Goal: Information Seeking & Learning: Learn about a topic

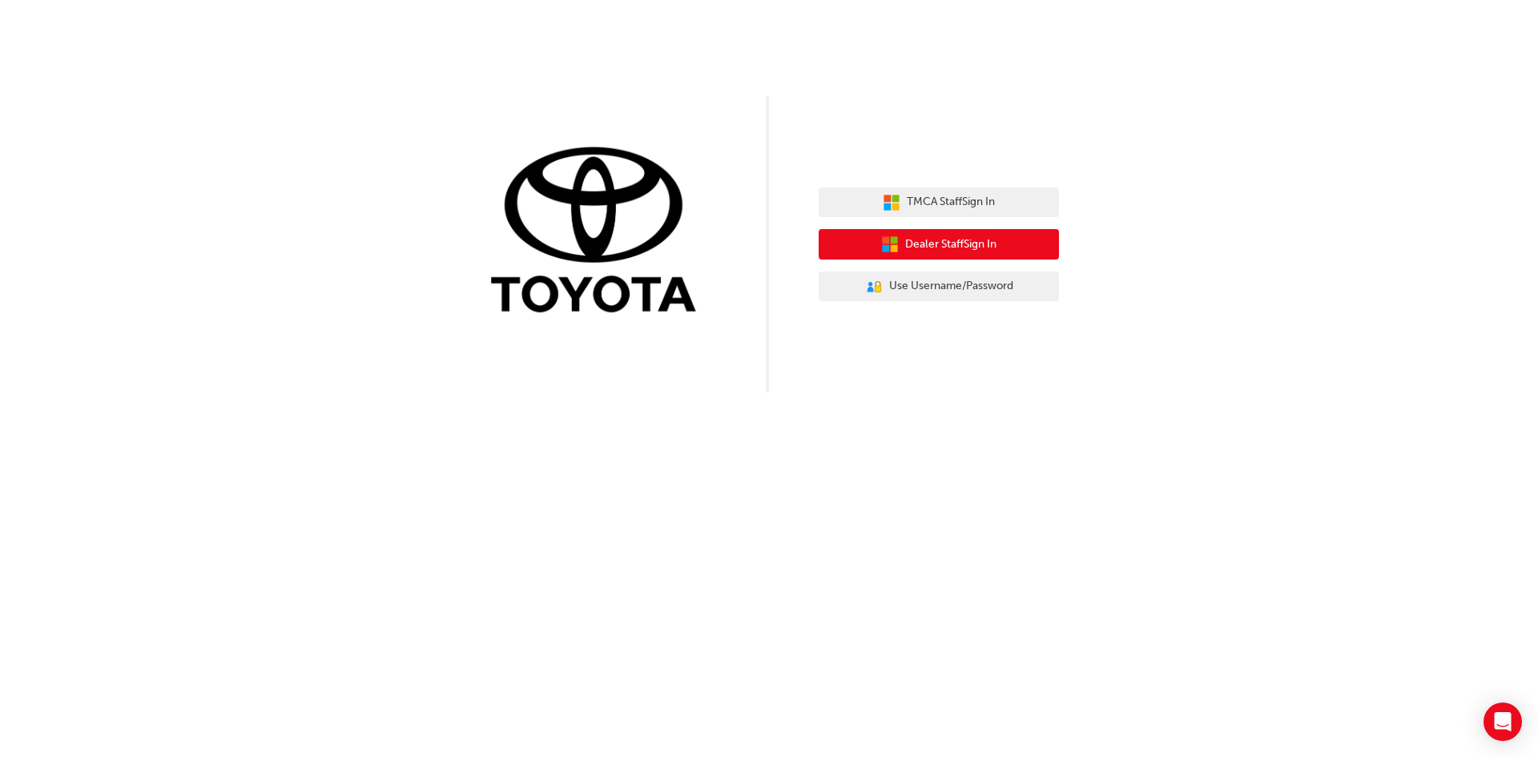
click at [1030, 246] on button "Dealer Staff Sign In" at bounding box center [939, 244] width 240 height 30
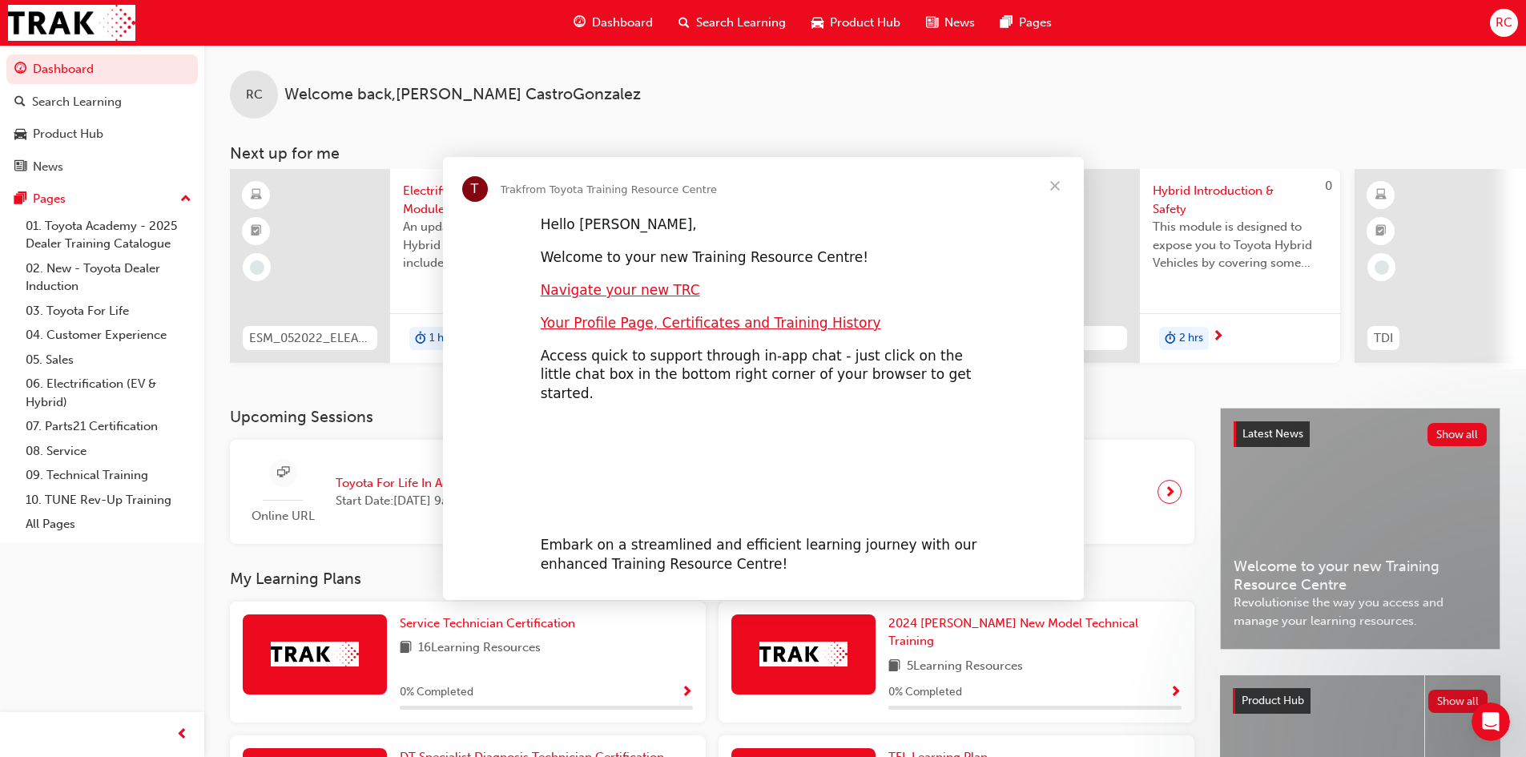
click at [819, 420] on div "Intercom messenger" at bounding box center [763, 462] width 641 height 91
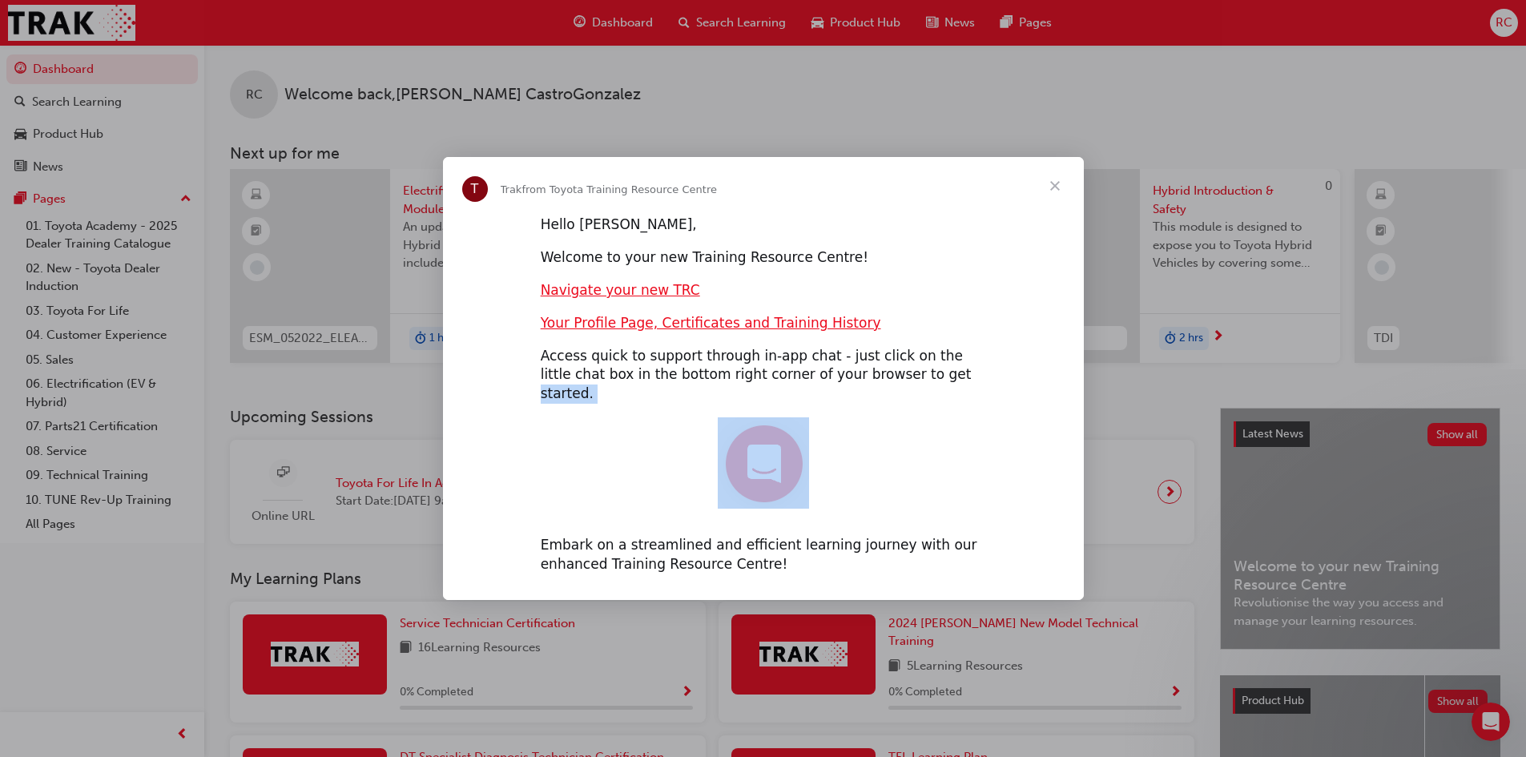
drag, startPoint x: 819, startPoint y: 420, endPoint x: 897, endPoint y: 388, distance: 85.1
click at [897, 388] on div "Hello [PERSON_NAME], Welcome to your new Training Resource Centre! Navigate you…" at bounding box center [763, 401] width 641 height 372
click at [935, 300] on div "Navigate your new TRC" at bounding box center [763, 290] width 445 height 19
click at [1049, 197] on span "Close" at bounding box center [1055, 186] width 58 height 58
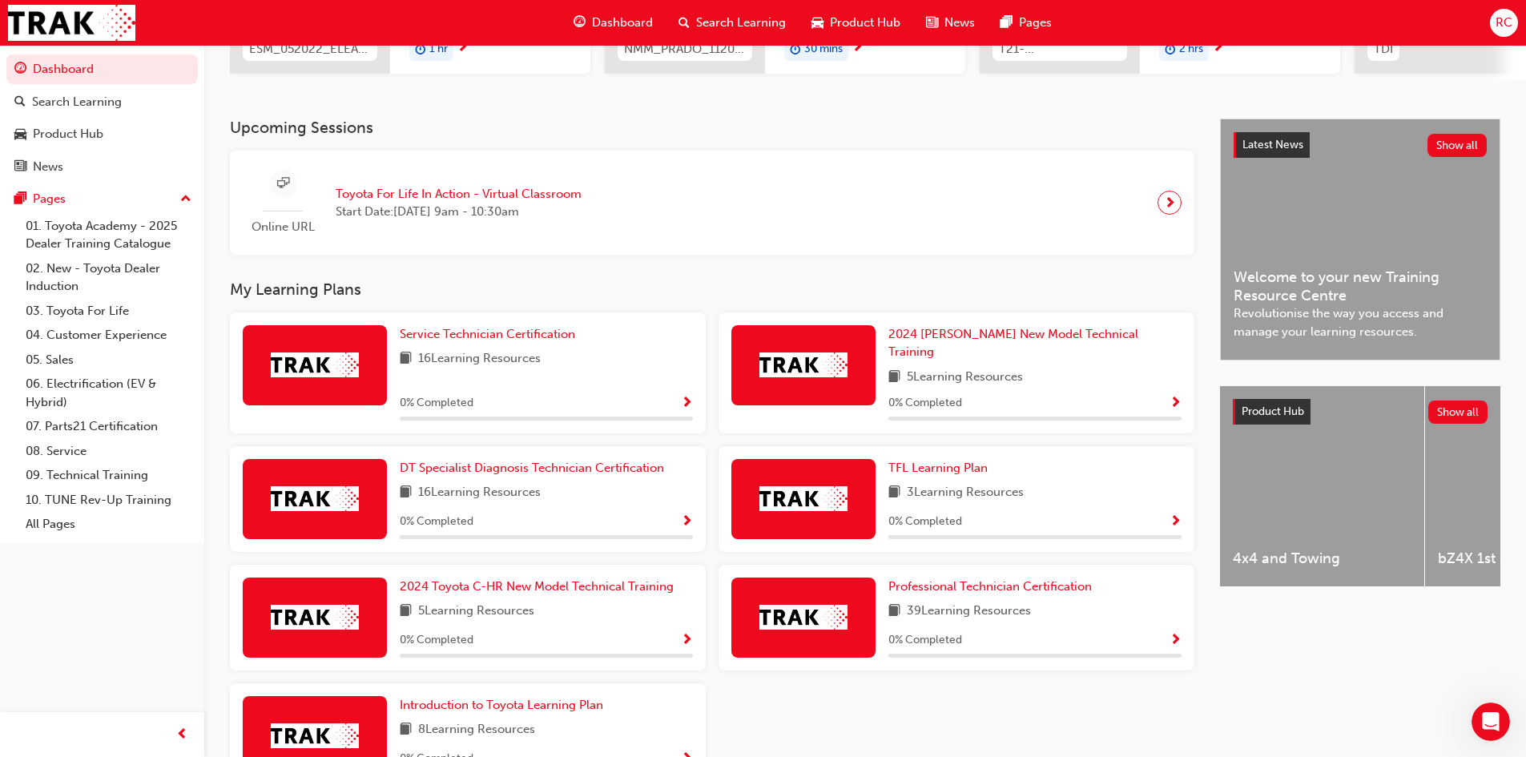
scroll to position [312, 0]
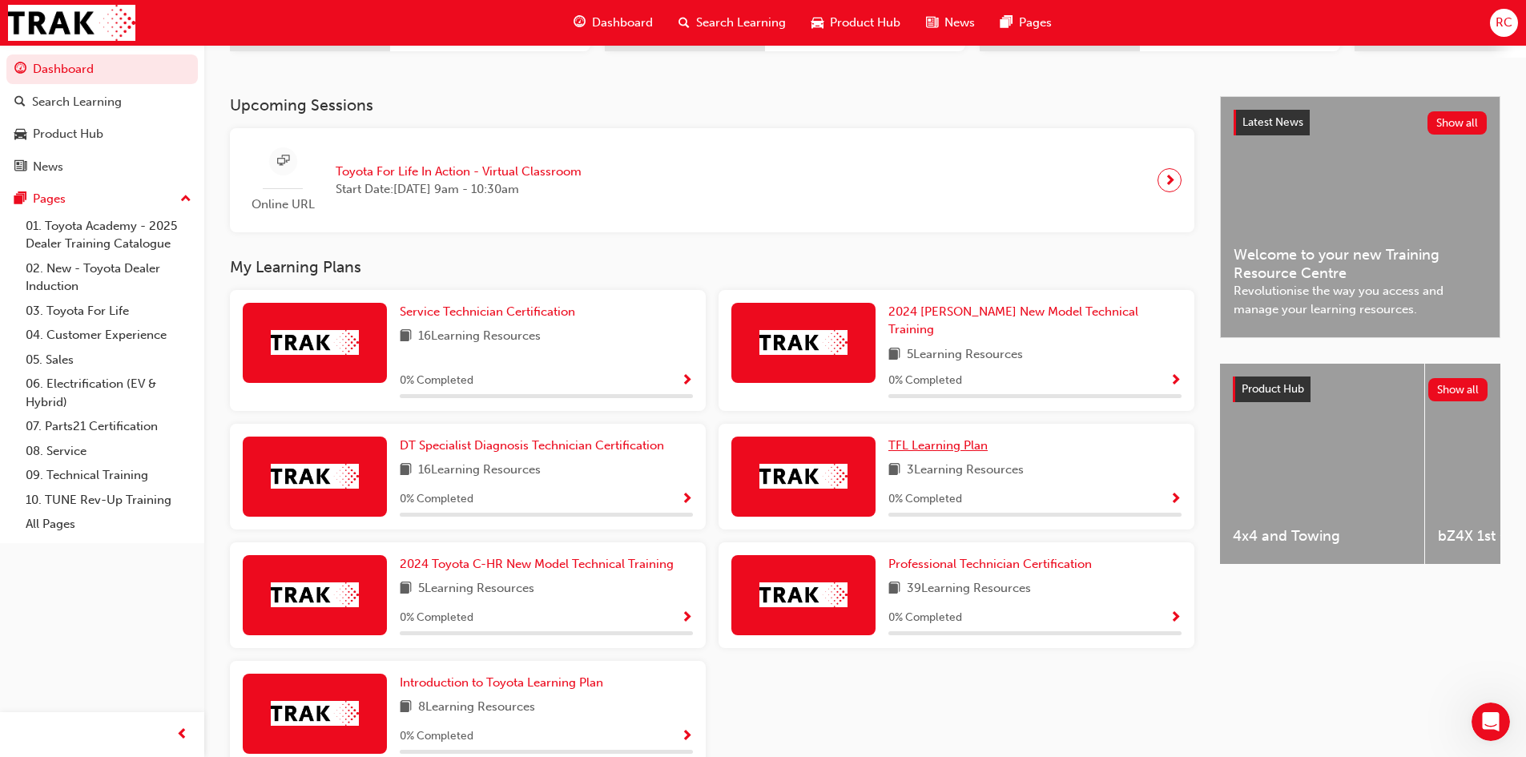
click at [938, 438] on span "TFL Learning Plan" at bounding box center [937, 445] width 99 height 14
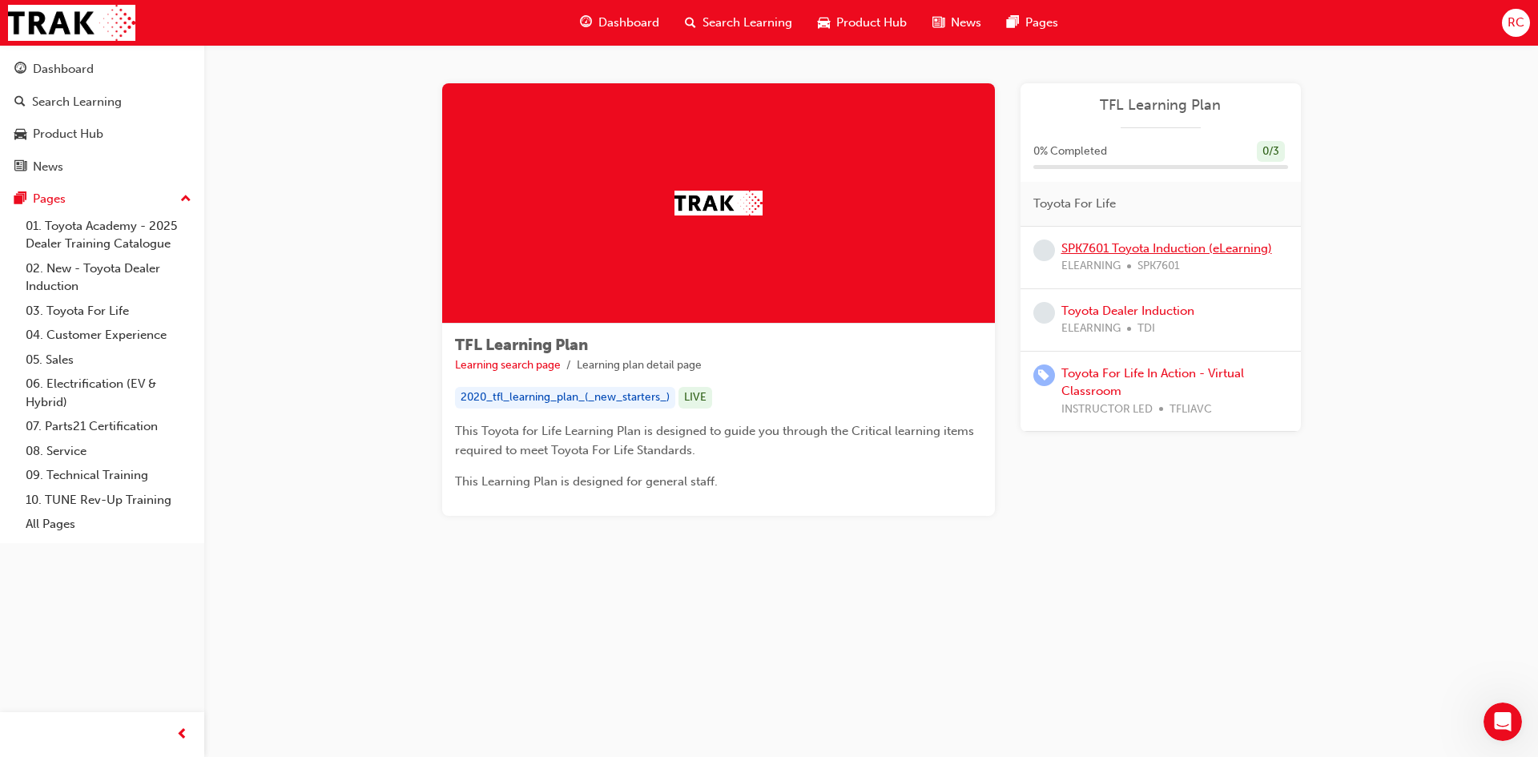
click at [1228, 247] on link "SPK7601 Toyota Induction (eLearning)" at bounding box center [1166, 248] width 211 height 14
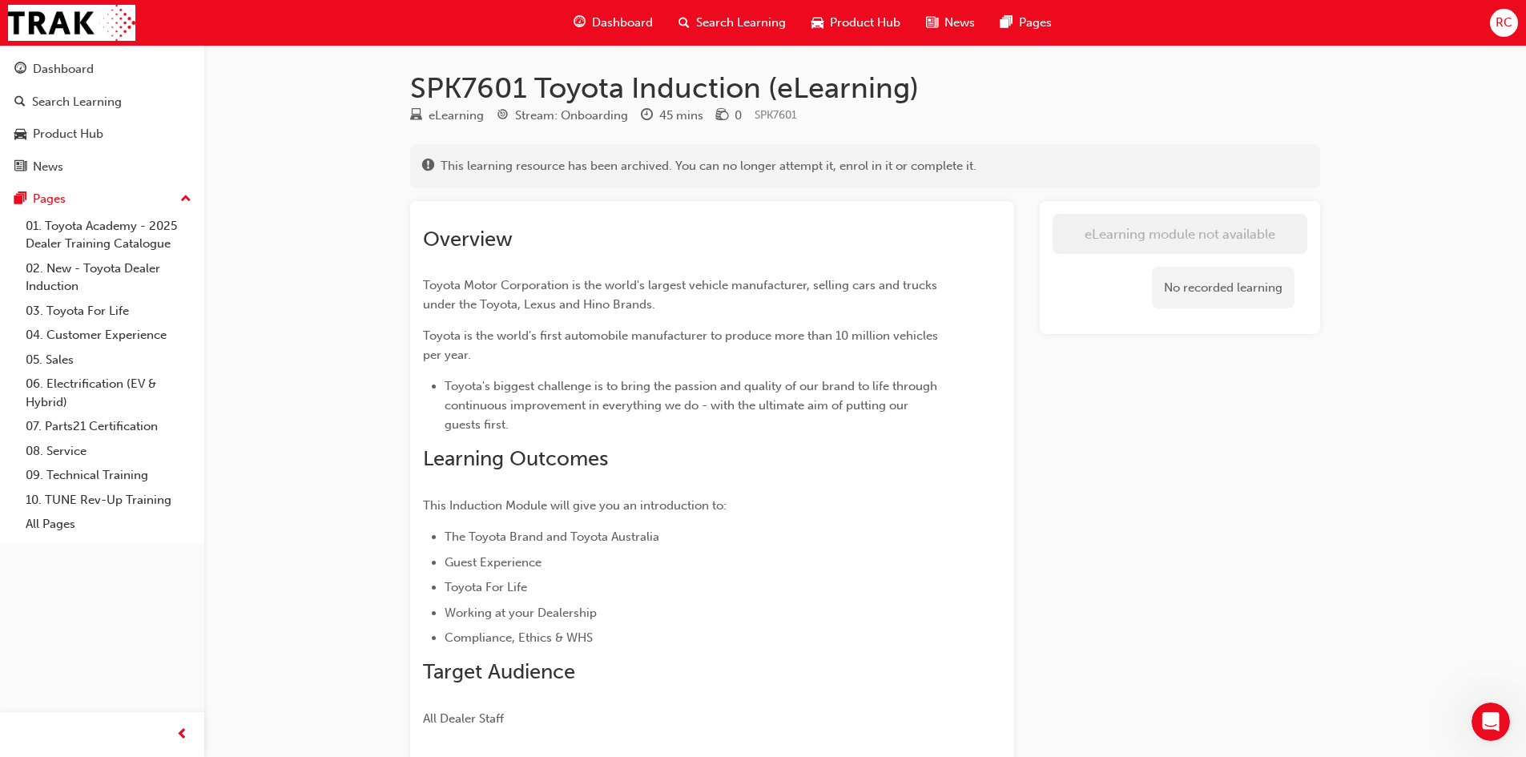
click at [378, 246] on div "SPK7601 Toyota Induction (eLearning) eLearning Stream: Onboarding 45 mins 0 SPK…" at bounding box center [763, 441] width 1526 height 883
click at [522, 348] on p "Toyota is the world's first automobile manufacturer to produce more than 10 mil…" at bounding box center [683, 345] width 521 height 38
click at [529, 389] on span "Toyota's biggest challenge is to bring the passion and quality of our brand to …" at bounding box center [693, 405] width 496 height 53
click at [536, 407] on span "Toyota's biggest challenge is to bring the passion and quality of our brand to …" at bounding box center [693, 405] width 496 height 53
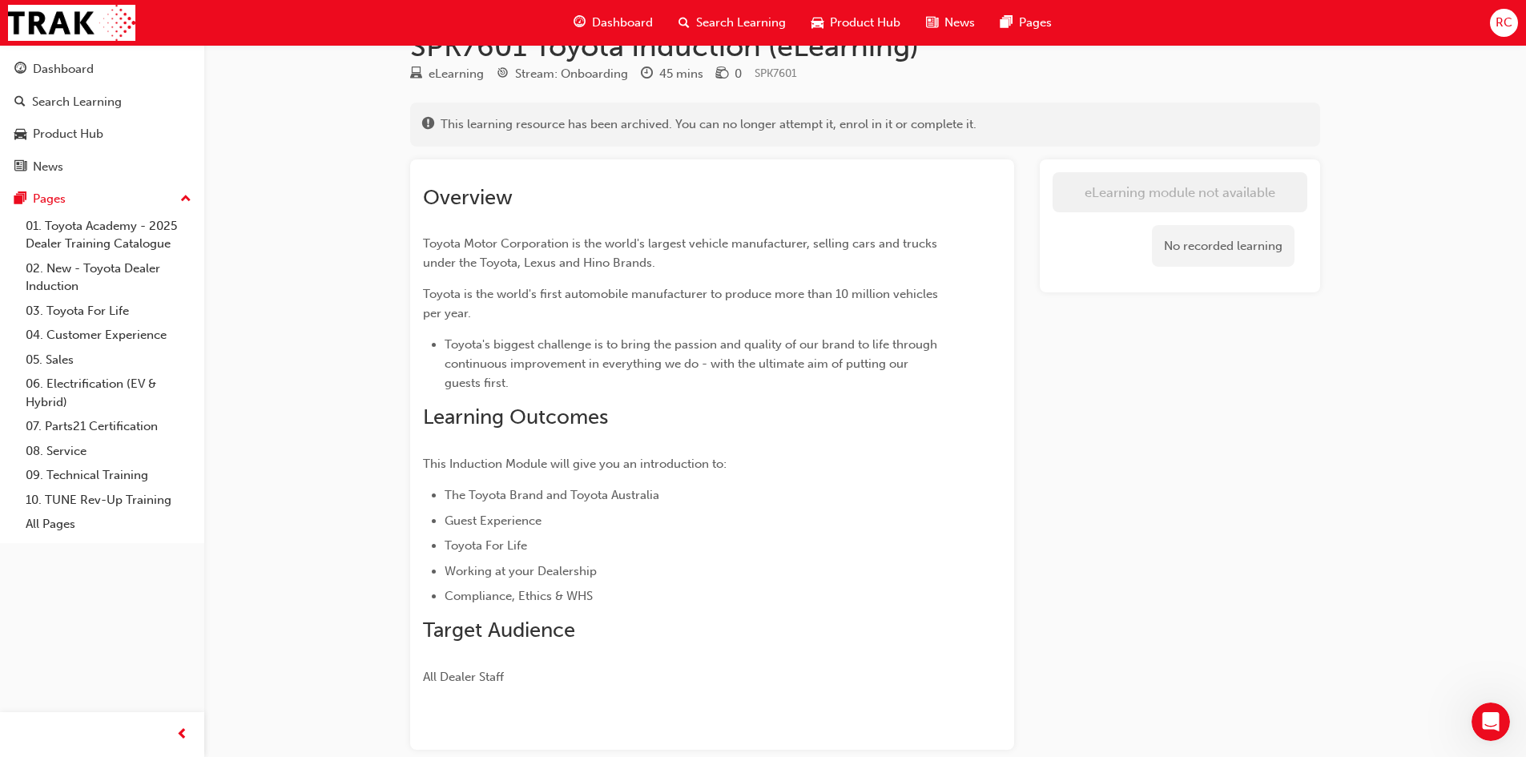
scroll to position [80, 0]
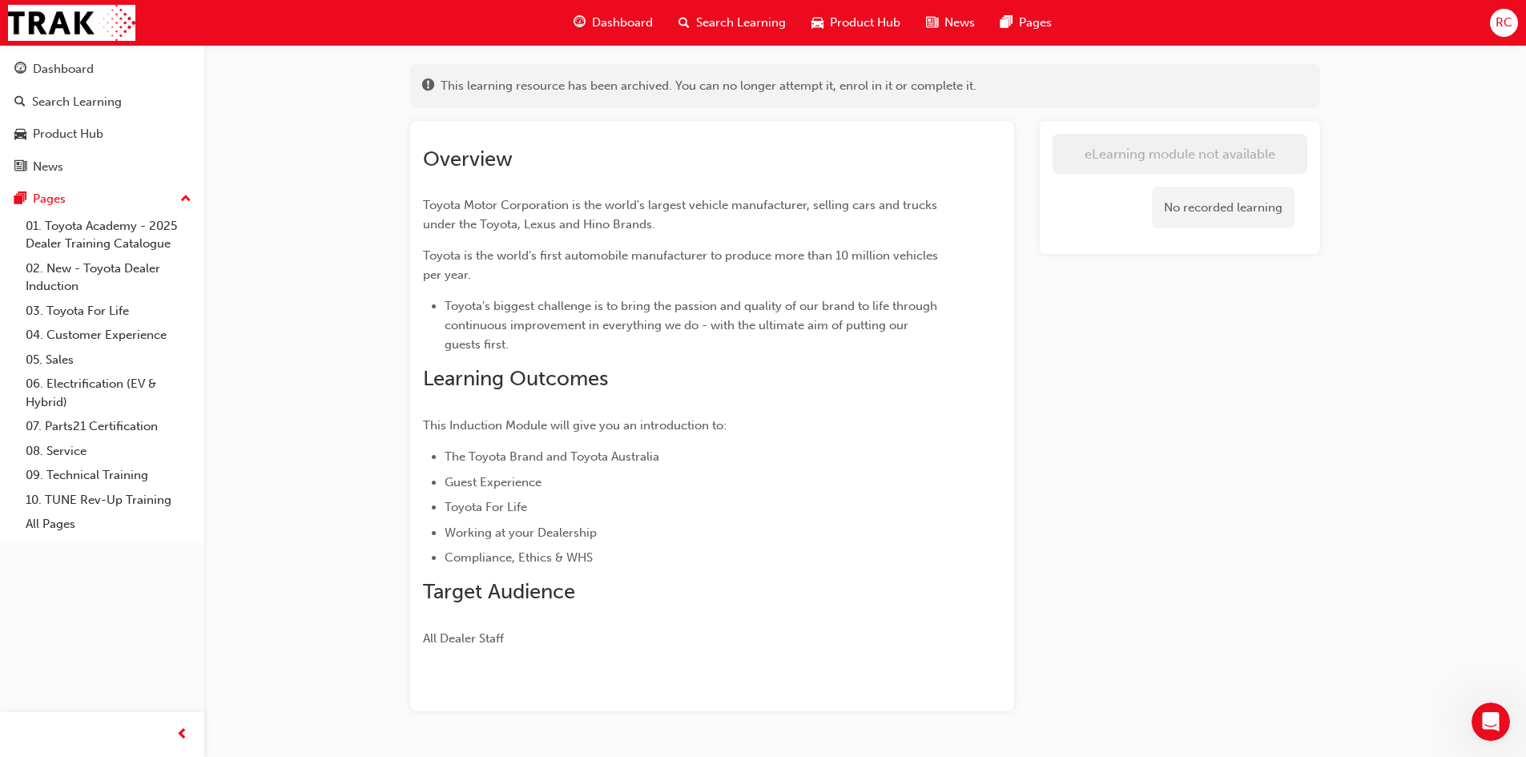
click at [1072, 509] on div "eLearning module not available No recorded learning" at bounding box center [1180, 416] width 280 height 591
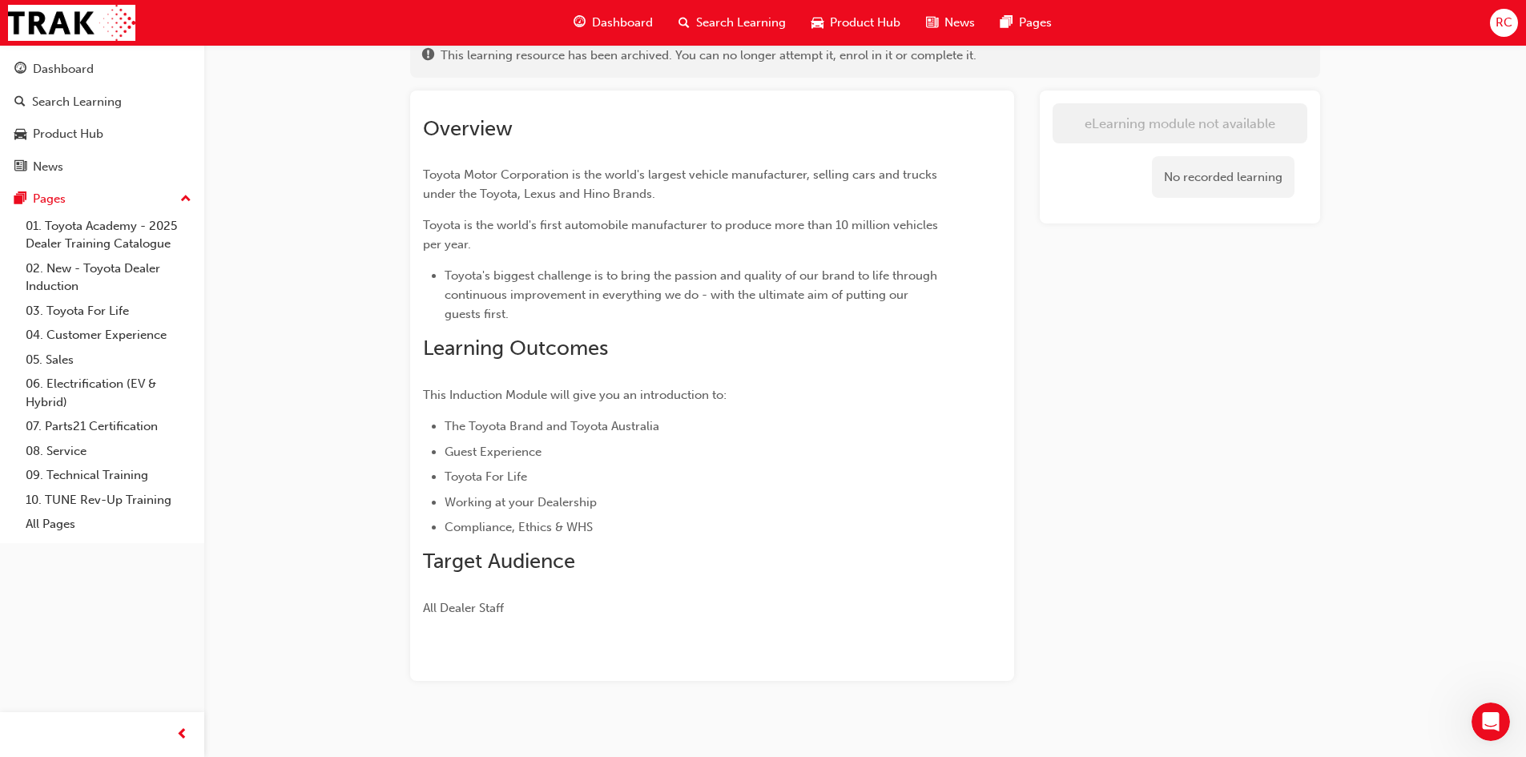
scroll to position [126, 0]
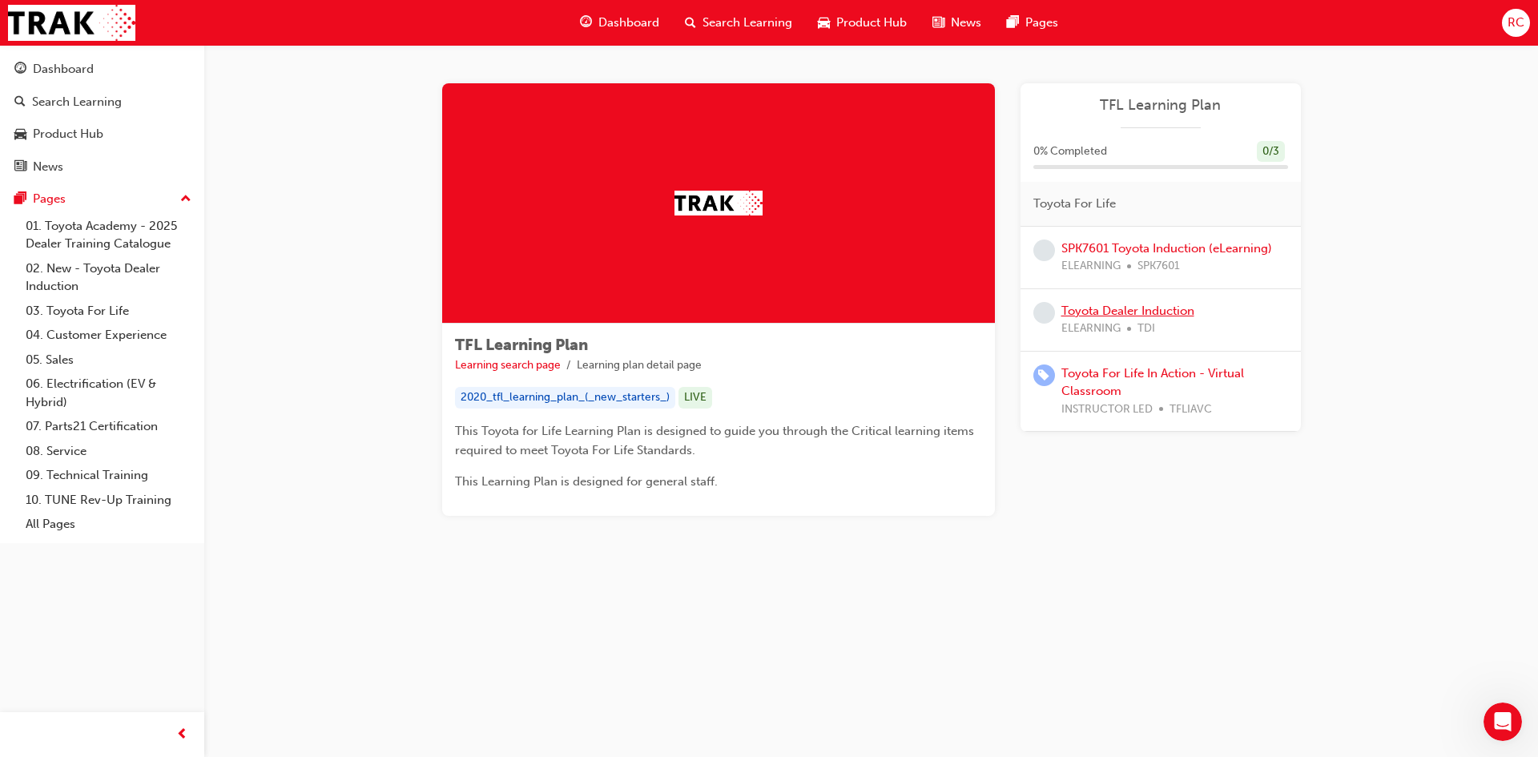
click at [1172, 316] on link "Toyota Dealer Induction" at bounding box center [1127, 311] width 133 height 14
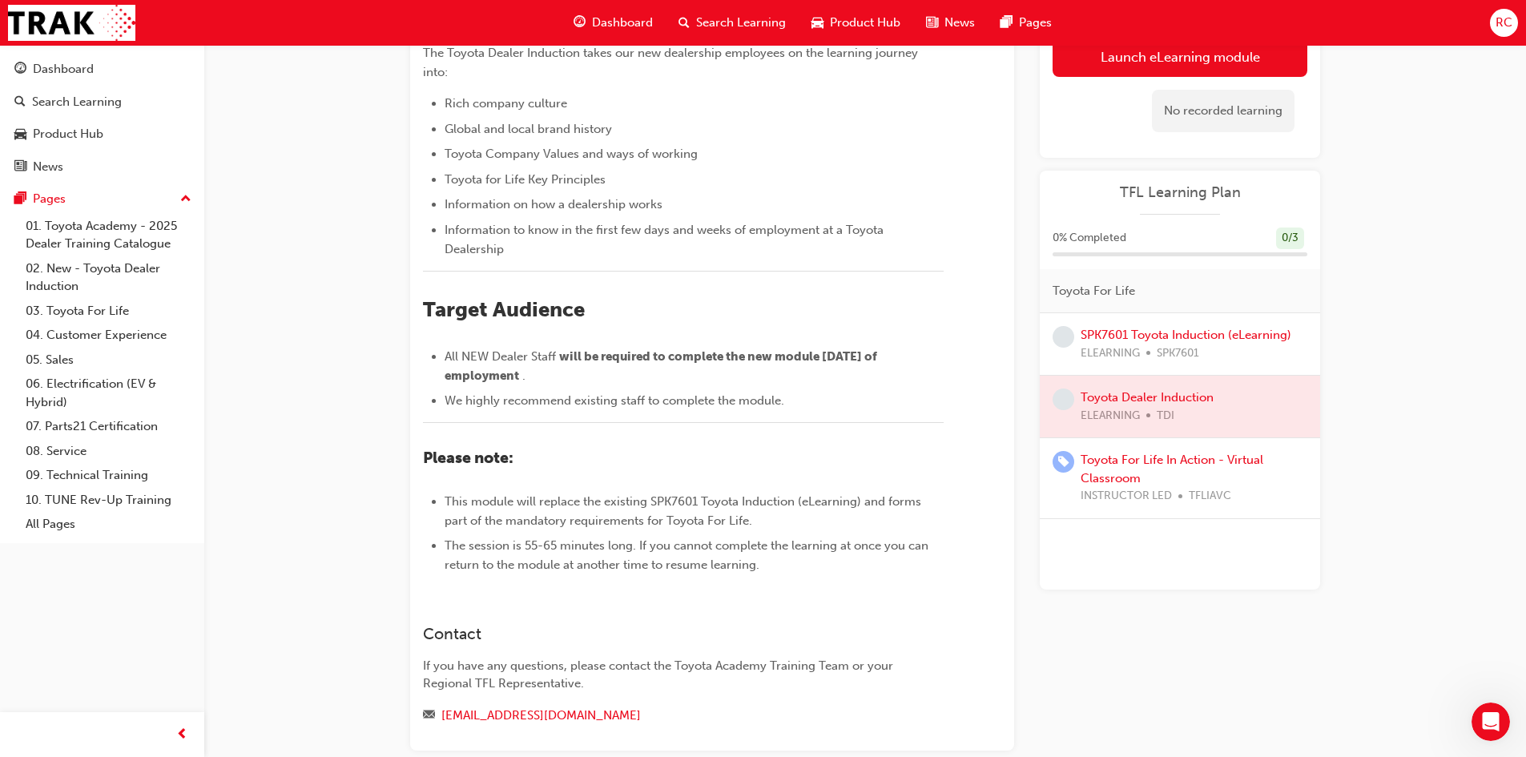
scroll to position [320, 0]
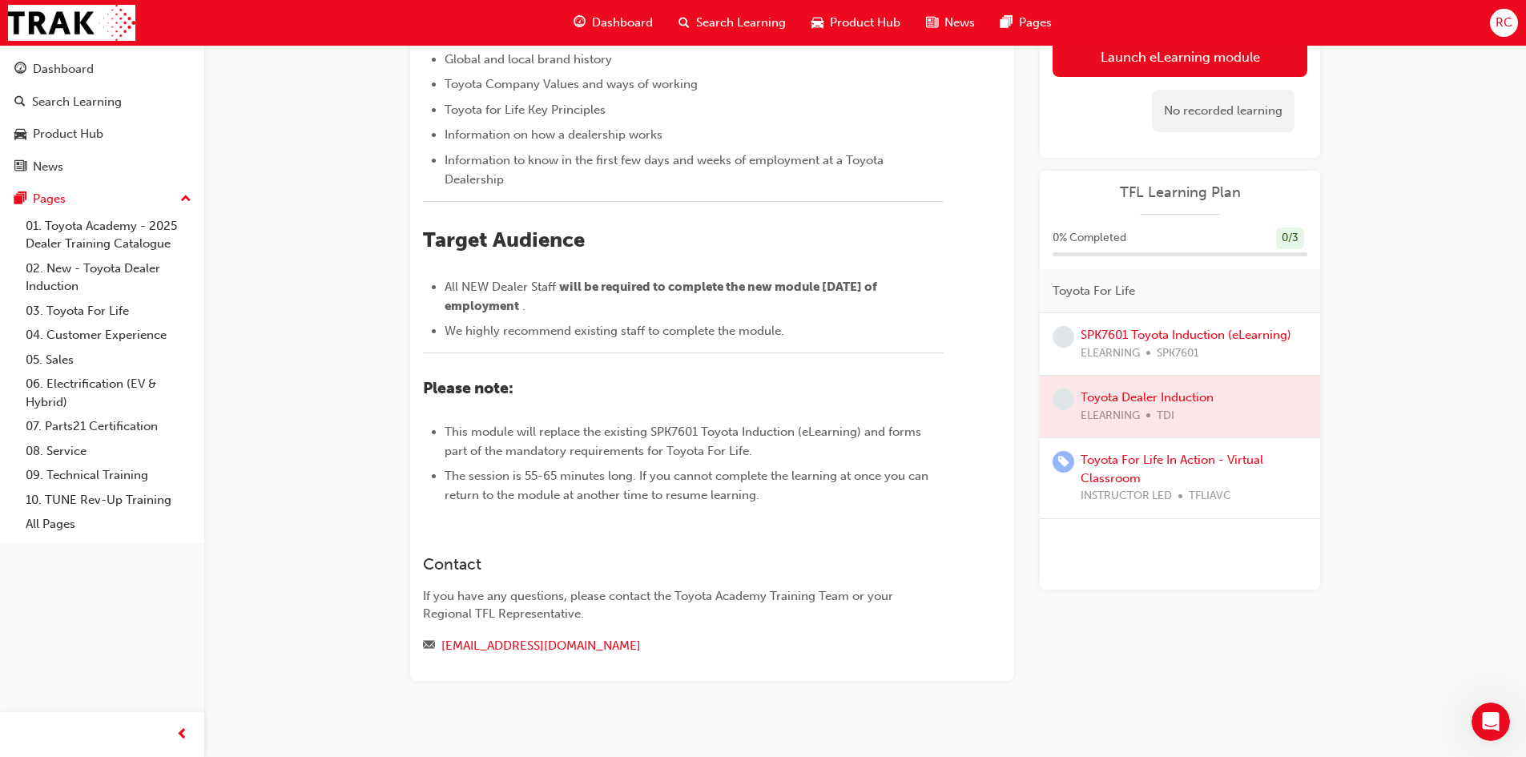
click at [1410, 432] on div "Toyota Dealer Induction eLearning Stream: Onboarding 55 mins TDI ​Welcome to th…" at bounding box center [763, 226] width 1526 height 1092
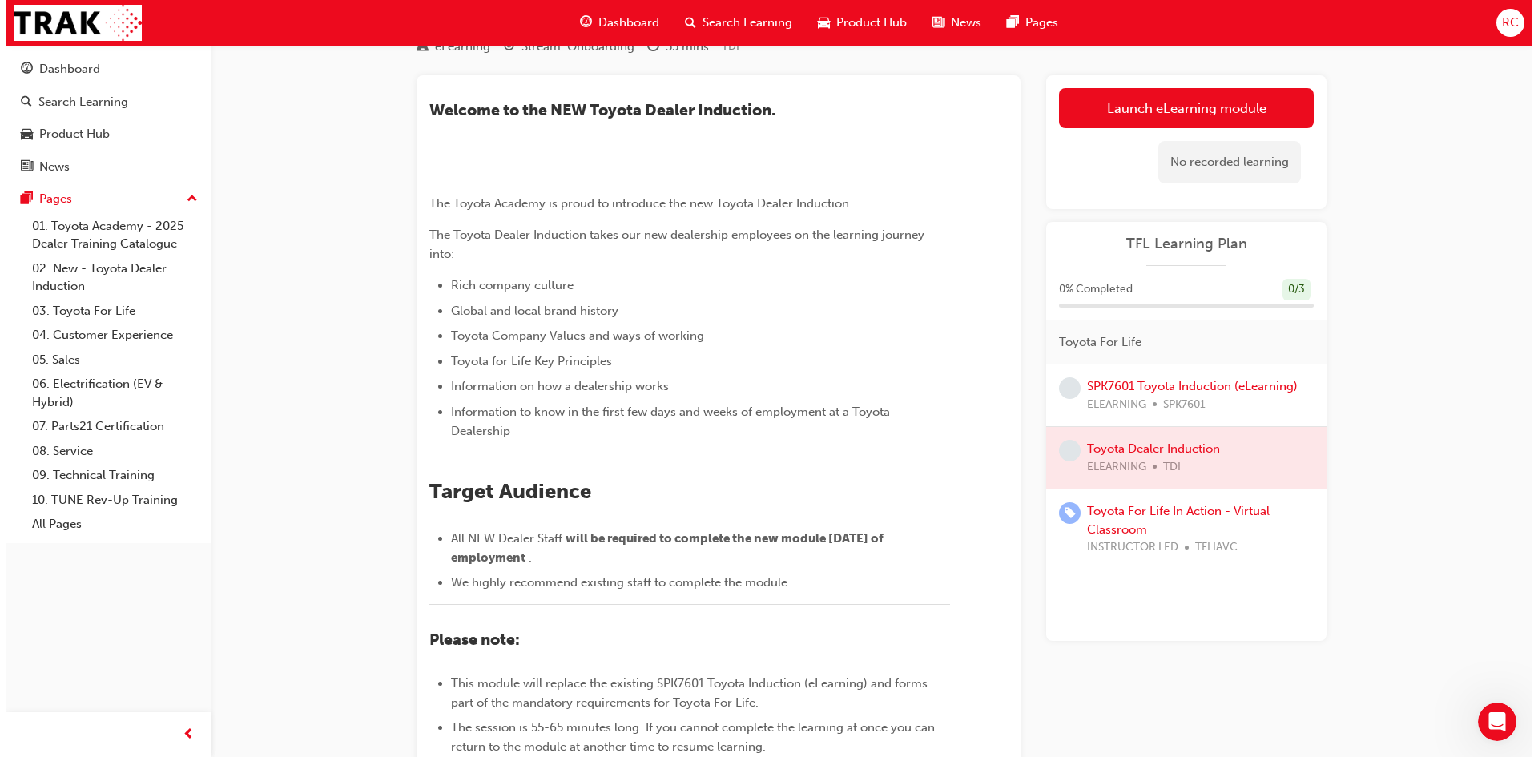
scroll to position [0, 0]
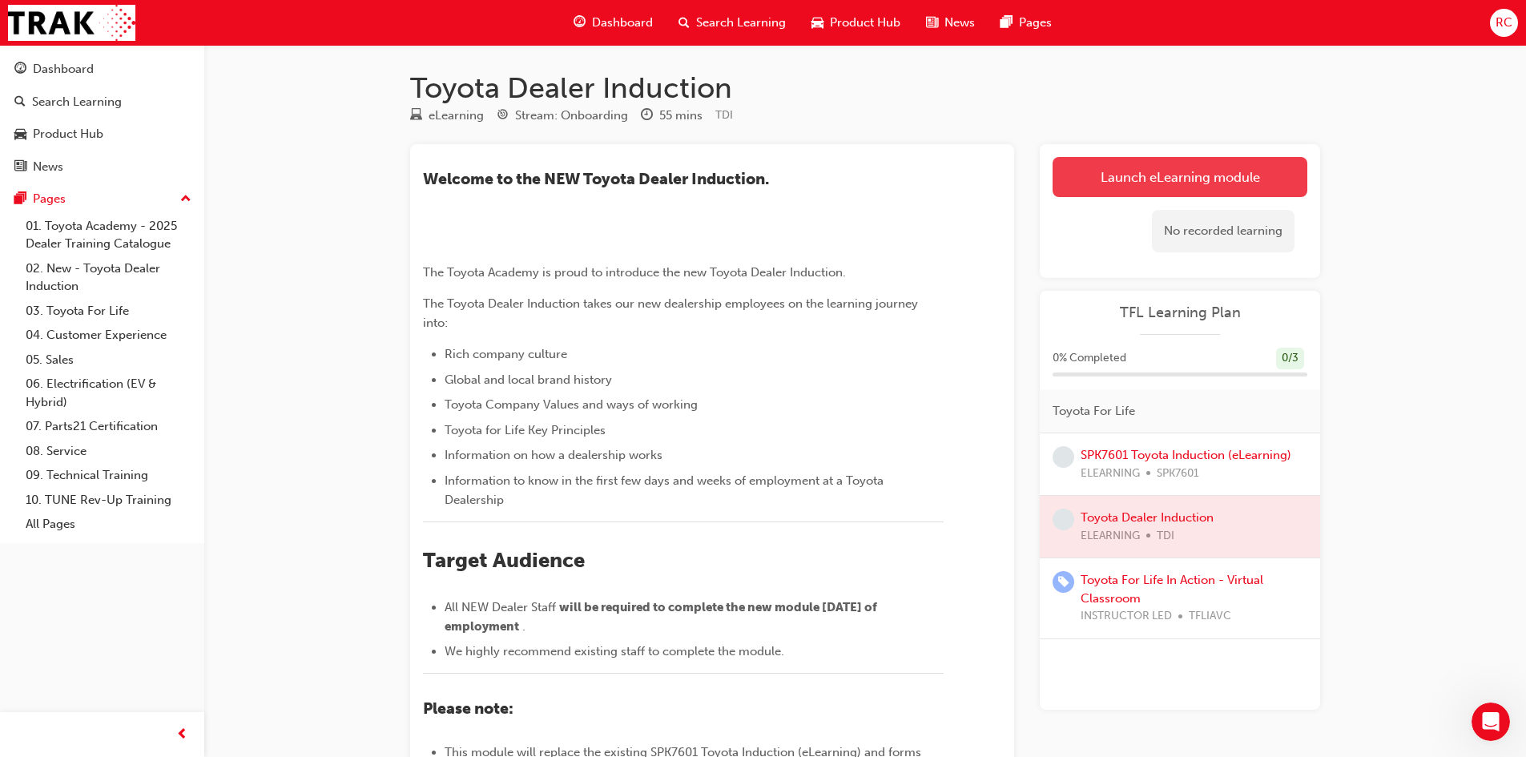
click at [1280, 174] on link "Launch eLearning module" at bounding box center [1179, 177] width 255 height 40
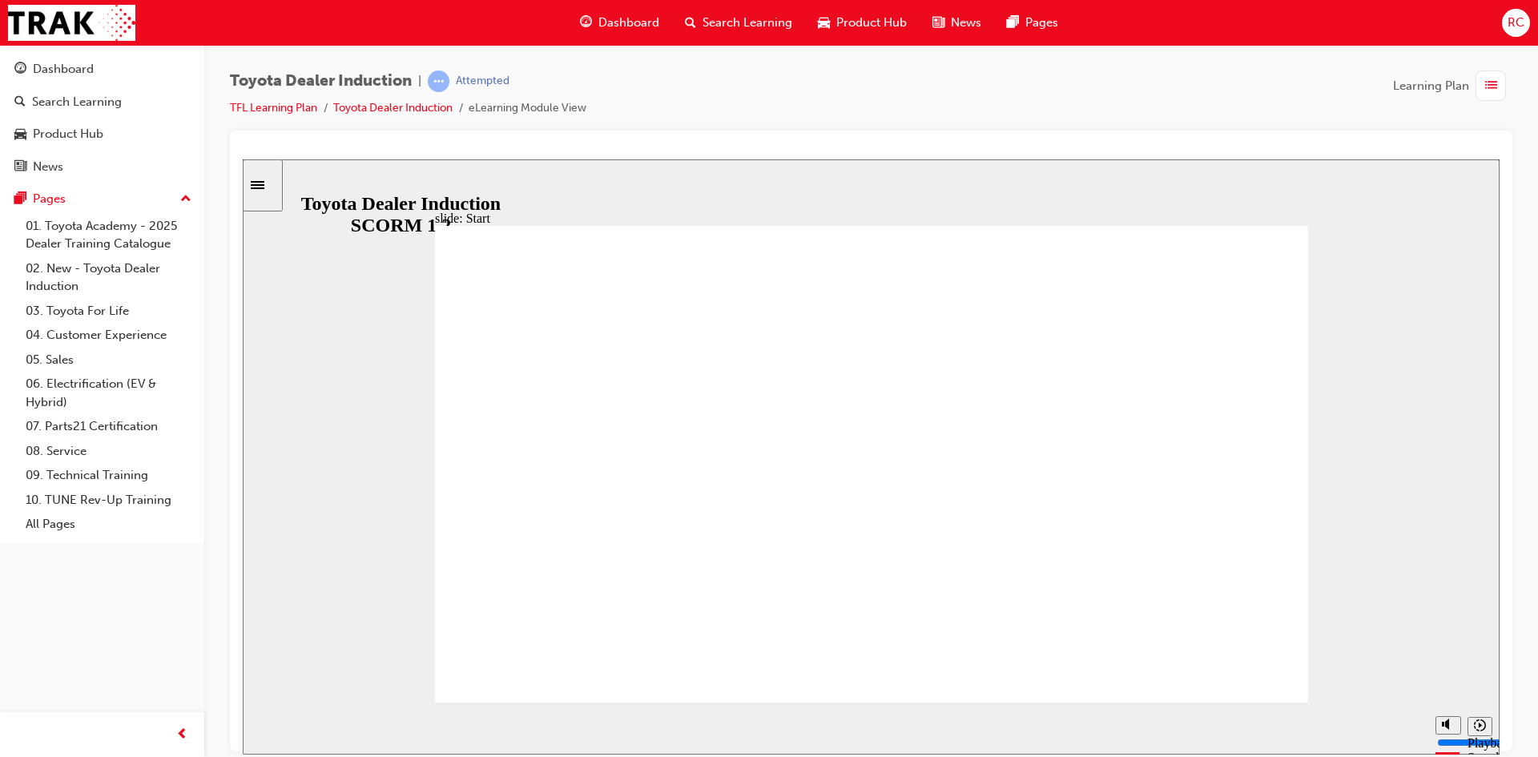
click at [256, 722] on div "Pause (Ctrl+Alt+P)" at bounding box center [268, 728] width 27 height 27
click at [255, 726] on div "Play (Ctrl+Alt+P)" at bounding box center [268, 728] width 27 height 27
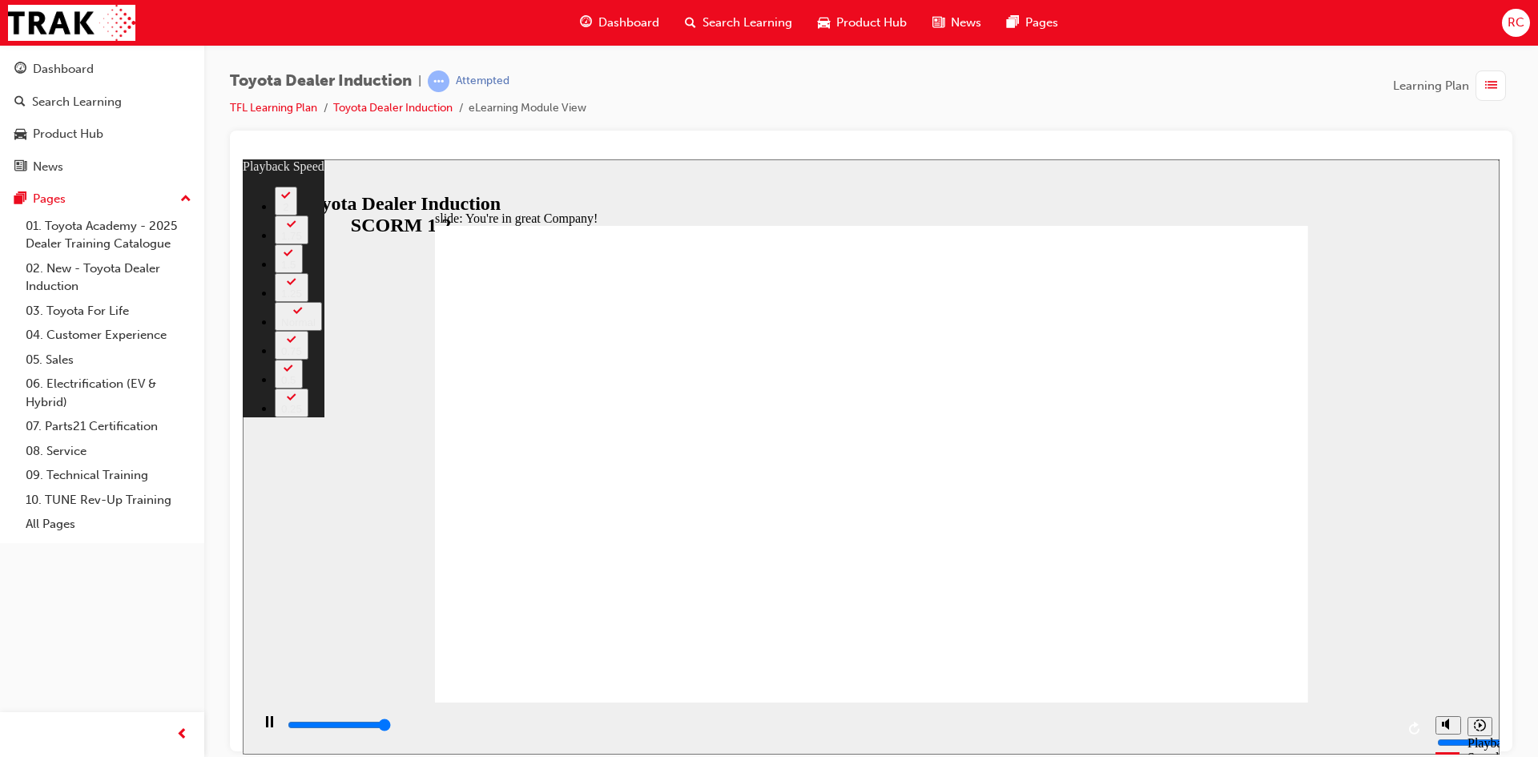
type input "7500"
type input "156"
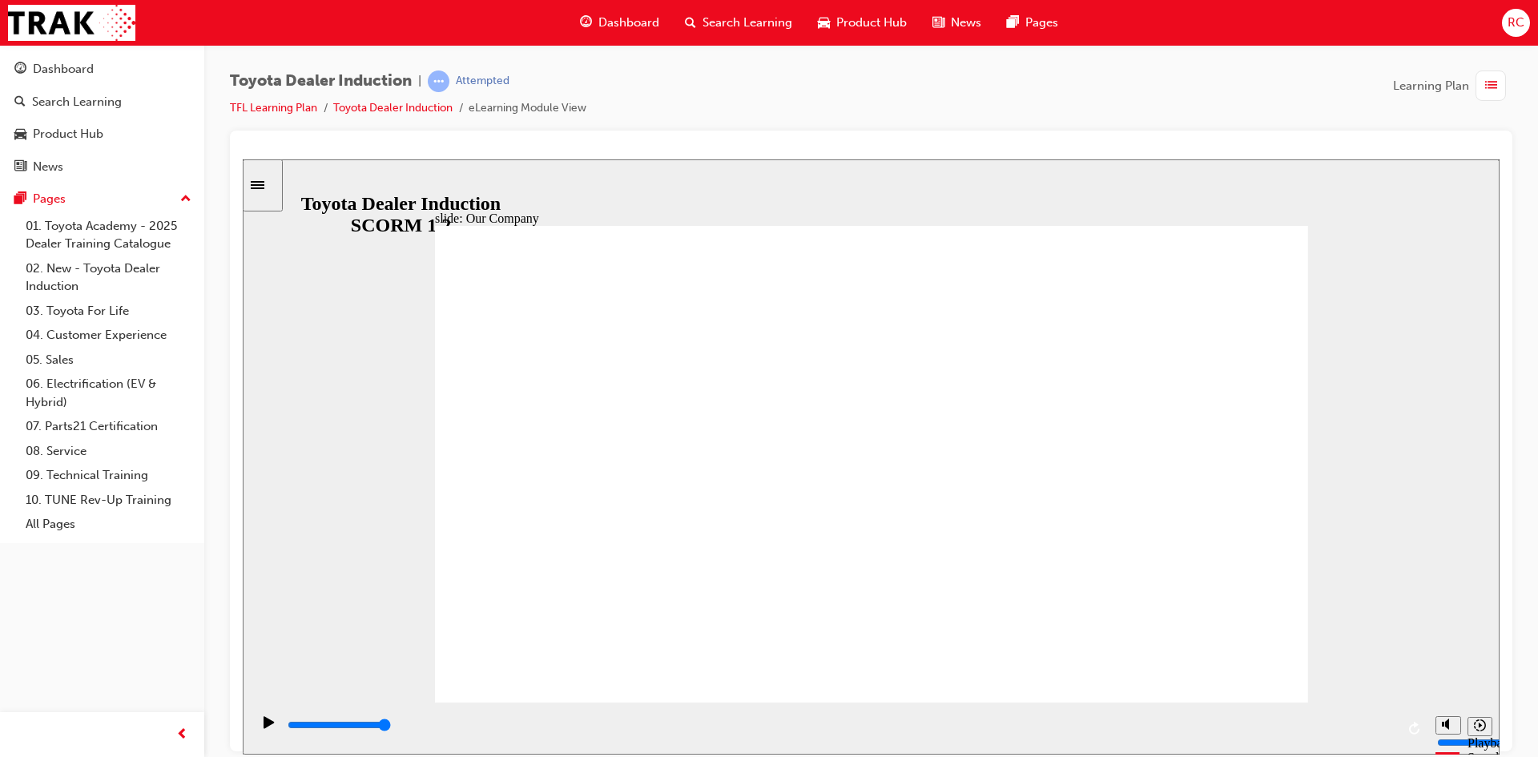
click at [264, 727] on icon "Play (Ctrl+Alt+P)" at bounding box center [269, 721] width 10 height 12
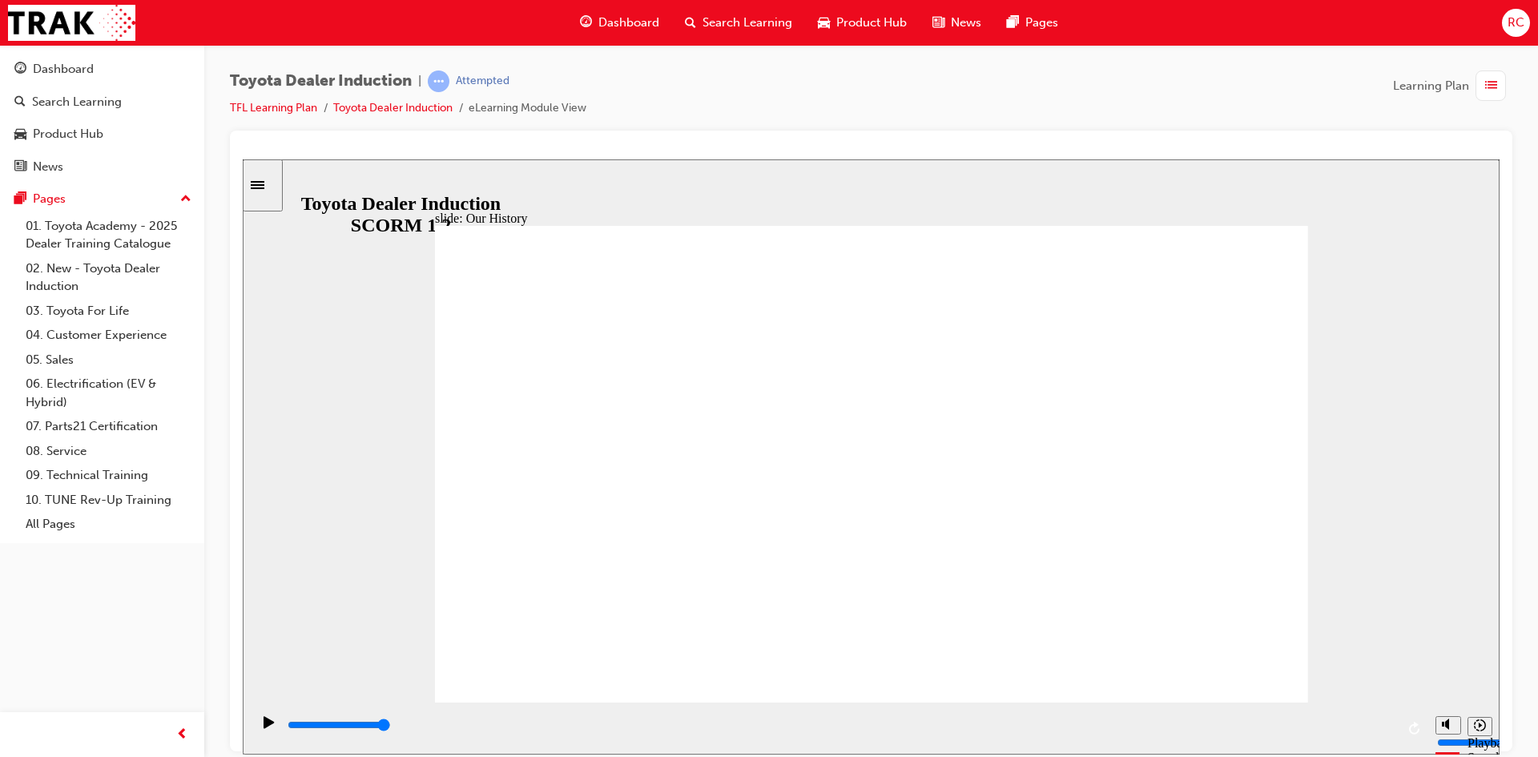
click at [1375, 628] on div "slide: Our History Group 1 Freeform 3 Freeform 1 Freeform 2 Freeform 4 Rectangl…" at bounding box center [871, 456] width 1257 height 595
drag, startPoint x: 922, startPoint y: 654, endPoint x: 712, endPoint y: 641, distance: 210.2
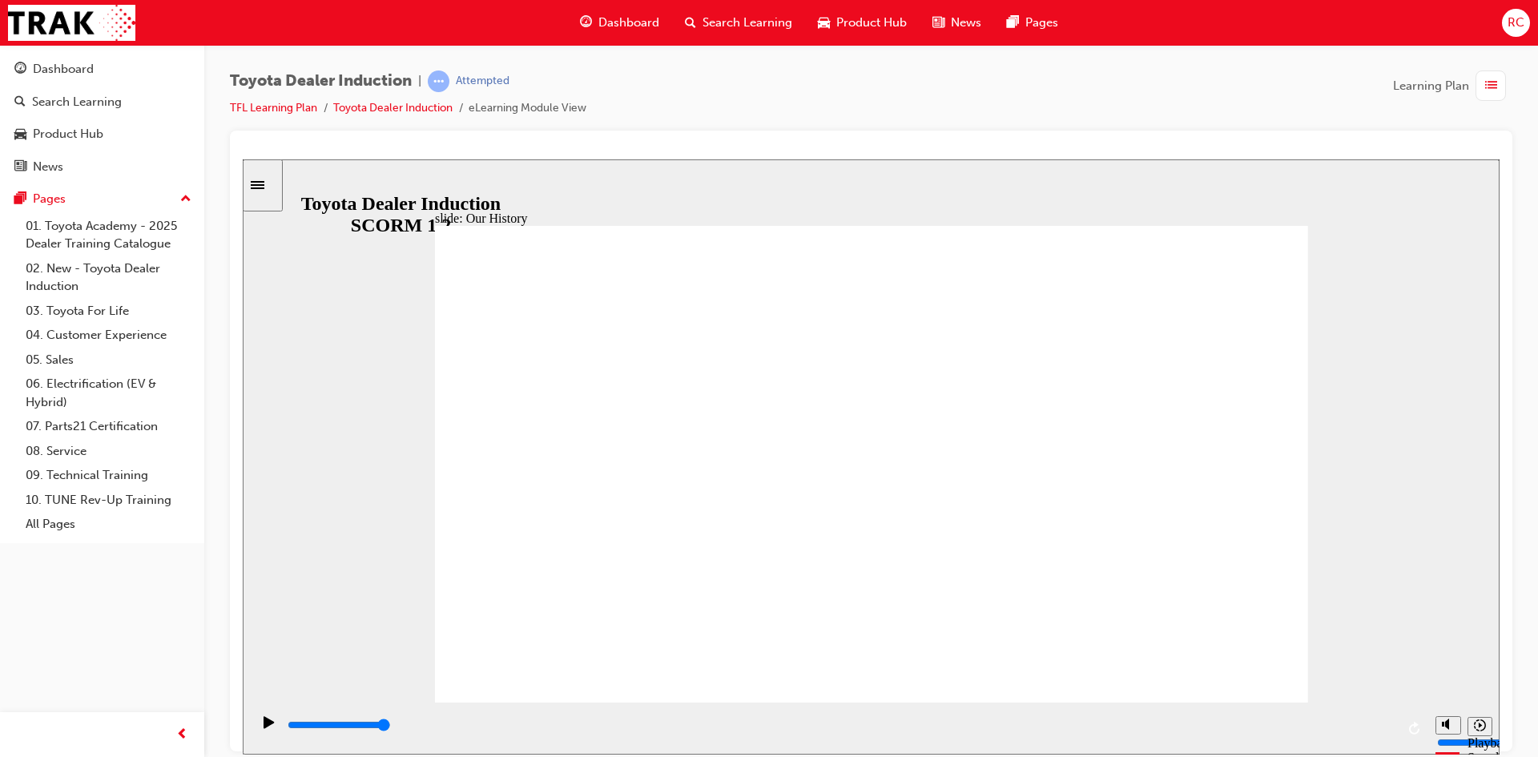
drag, startPoint x: 863, startPoint y: 611, endPoint x: 914, endPoint y: 611, distance: 50.5
drag, startPoint x: 622, startPoint y: 601, endPoint x: 660, endPoint y: 605, distance: 37.9
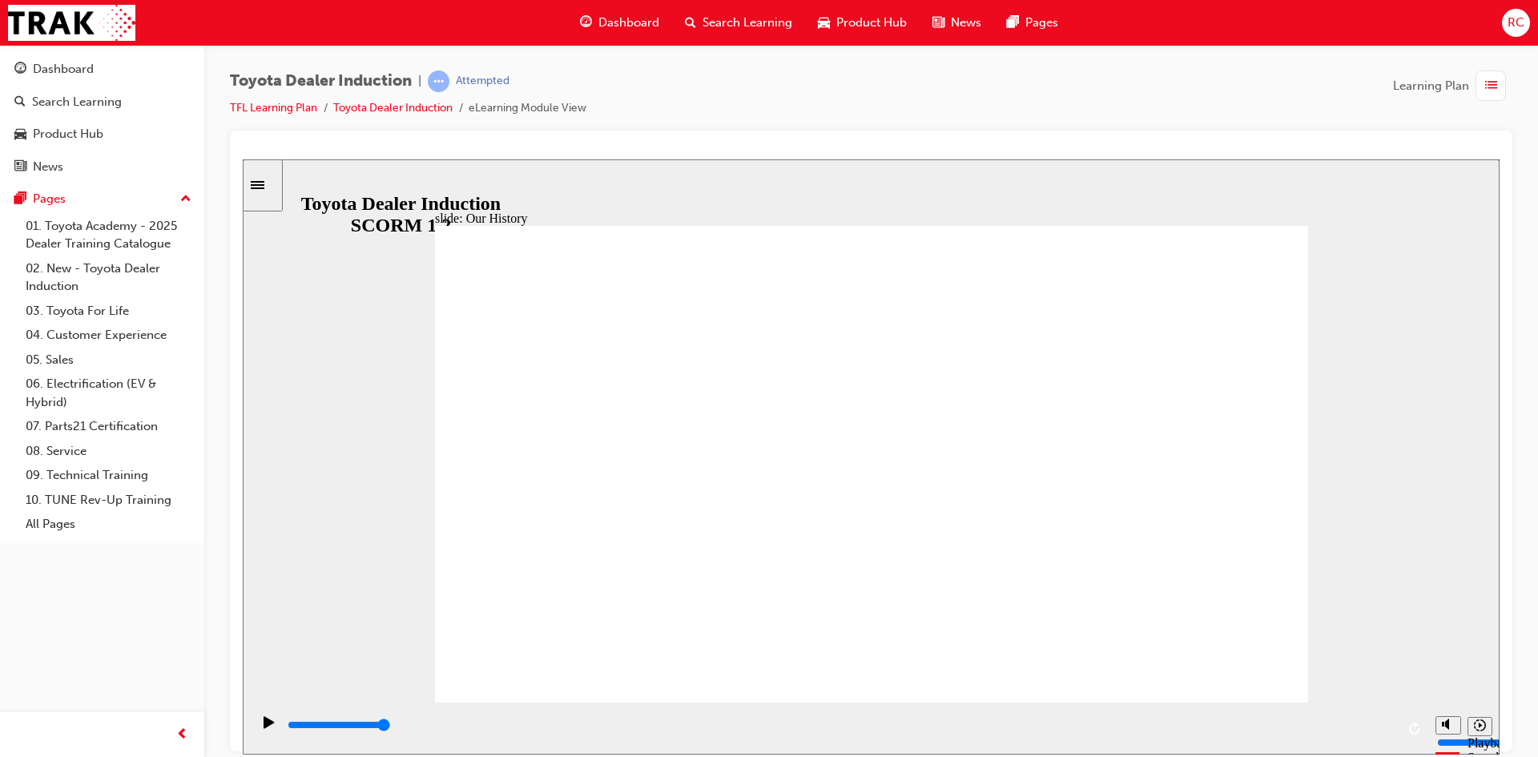
drag, startPoint x: 630, startPoint y: 609, endPoint x: 773, endPoint y: 622, distance: 143.1
drag, startPoint x: 863, startPoint y: 603, endPoint x: 1168, endPoint y: 620, distance: 305.6
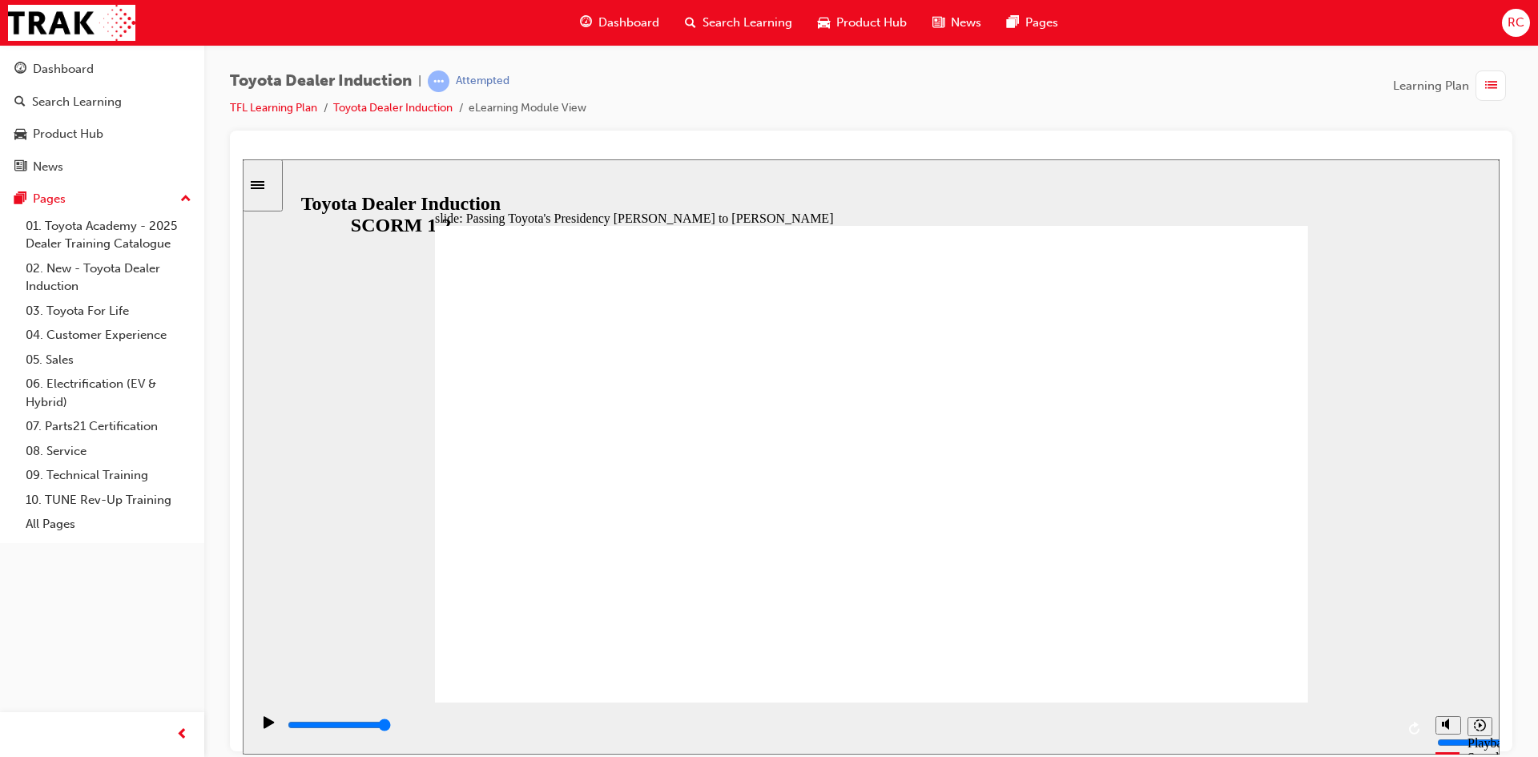
type input "5000"
radio input "true"
type input "5000"
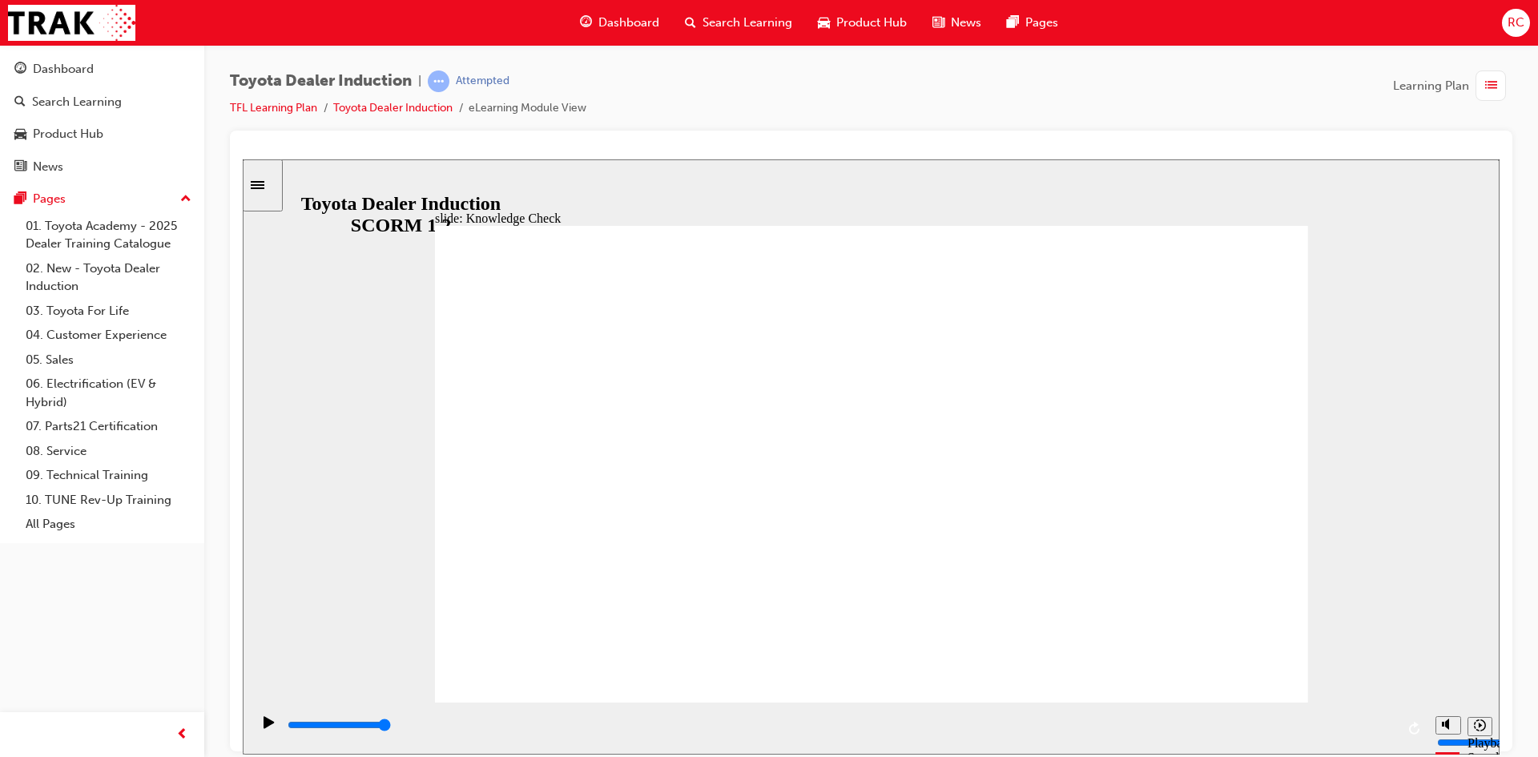
radio input "true"
drag, startPoint x: 678, startPoint y: 484, endPoint x: 1256, endPoint y: 255, distance: 621.2
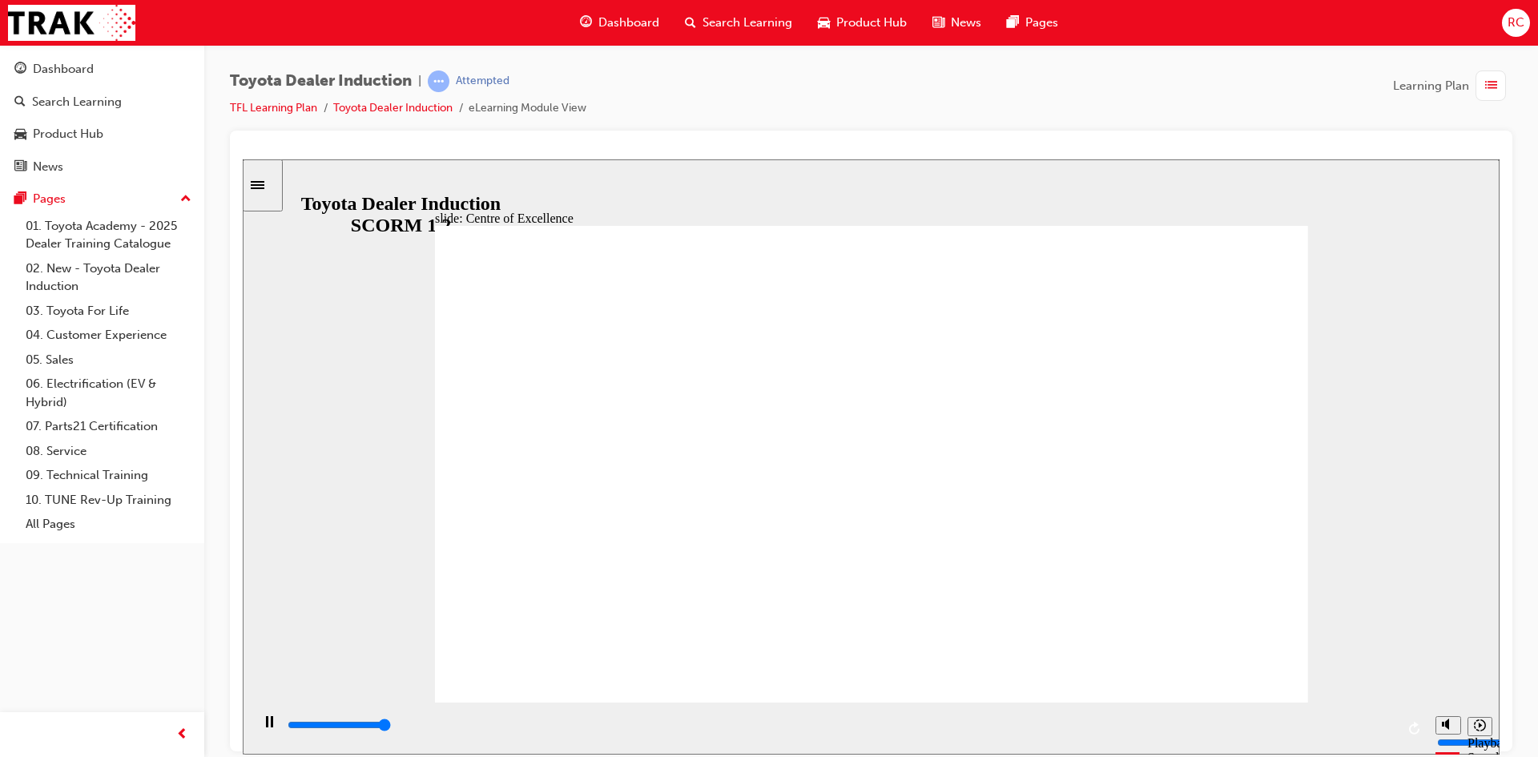
type input "15300"
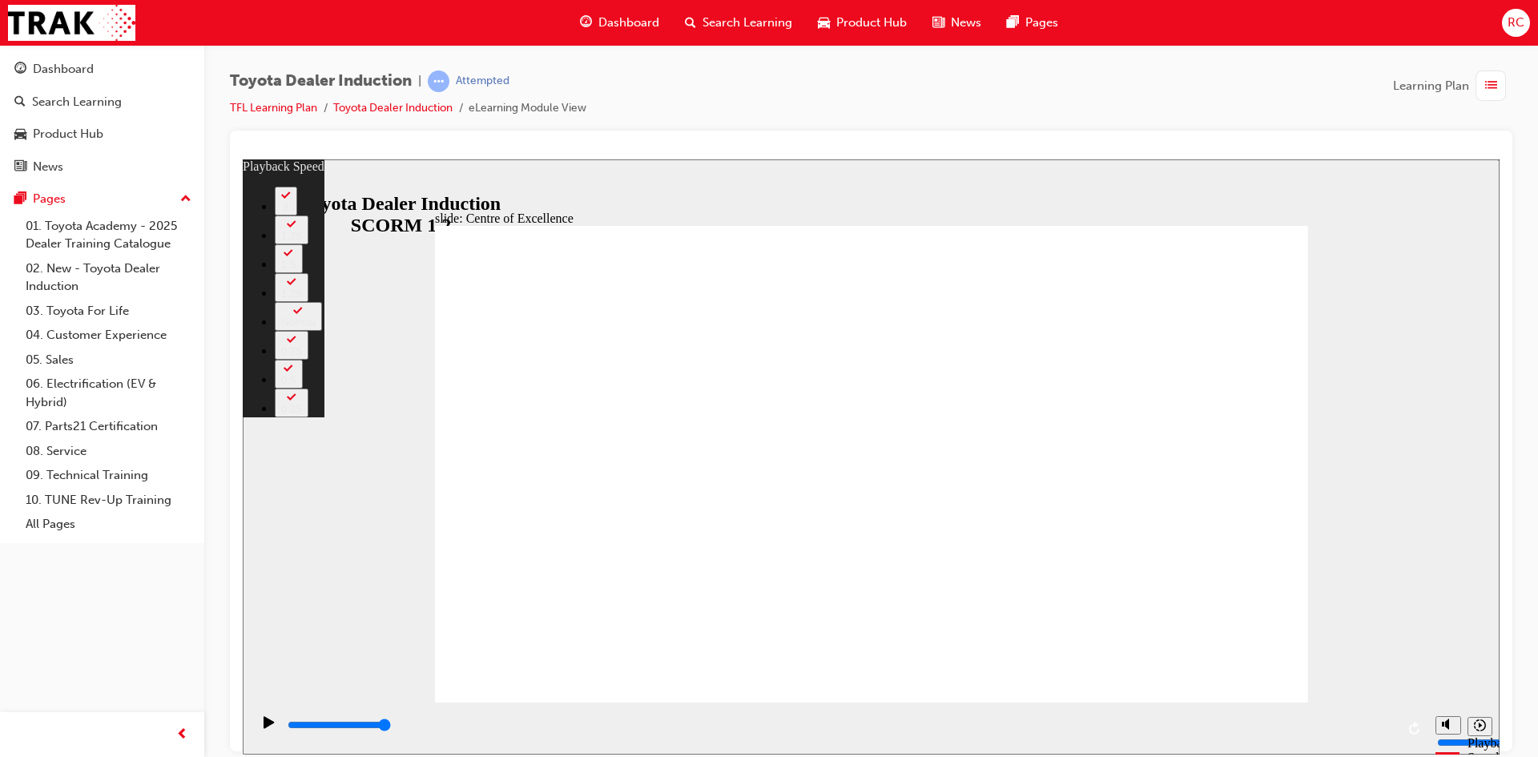
type input "248"
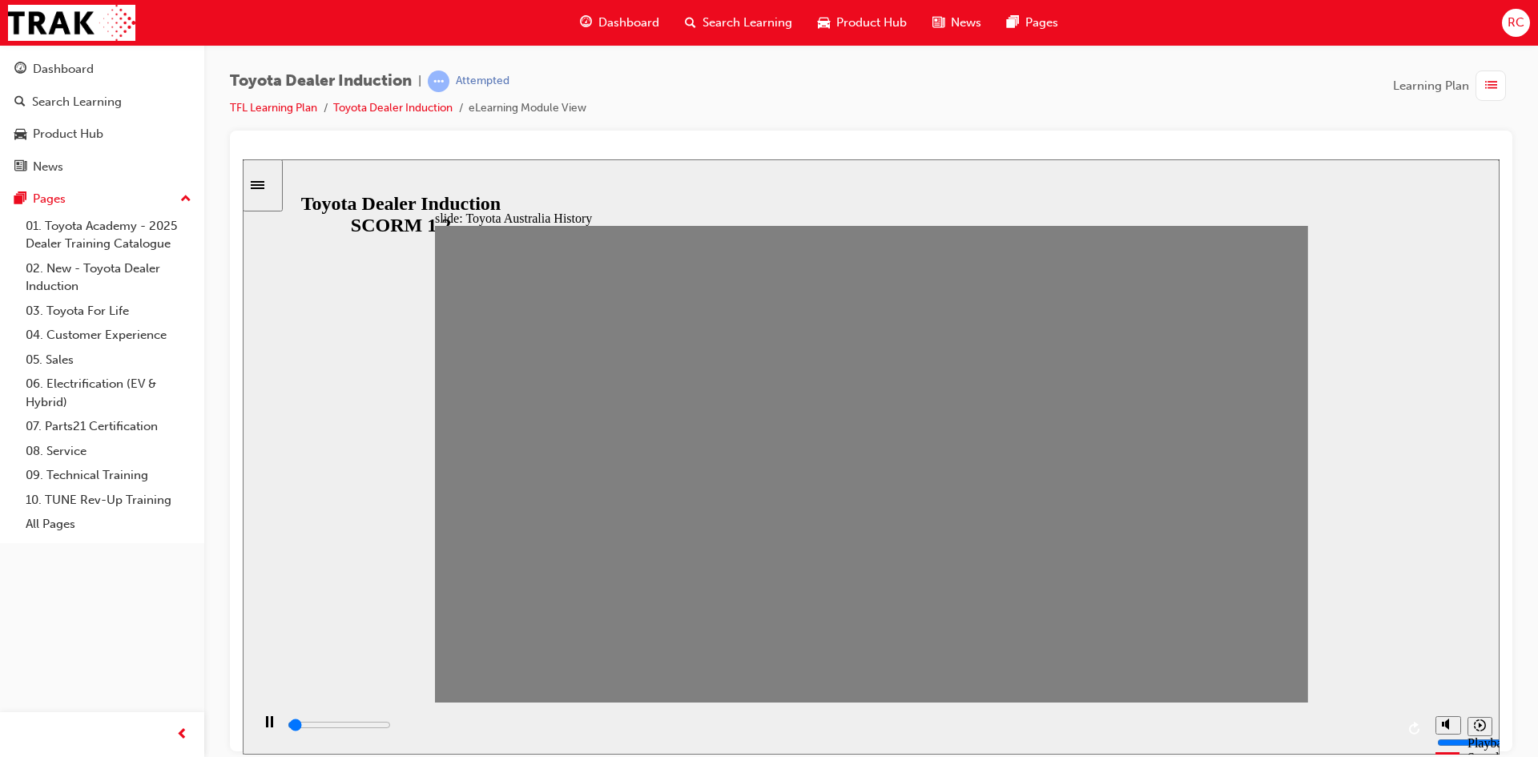
drag, startPoint x: 461, startPoint y: 470, endPoint x: 510, endPoint y: 476, distance: 50.0
drag, startPoint x: 501, startPoint y: 474, endPoint x: 562, endPoint y: 476, distance: 61.7
type input "0"
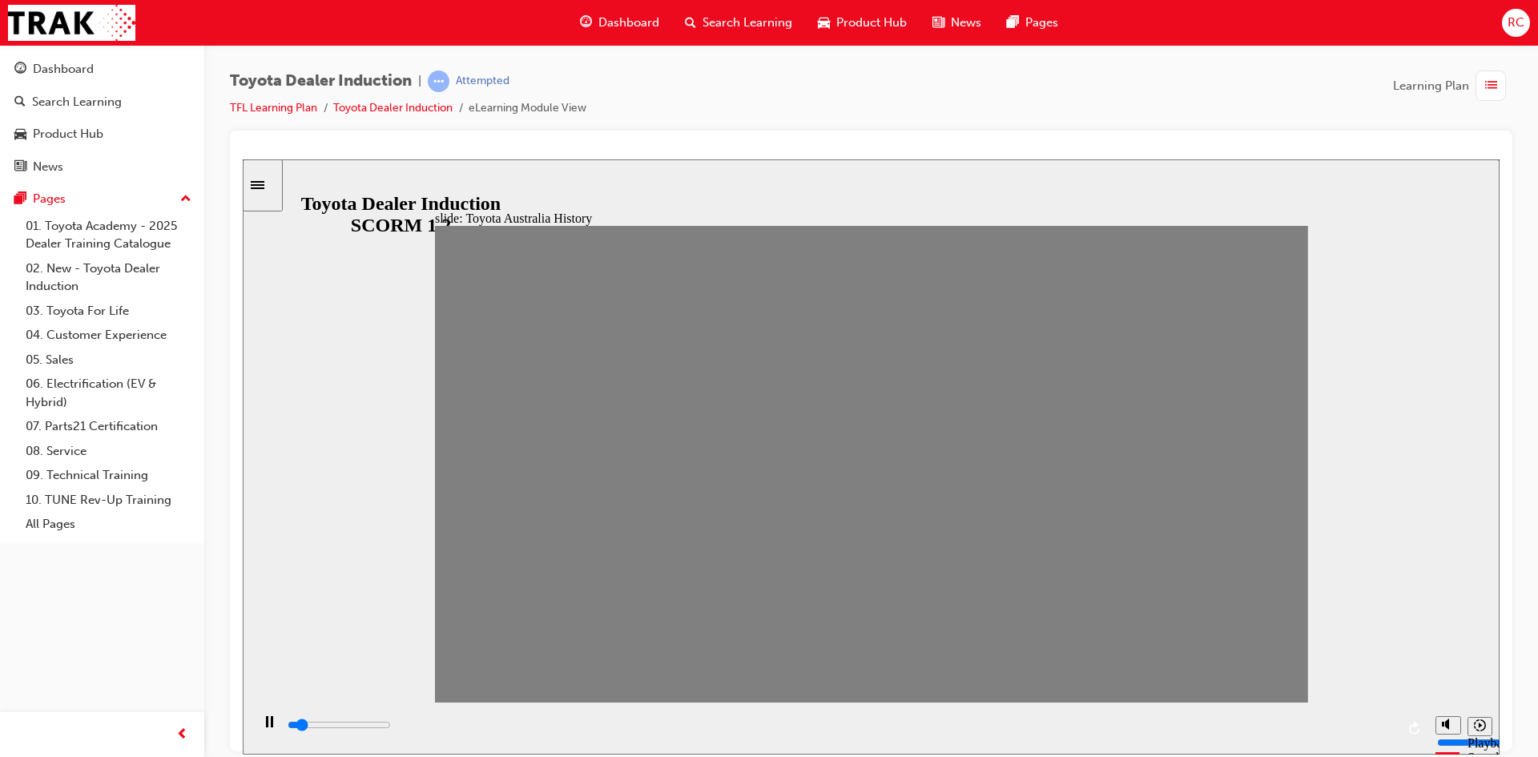
type input "2"
drag, startPoint x: 580, startPoint y: 477, endPoint x: 545, endPoint y: 467, distance: 36.7
type input "0"
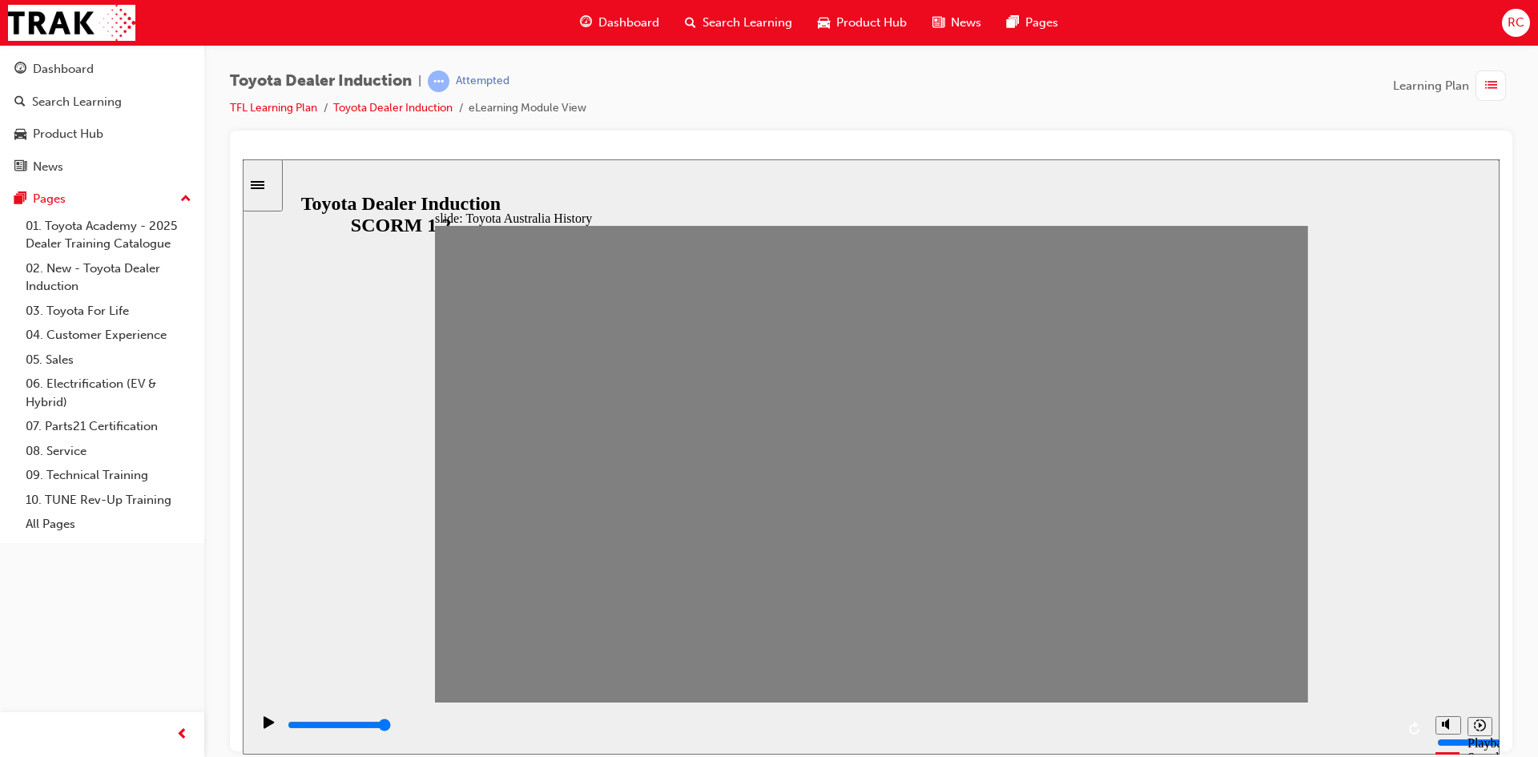
type input "3"
drag, startPoint x: 551, startPoint y: 475, endPoint x: 582, endPoint y: 477, distance: 31.3
drag, startPoint x: 580, startPoint y: 473, endPoint x: 630, endPoint y: 473, distance: 49.7
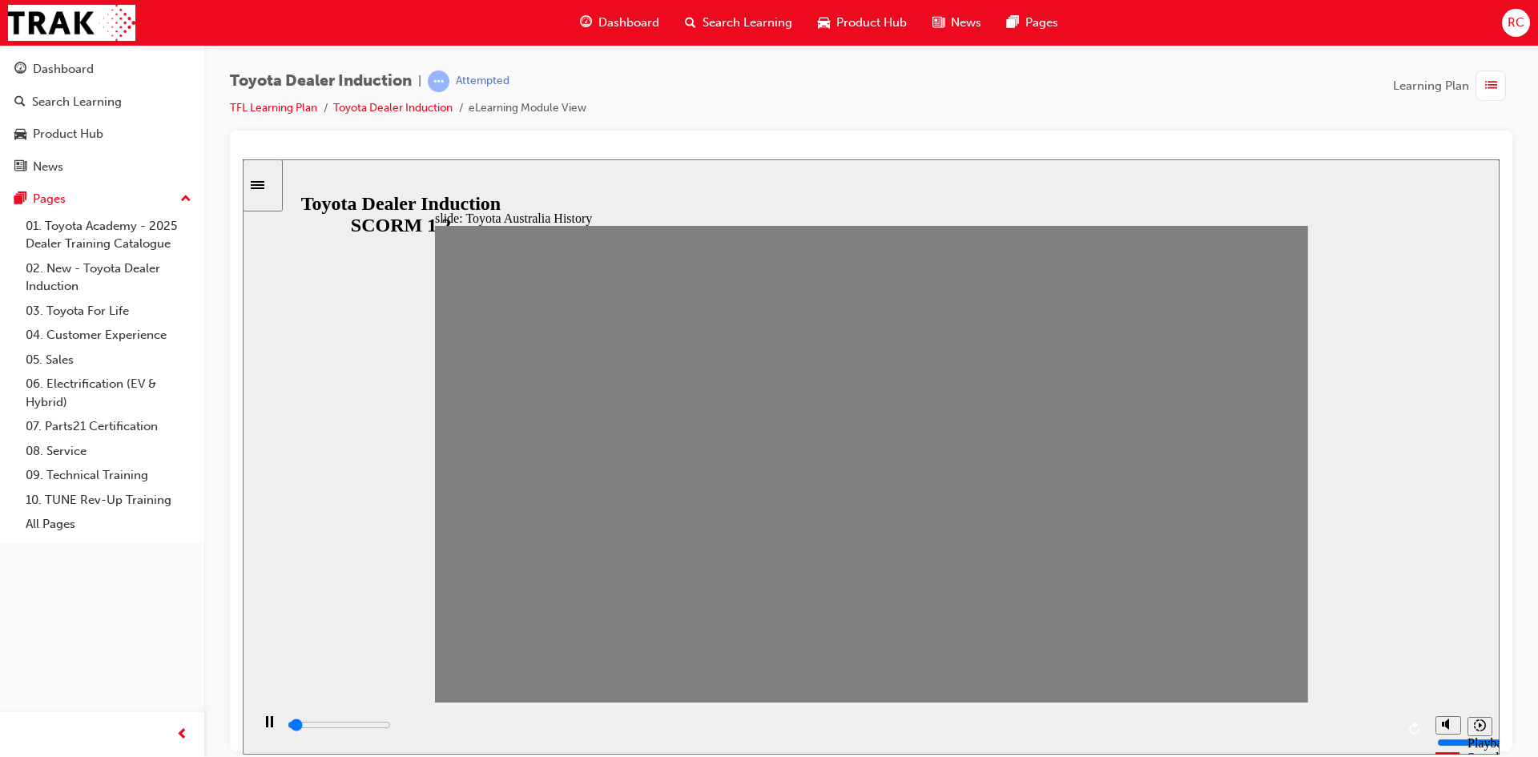
drag, startPoint x: 625, startPoint y: 473, endPoint x: 666, endPoint y: 473, distance: 40.9
drag, startPoint x: 662, startPoint y: 477, endPoint x: 704, endPoint y: 471, distance: 42.0
drag, startPoint x: 702, startPoint y: 469, endPoint x: 746, endPoint y: 474, distance: 43.5
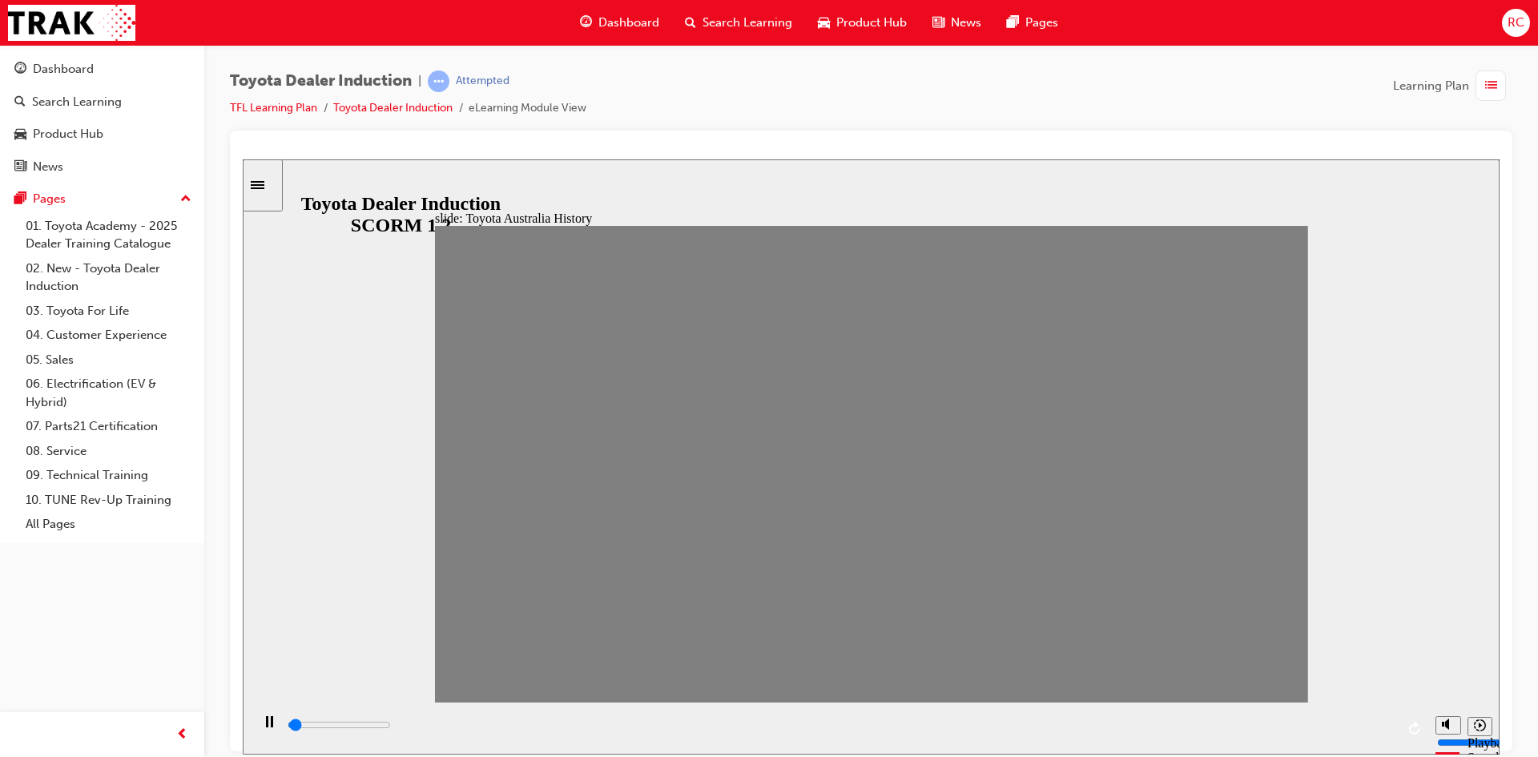
drag, startPoint x: 742, startPoint y: 474, endPoint x: 791, endPoint y: 477, distance: 49.0
drag, startPoint x: 785, startPoint y: 473, endPoint x: 828, endPoint y: 481, distance: 43.8
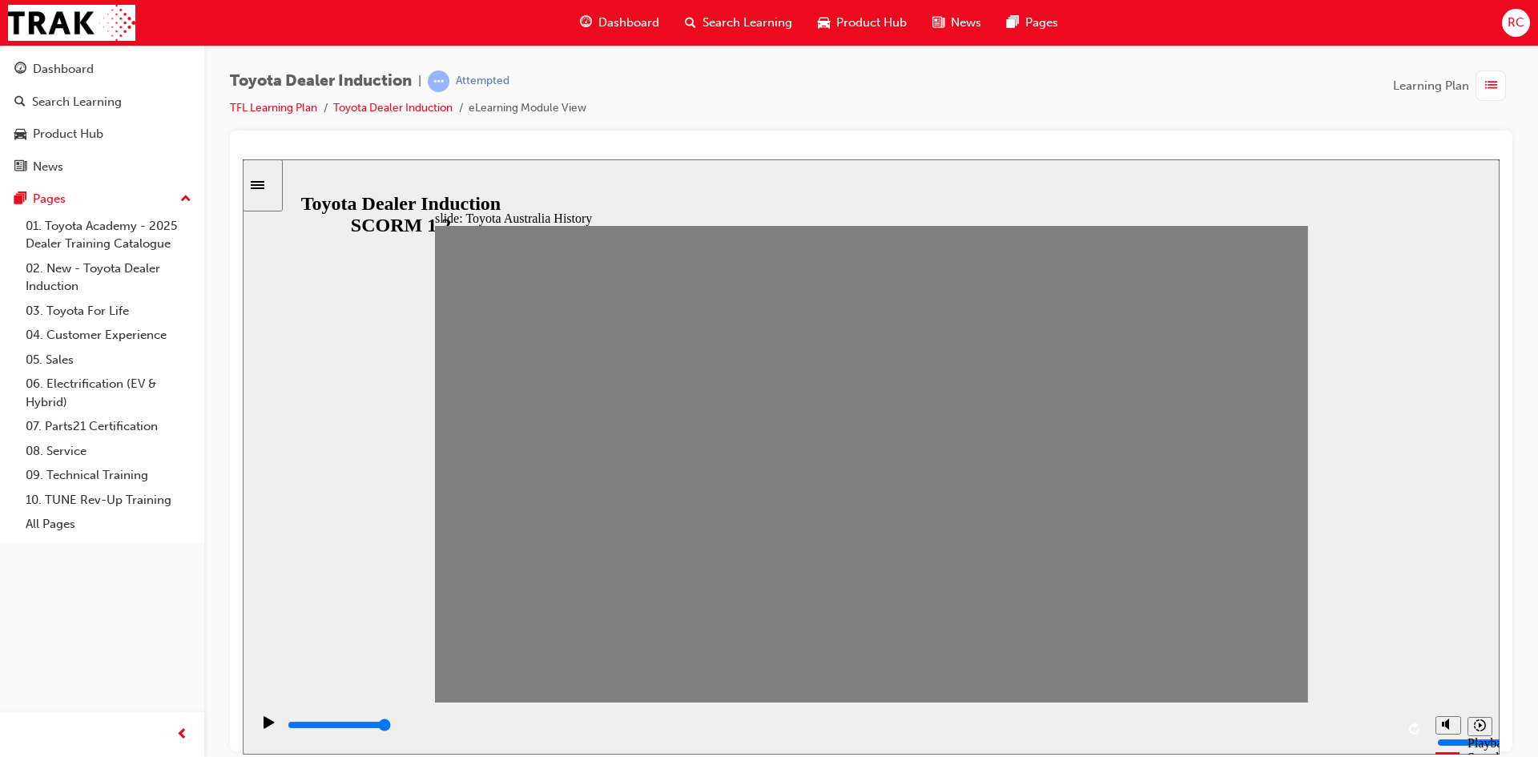
drag, startPoint x: 829, startPoint y: 472, endPoint x: 870, endPoint y: 483, distance: 42.4
drag, startPoint x: 863, startPoint y: 471, endPoint x: 902, endPoint y: 475, distance: 39.4
drag, startPoint x: 903, startPoint y: 474, endPoint x: 950, endPoint y: 480, distance: 46.8
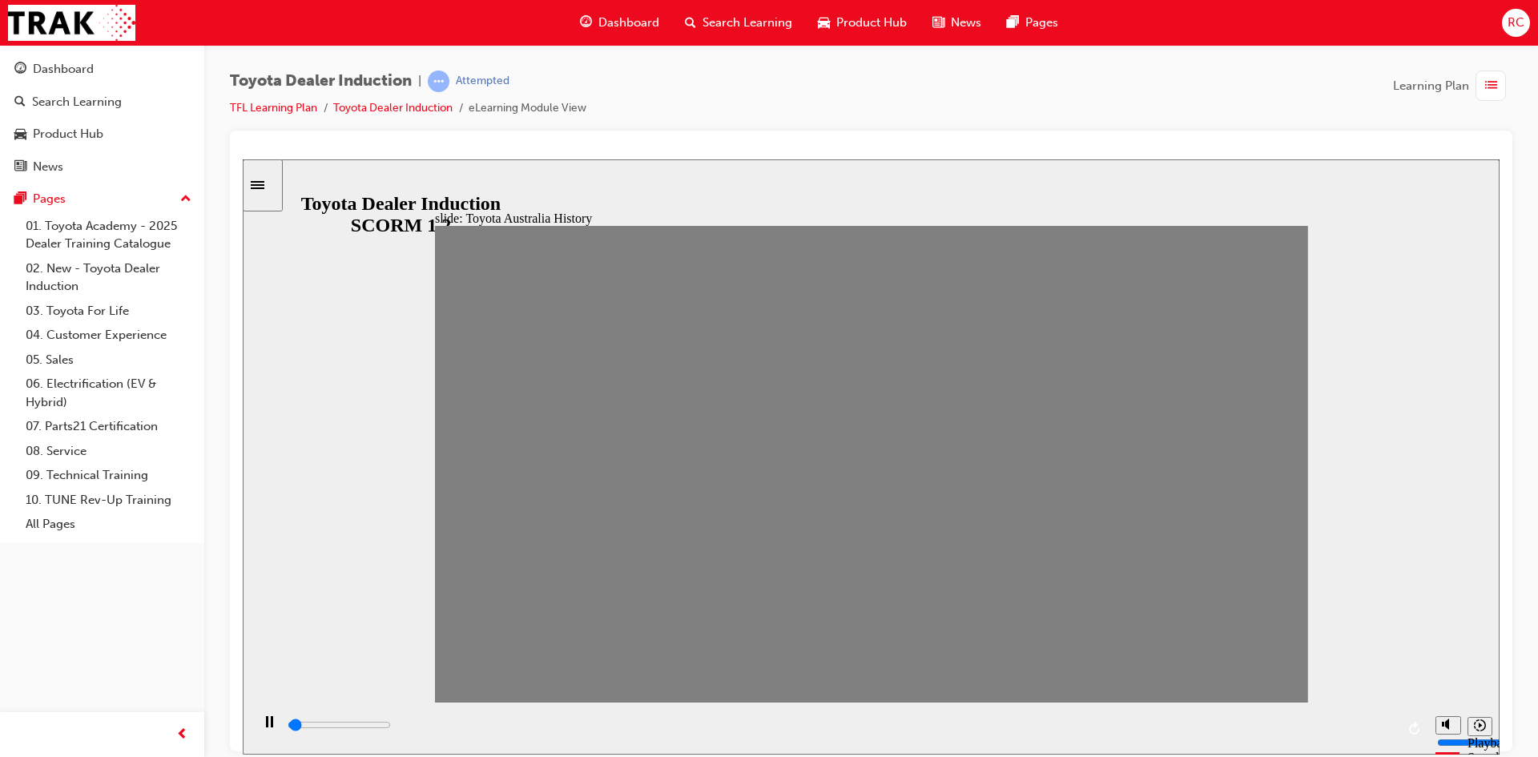
drag, startPoint x: 944, startPoint y: 473, endPoint x: 991, endPoint y: 469, distance: 46.6
drag, startPoint x: 988, startPoint y: 478, endPoint x: 1028, endPoint y: 481, distance: 40.2
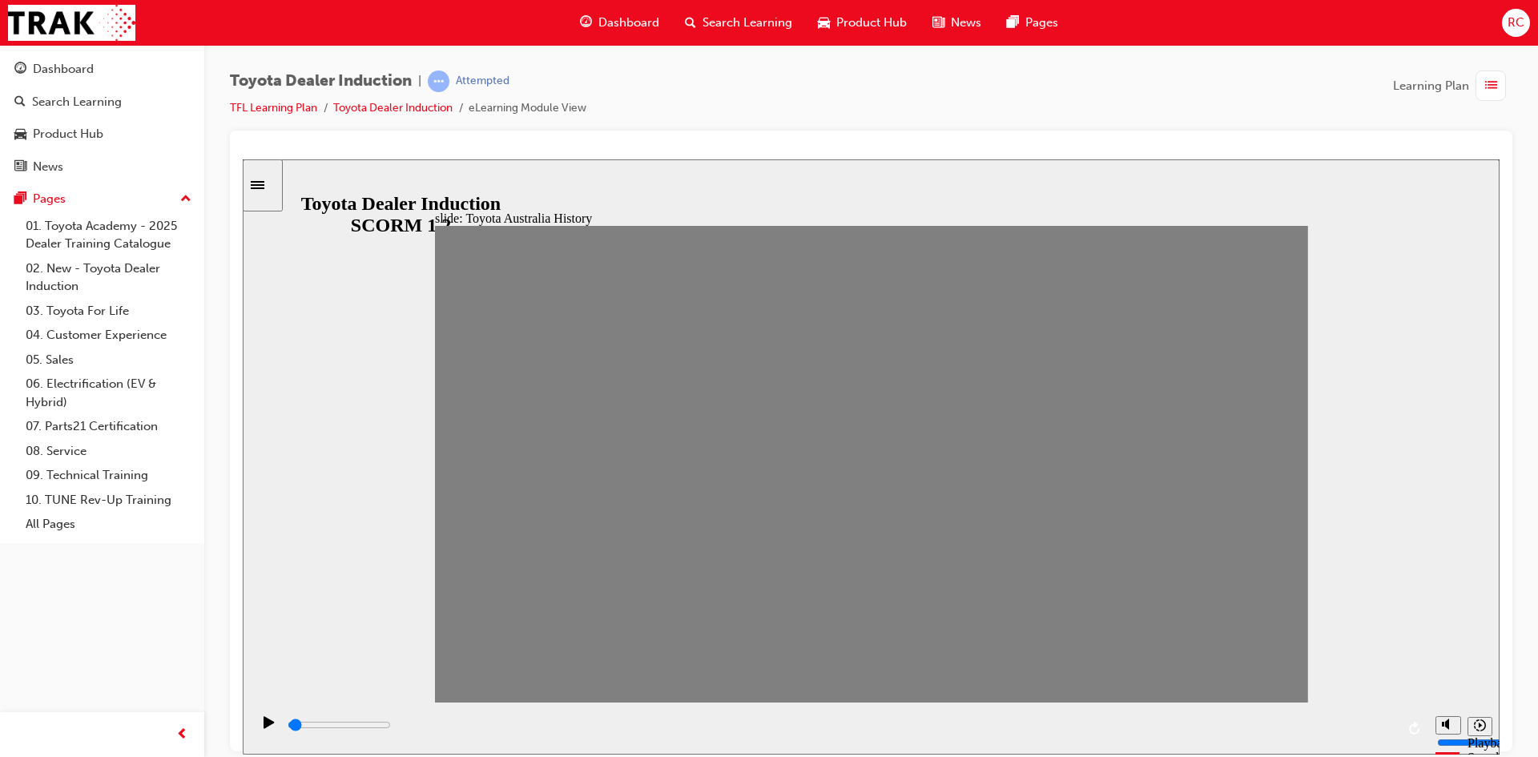
drag, startPoint x: 1023, startPoint y: 470, endPoint x: 1064, endPoint y: 471, distance: 40.9
drag, startPoint x: 1068, startPoint y: 473, endPoint x: 1121, endPoint y: 485, distance: 55.0
drag, startPoint x: 1100, startPoint y: 477, endPoint x: 1134, endPoint y: 477, distance: 33.6
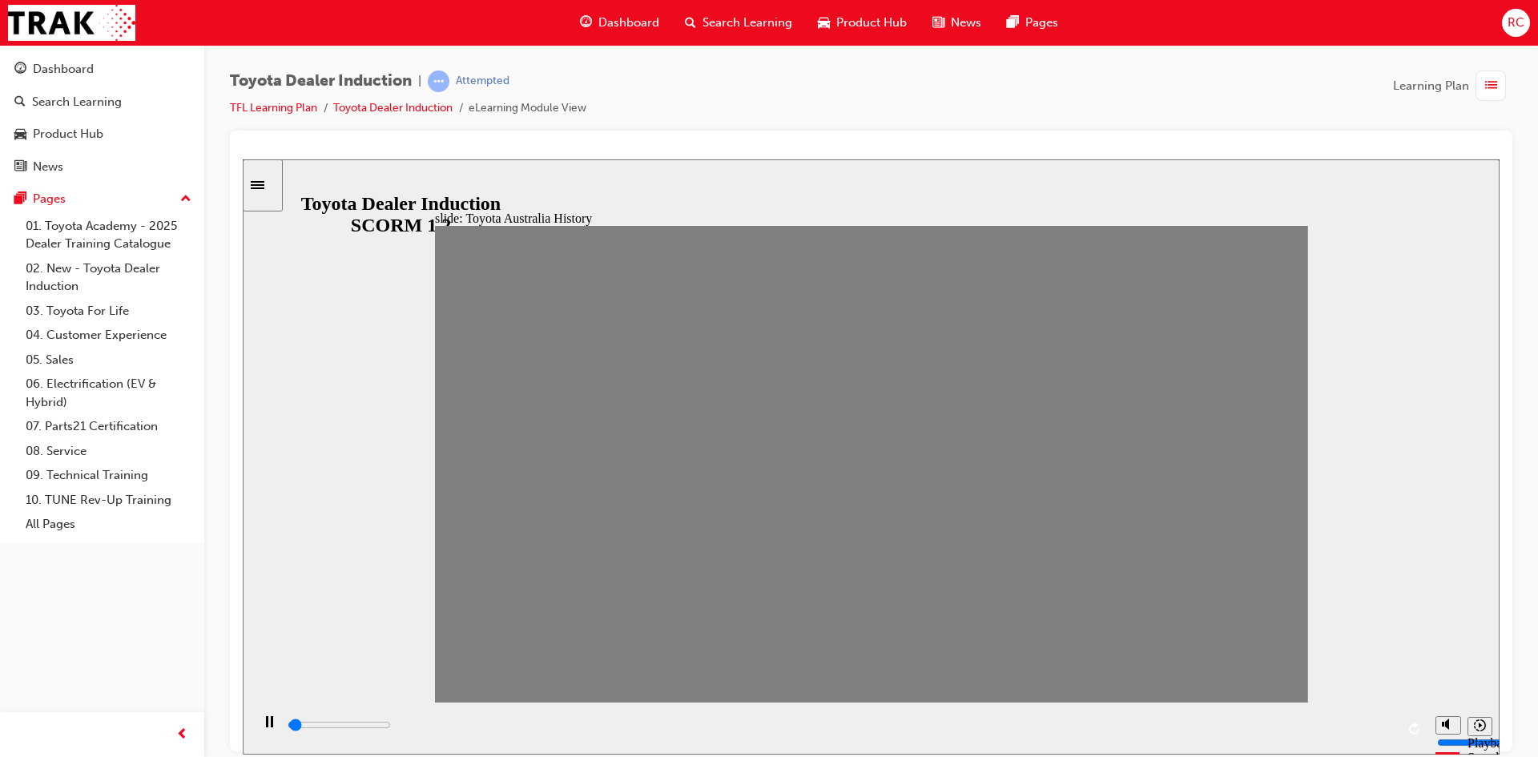
drag, startPoint x: 1145, startPoint y: 474, endPoint x: 1185, endPoint y: 478, distance: 40.2
drag, startPoint x: 1184, startPoint y: 472, endPoint x: 1229, endPoint y: 471, distance: 45.7
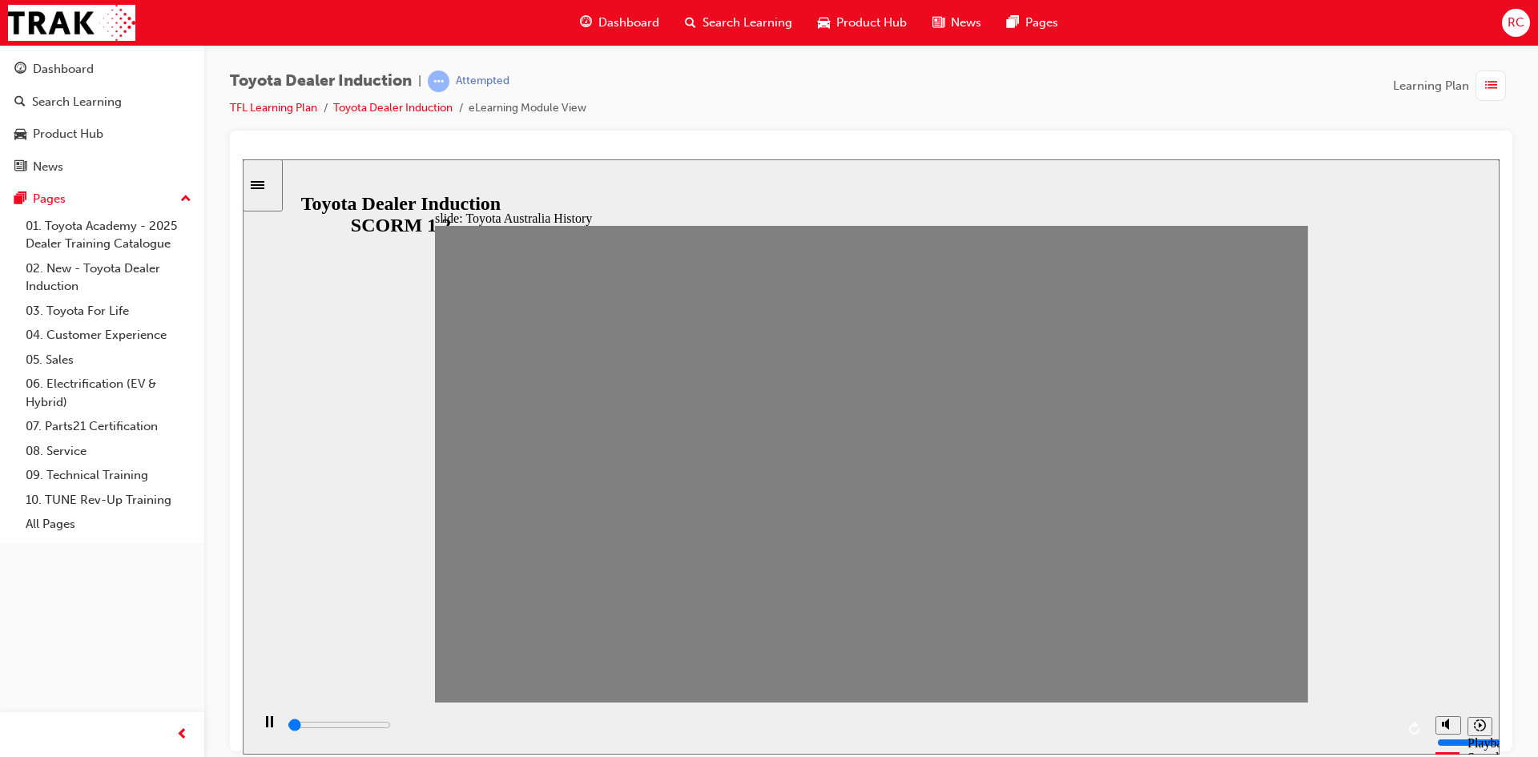
drag, startPoint x: 1230, startPoint y: 474, endPoint x: 1284, endPoint y: 477, distance: 53.7
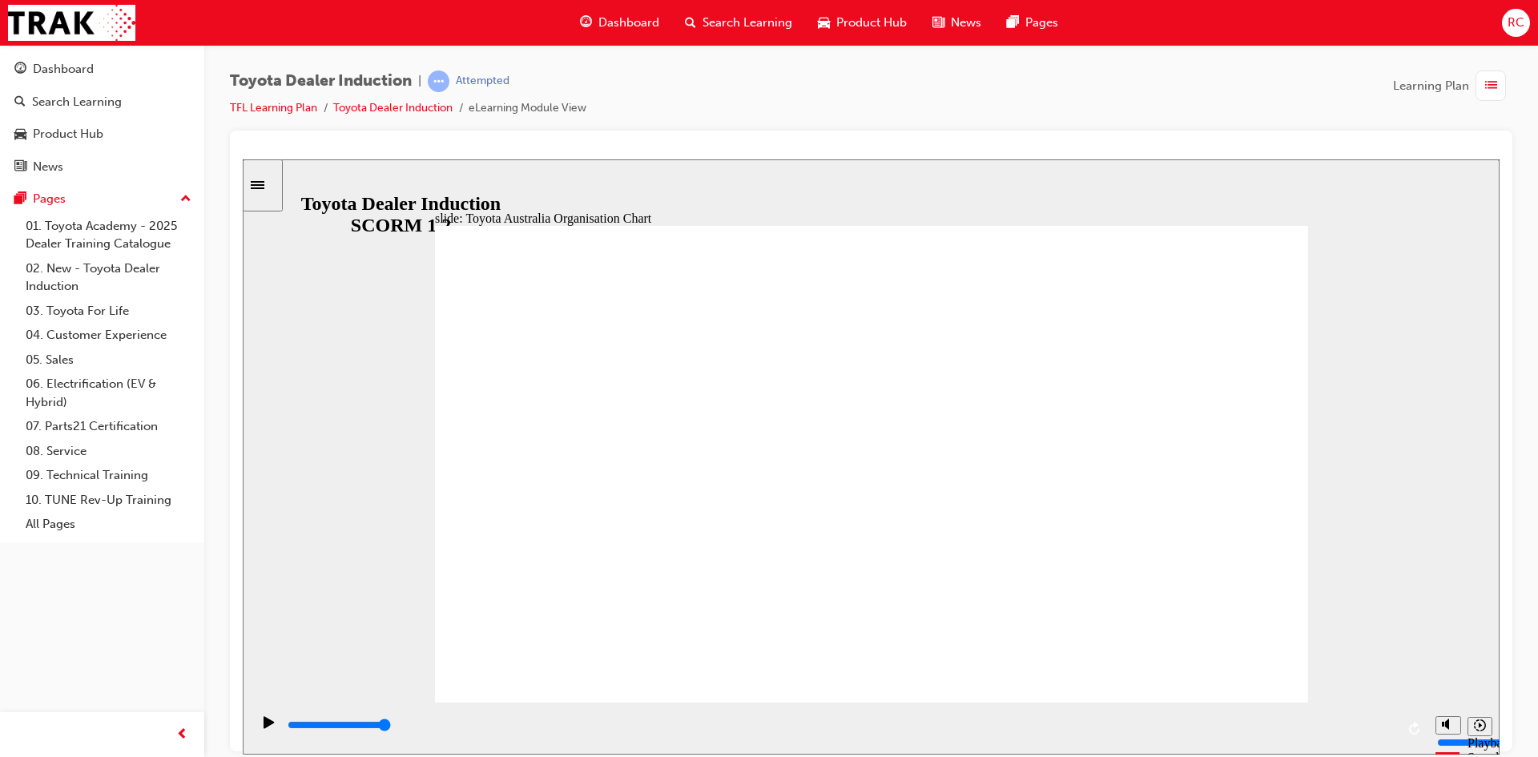
type input "5000"
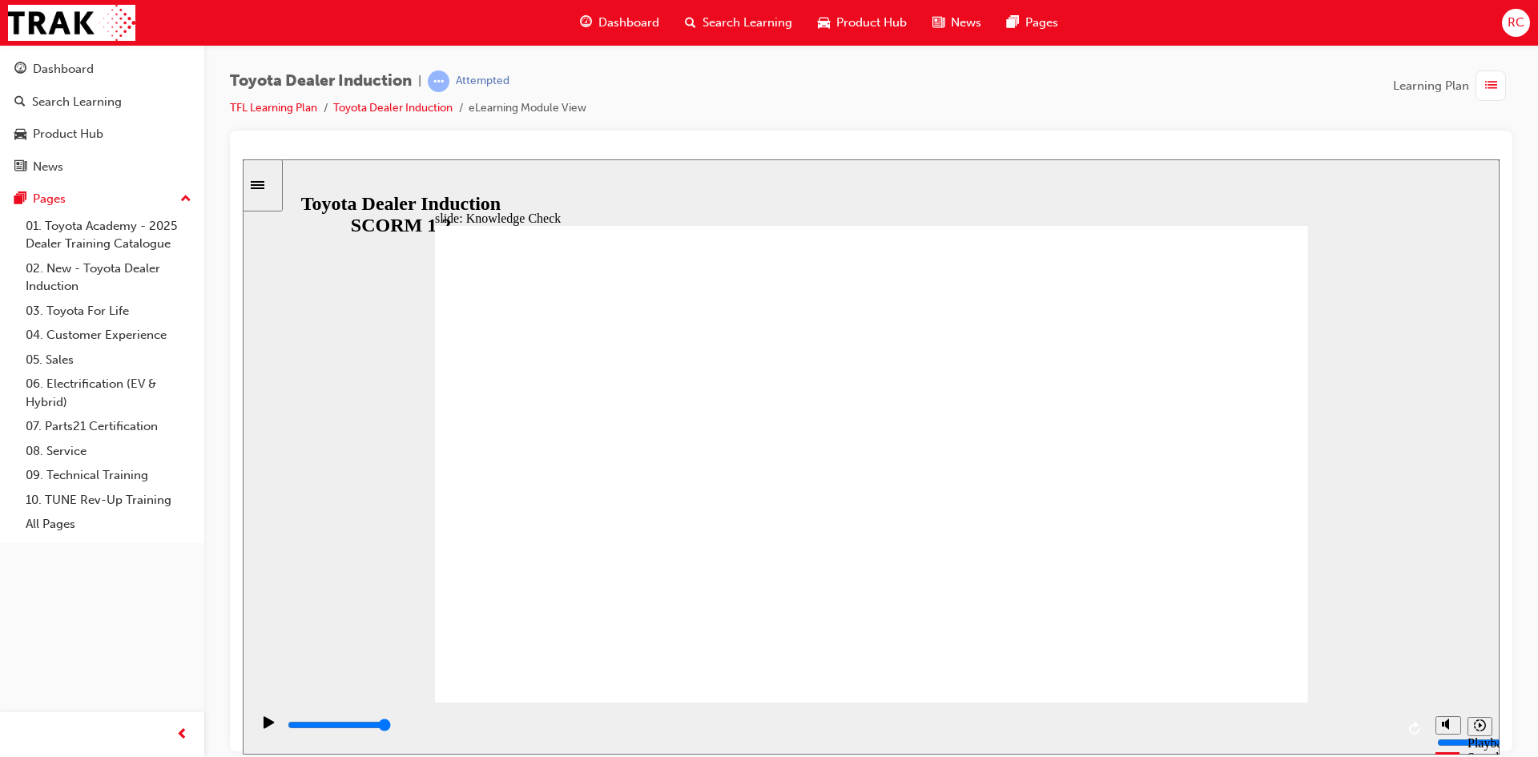
radio input "true"
type input "3900"
radio input "true"
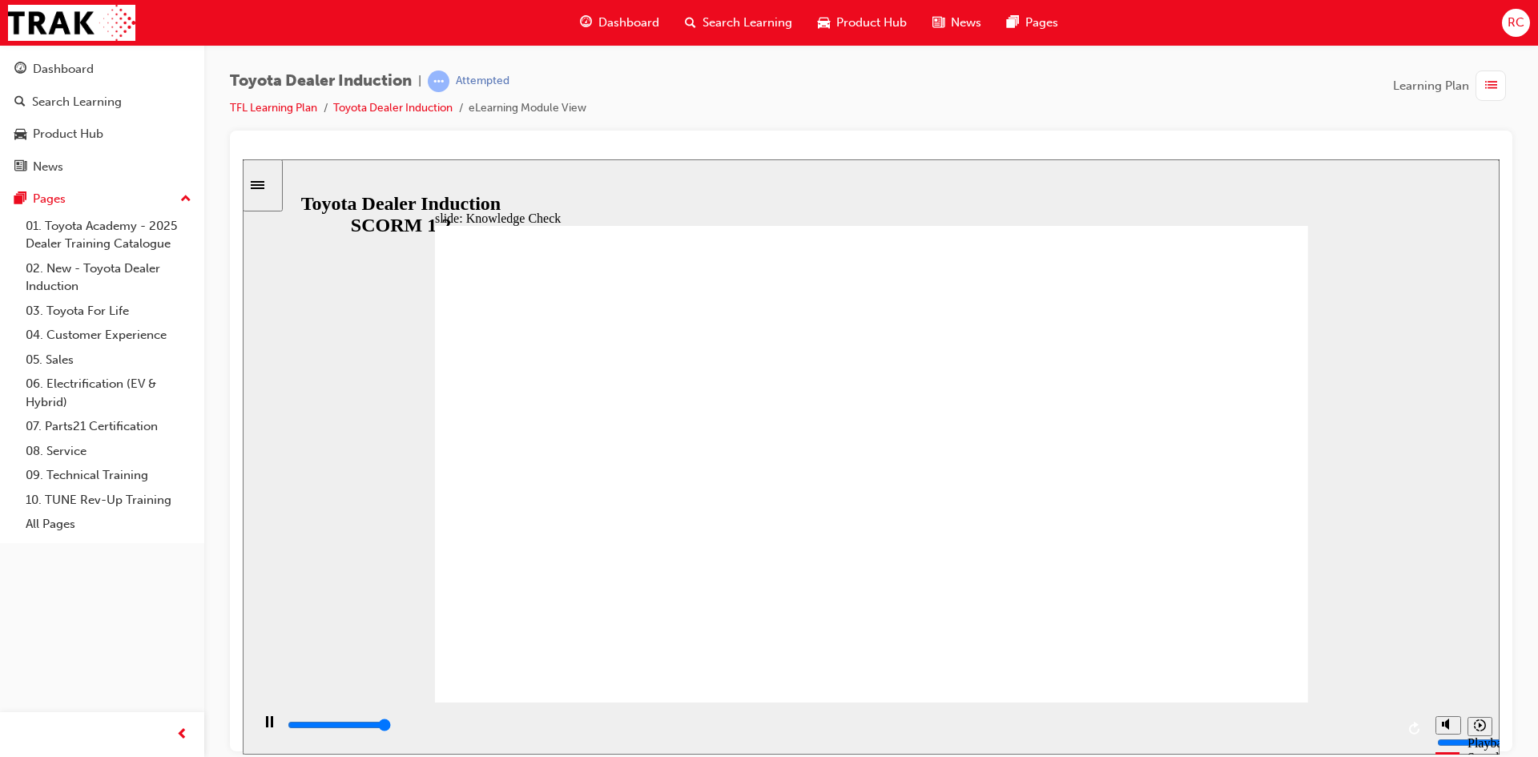
type input "5000"
radio input "true"
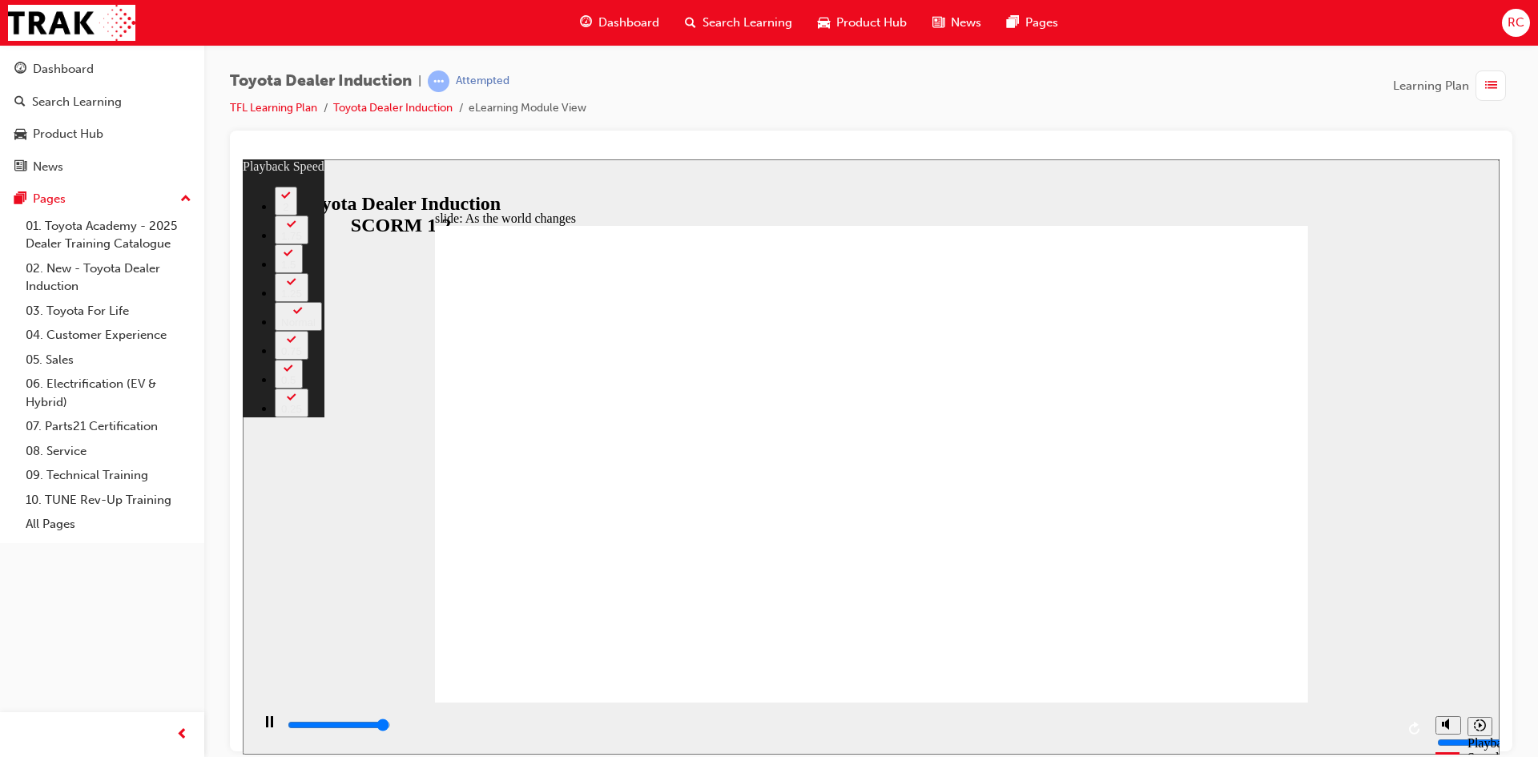
type input "9100"
type input "0"
type input "9200"
drag, startPoint x: 1292, startPoint y: 692, endPoint x: 1535, endPoint y: 920, distance: 333.2
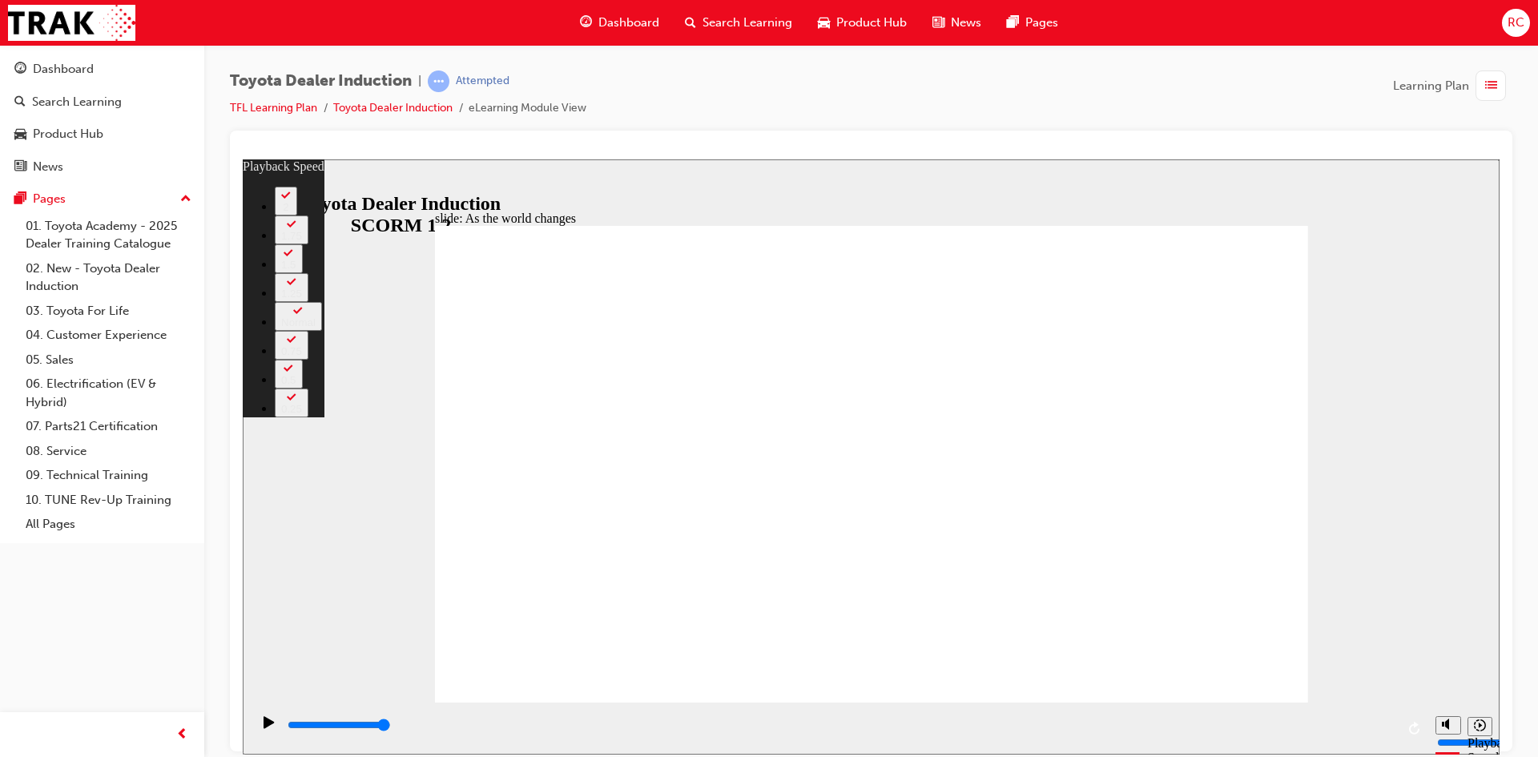
type input "128"
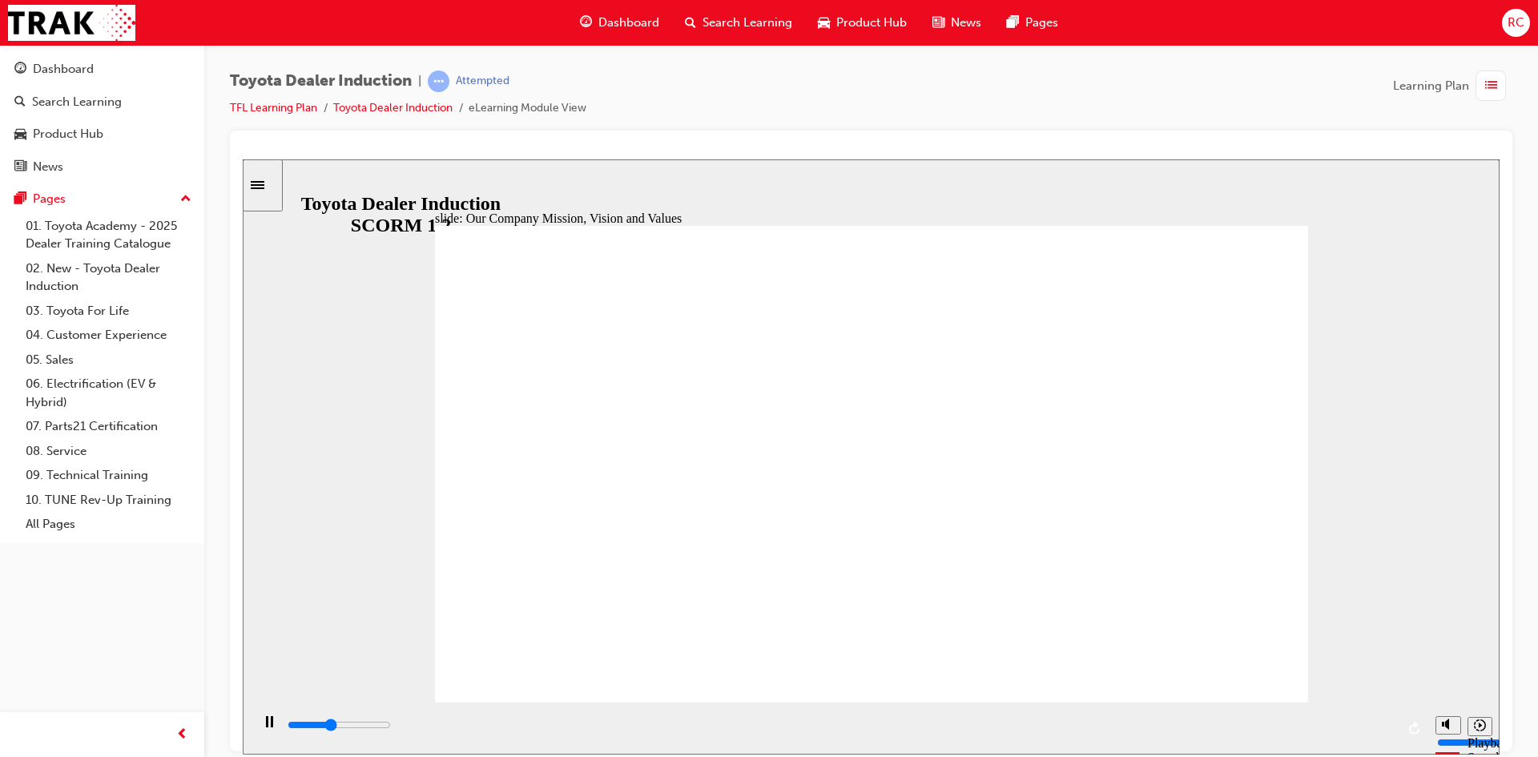
type input "41300"
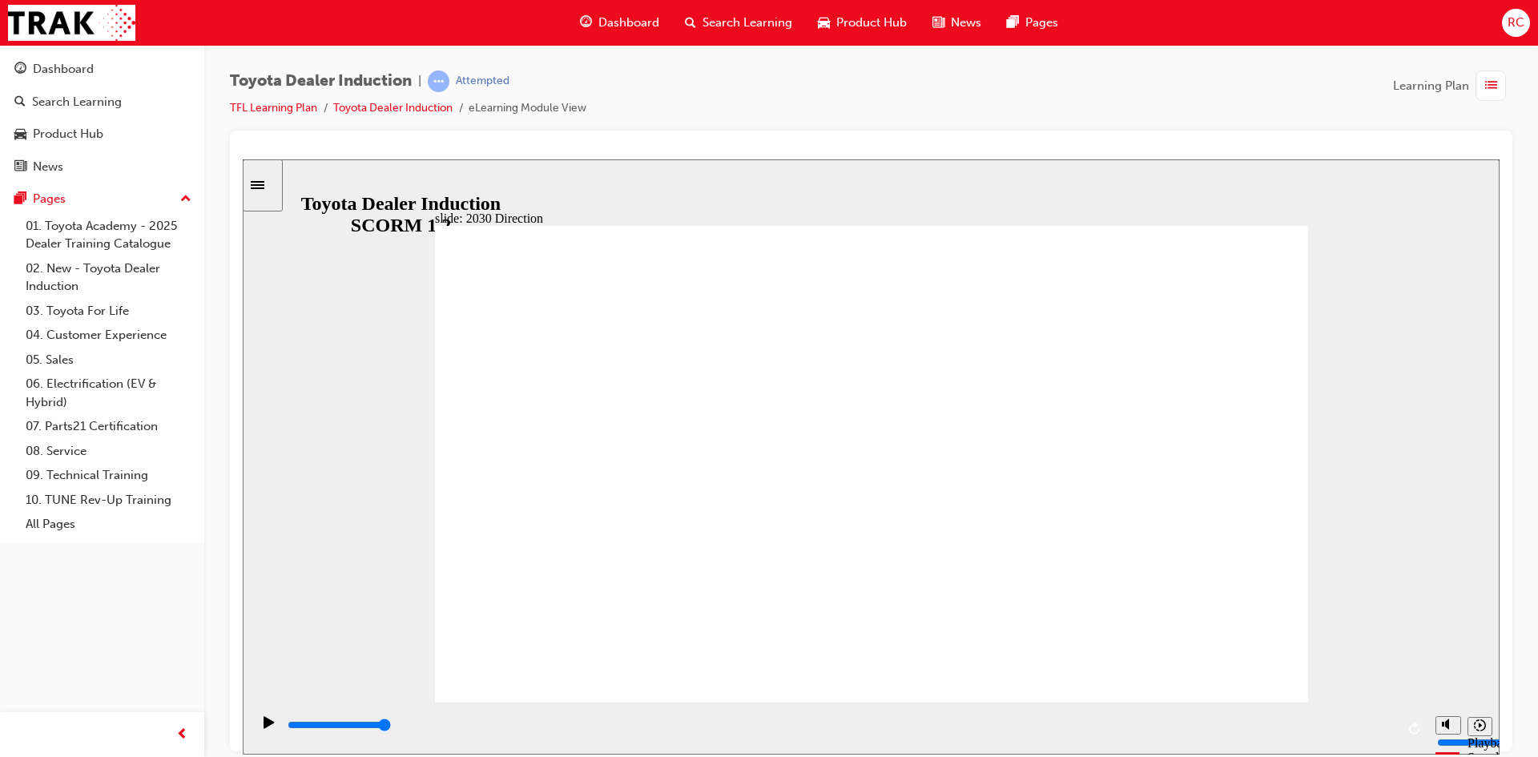
type input "5000"
type input "h"
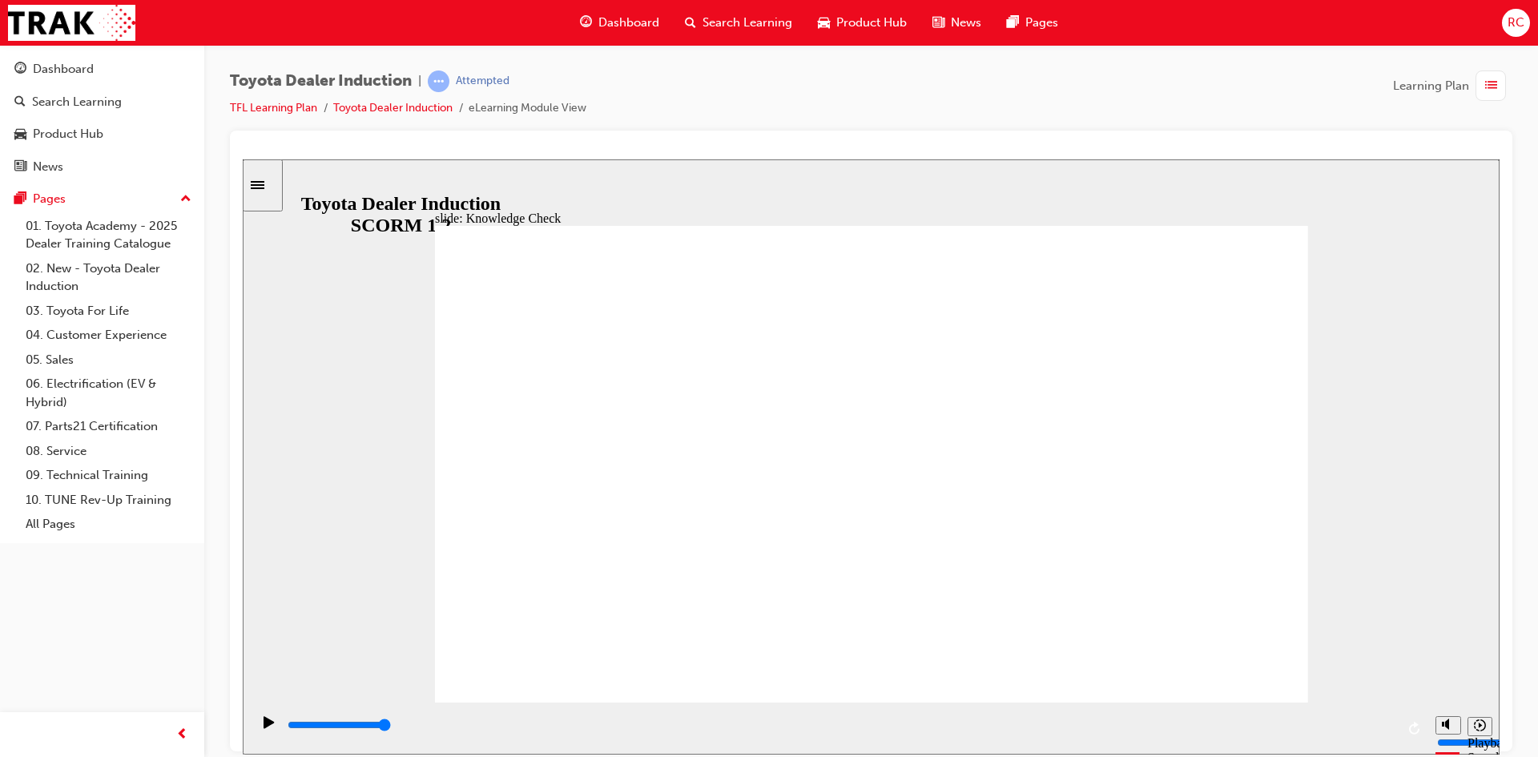
type input "h"
type input "ha"
type input "hap"
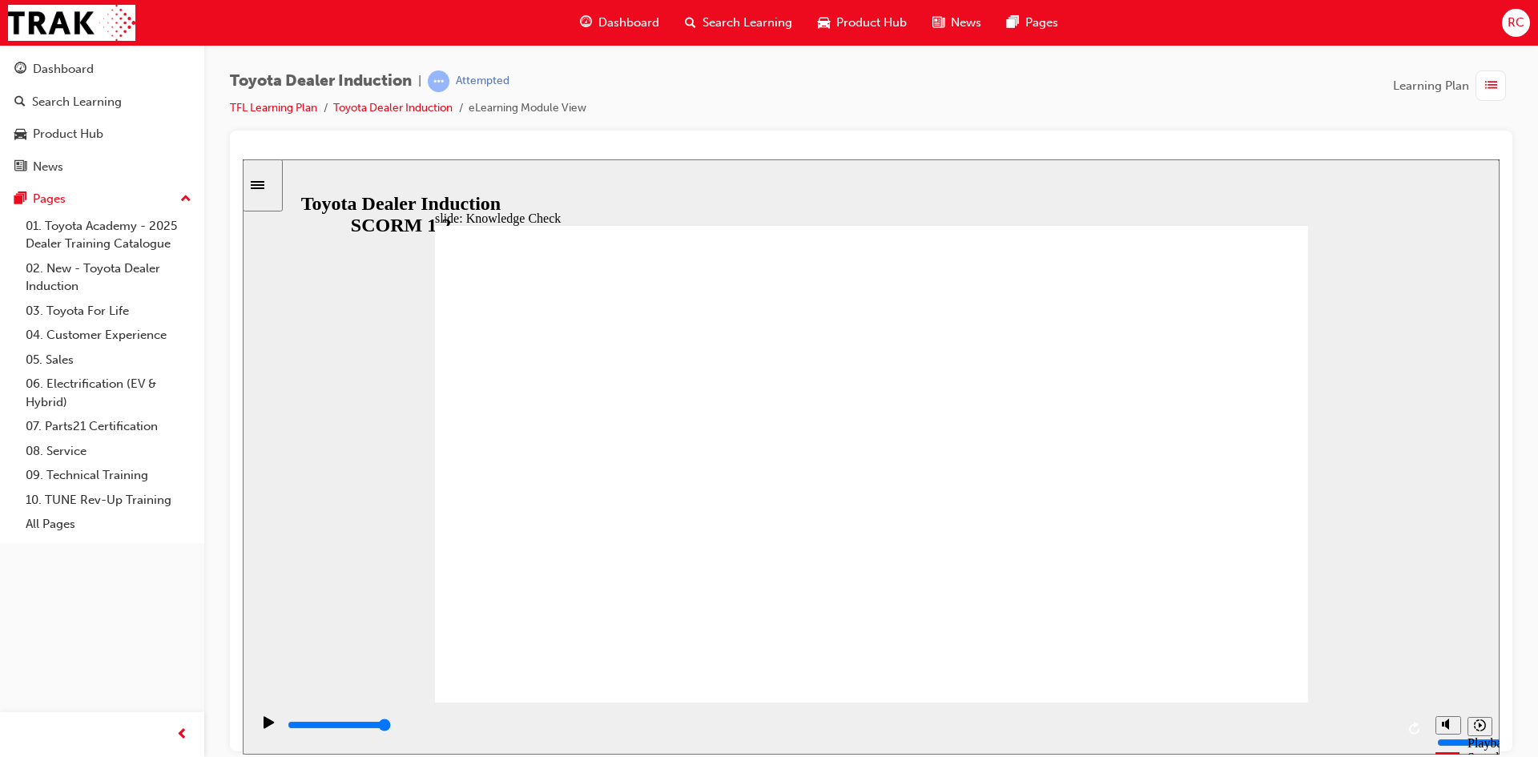
type input "happ"
type input "happi"
type input "happin"
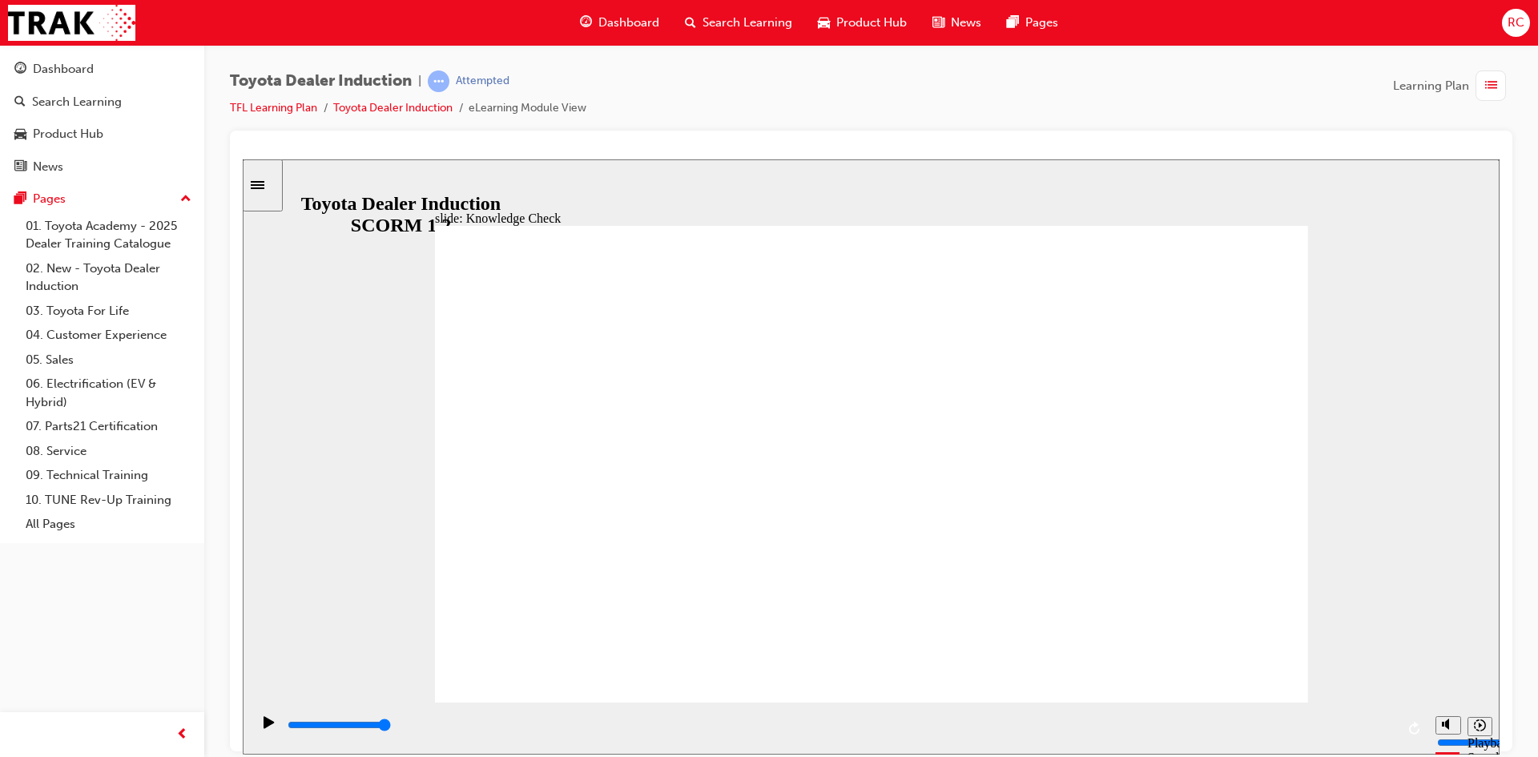
type input "happin"
type input "happine"
type input "happines"
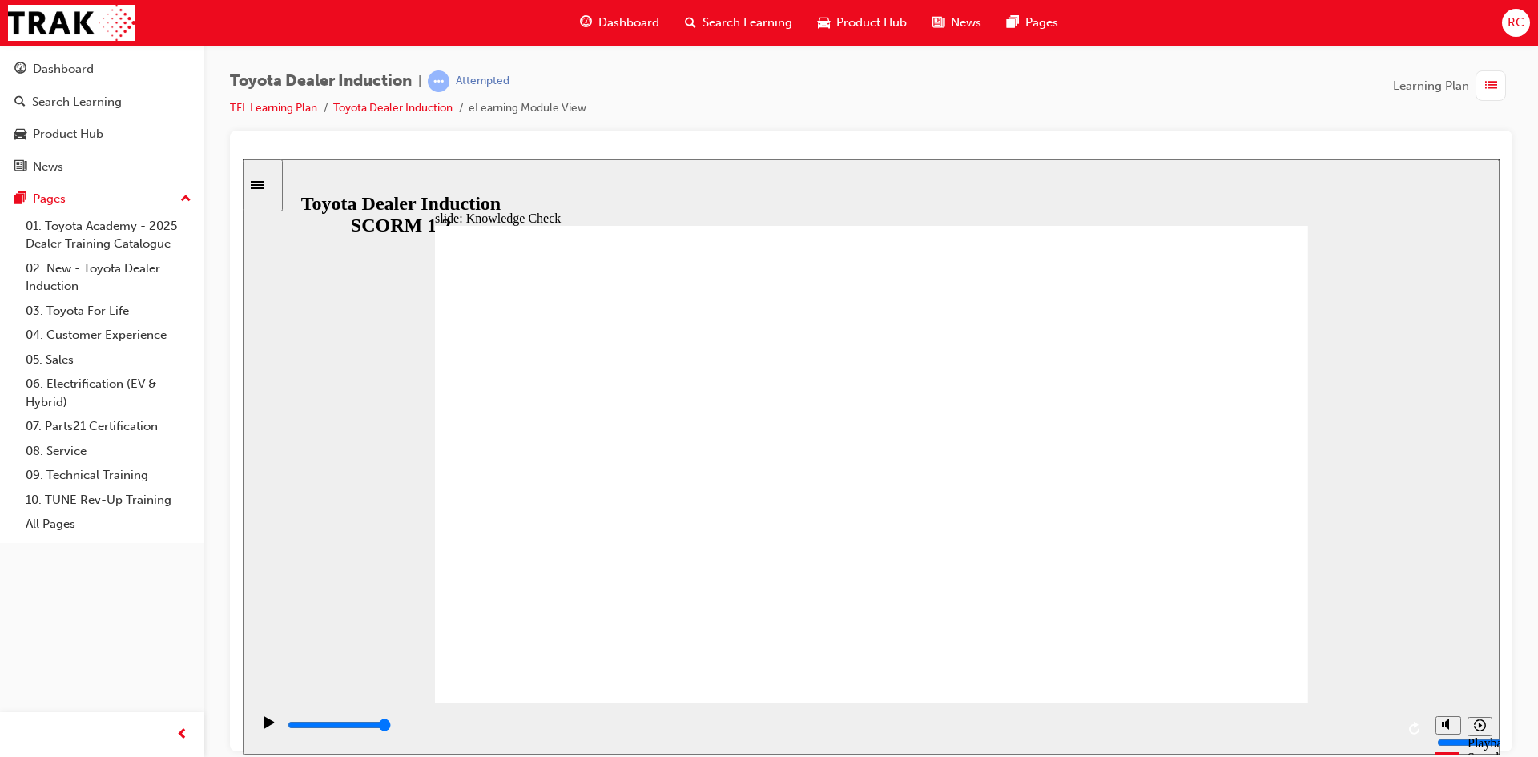
type input "happiness"
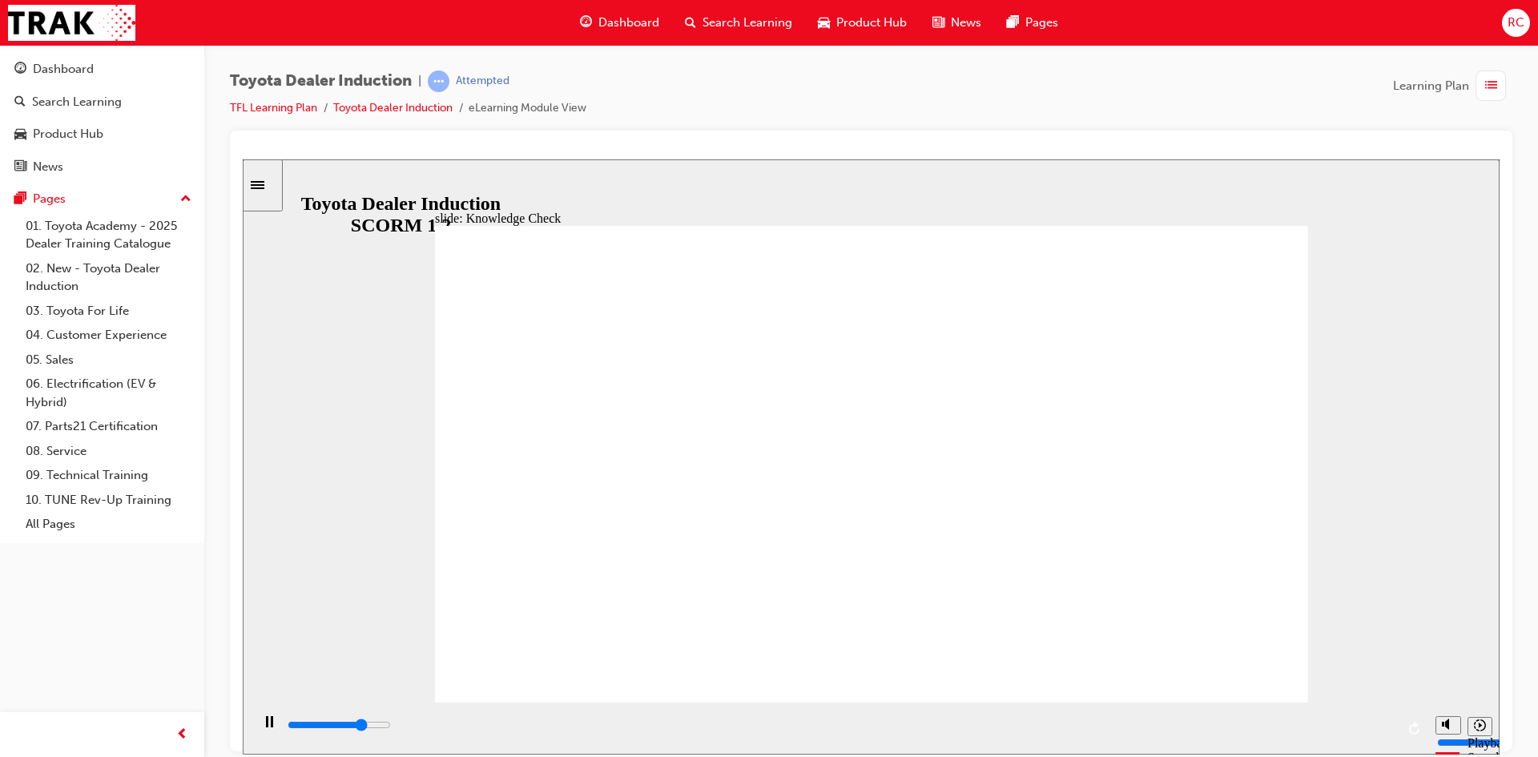
type input "4800"
type input "m"
type input "4800"
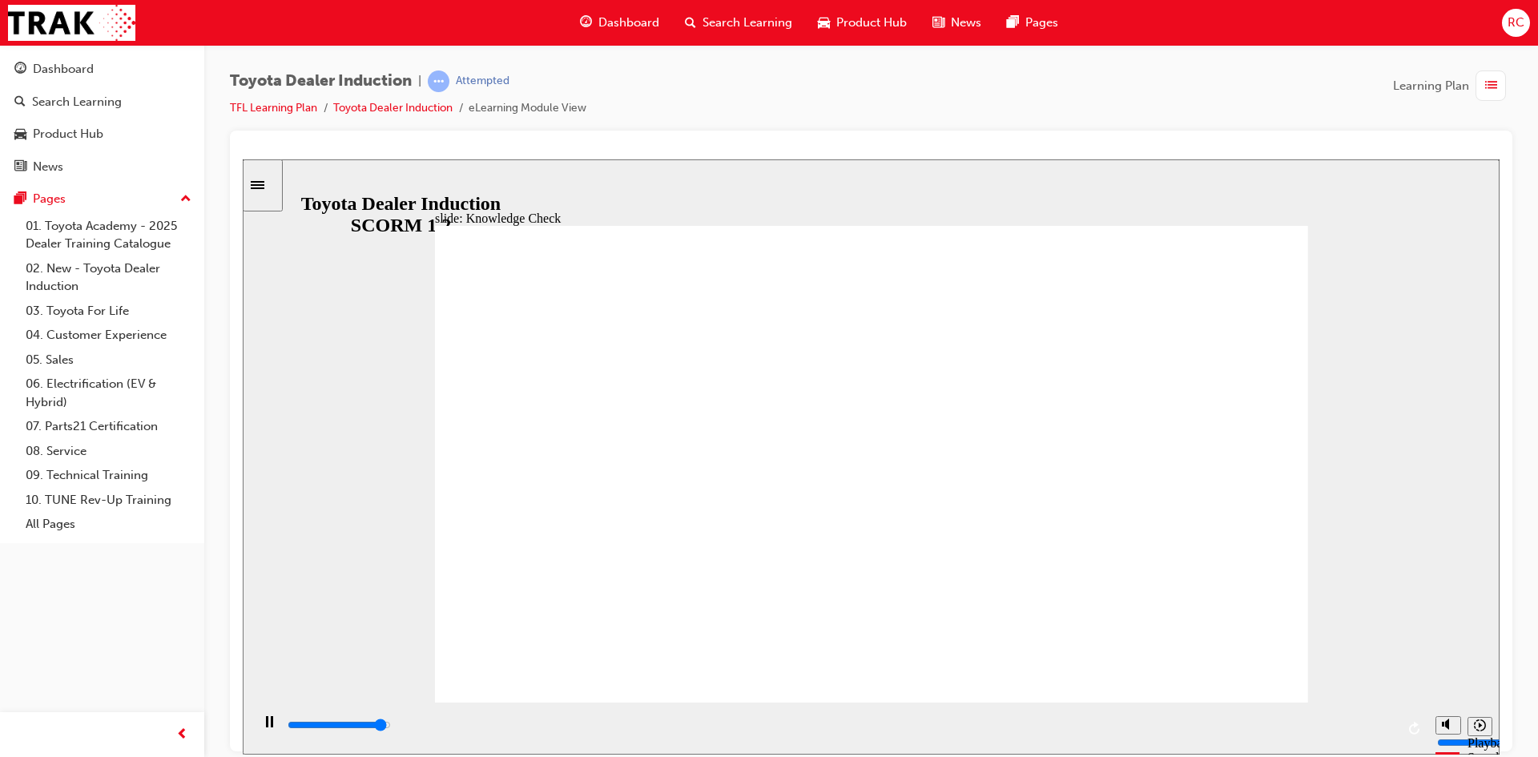
type input "mo"
type input "4900"
type input "mov"
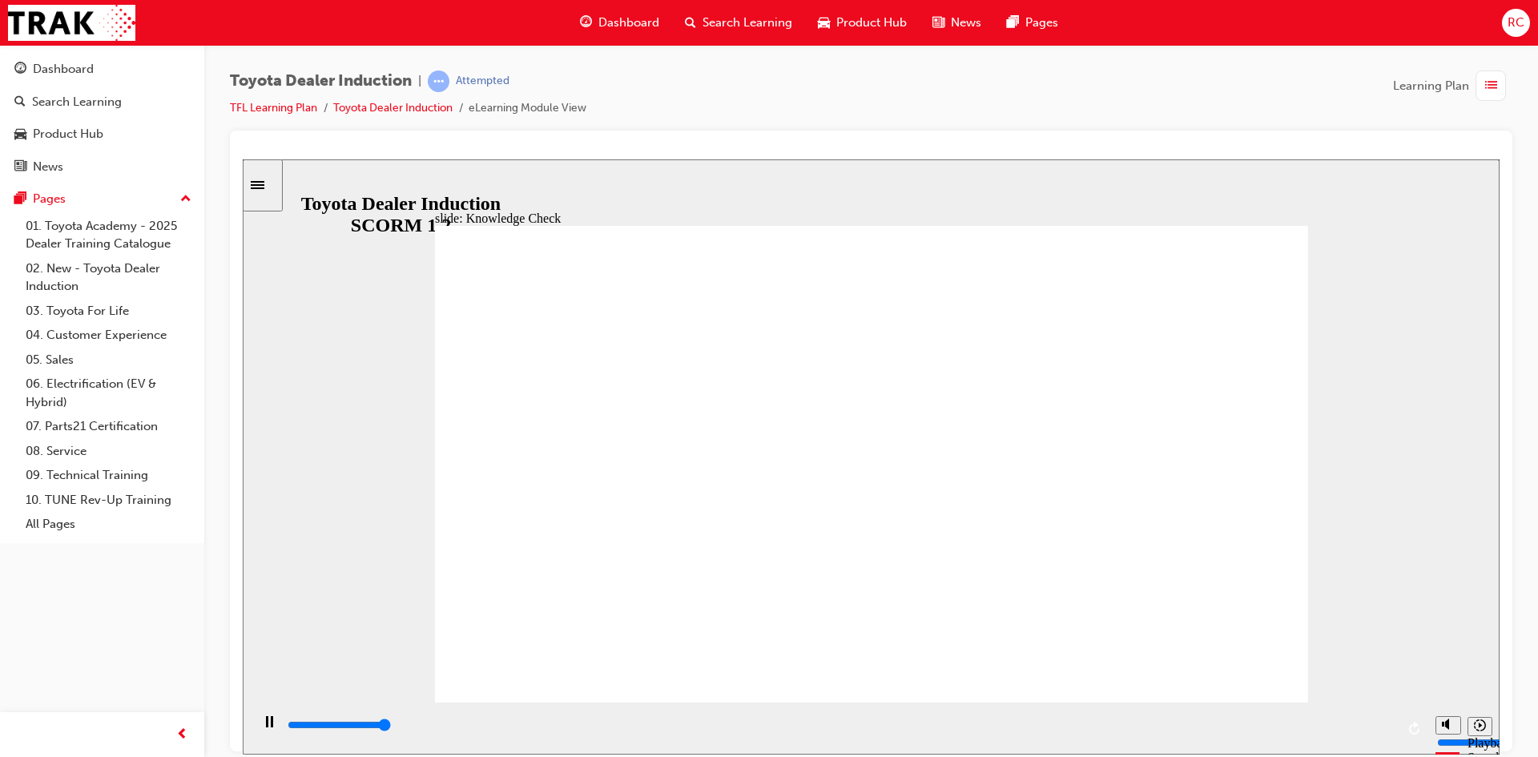
type input "5000"
type input "move"
type input "5000"
type input "moved"
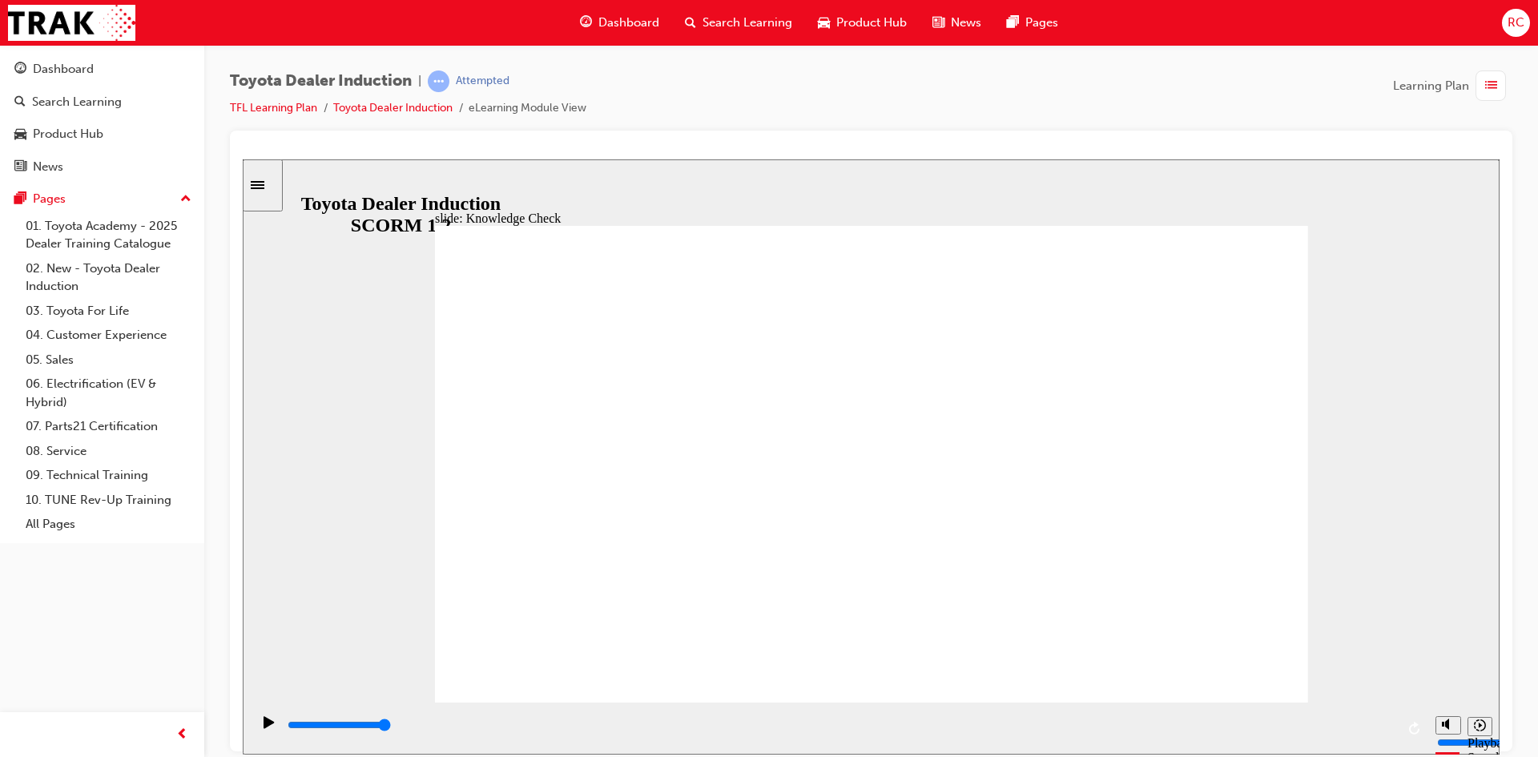
type input "moved"
type input "6500"
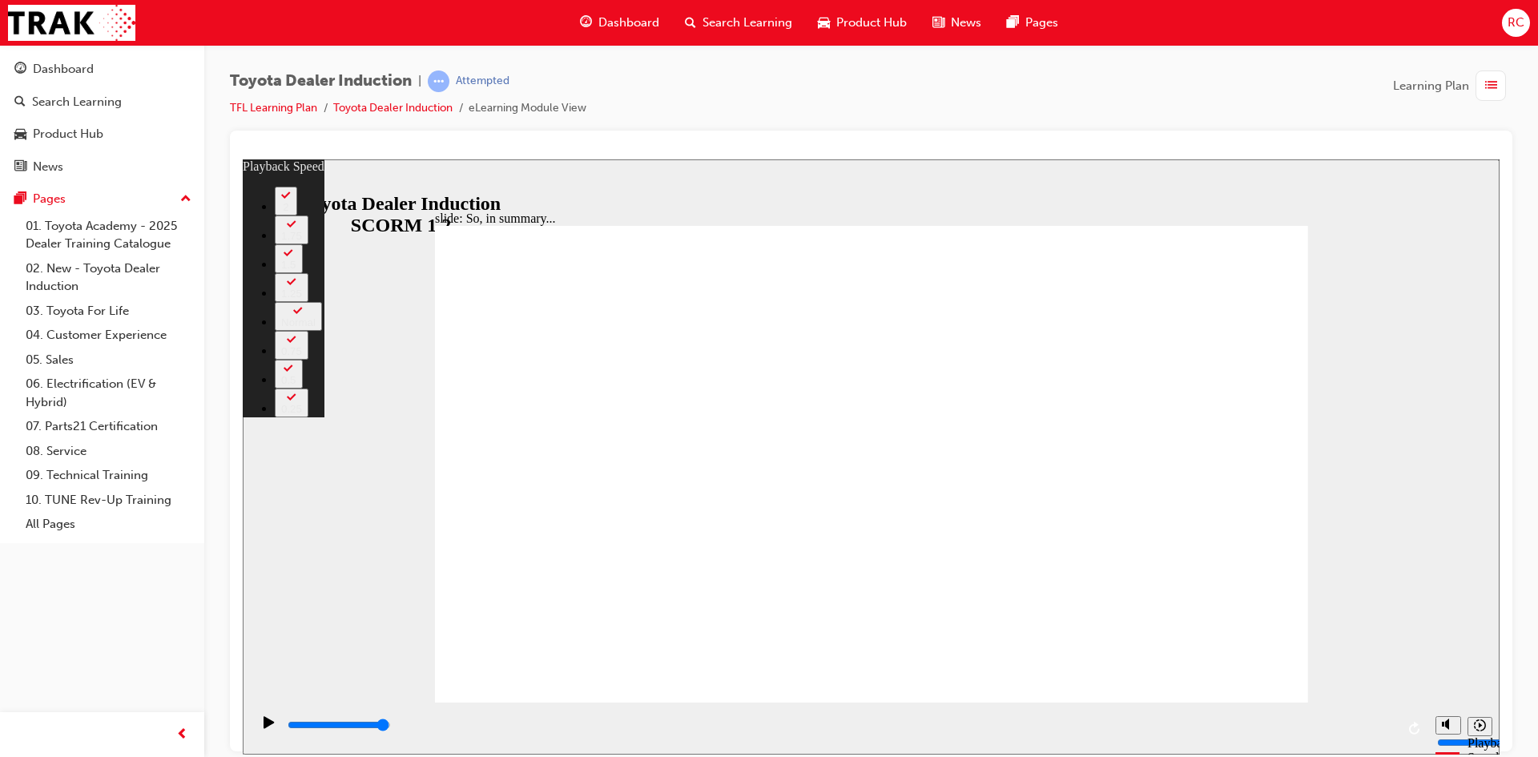
type input "128"
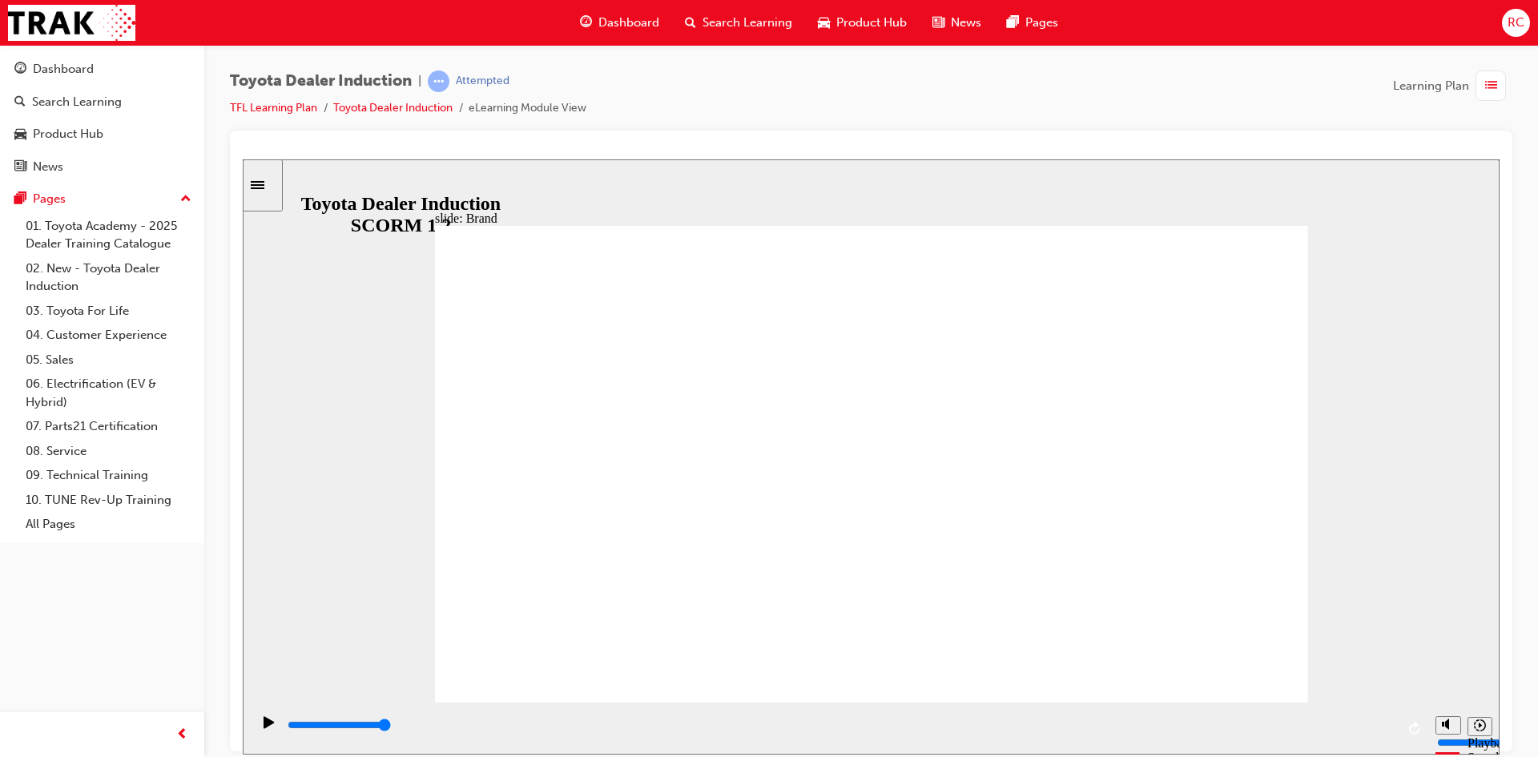
type input "8400"
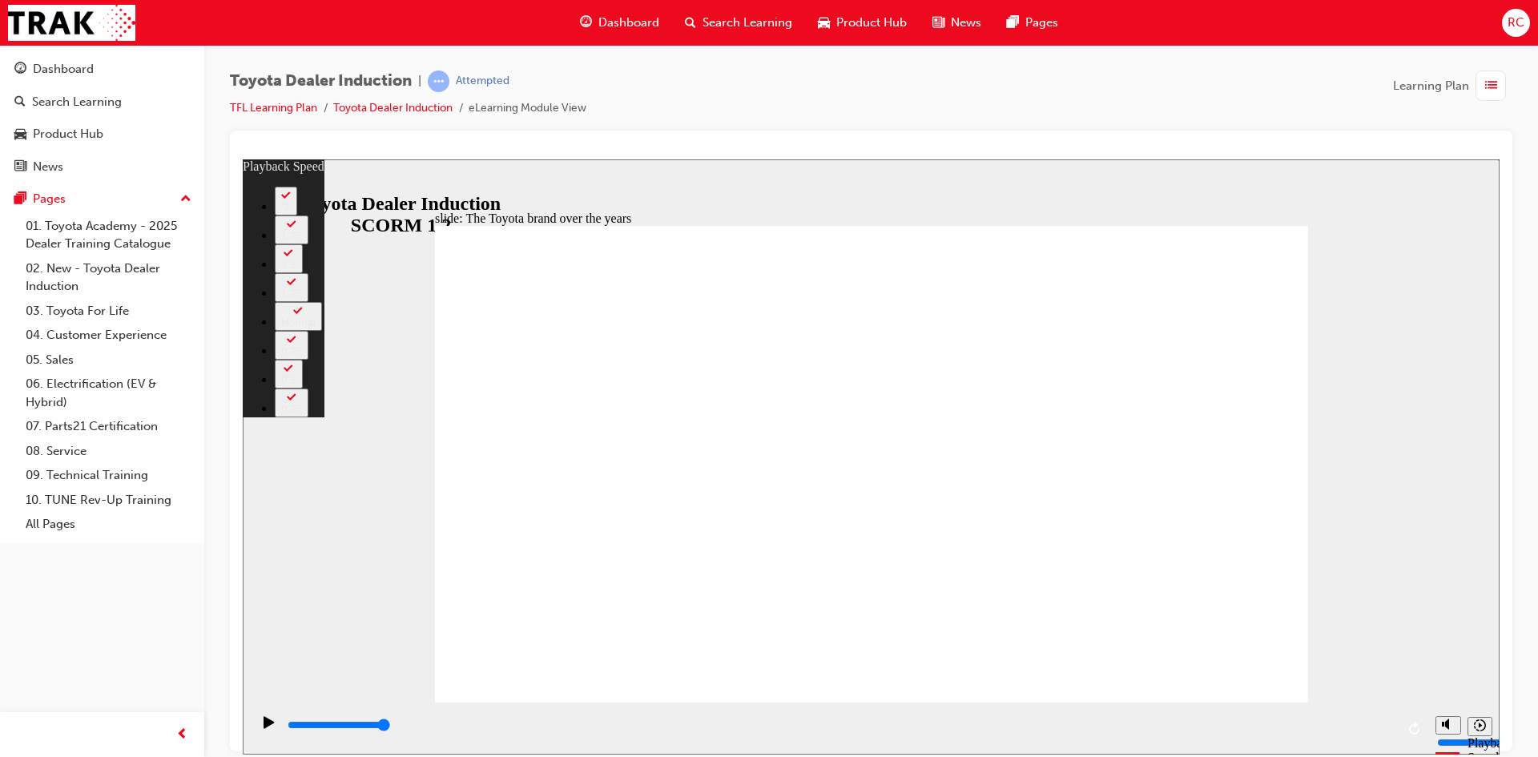
type input "165"
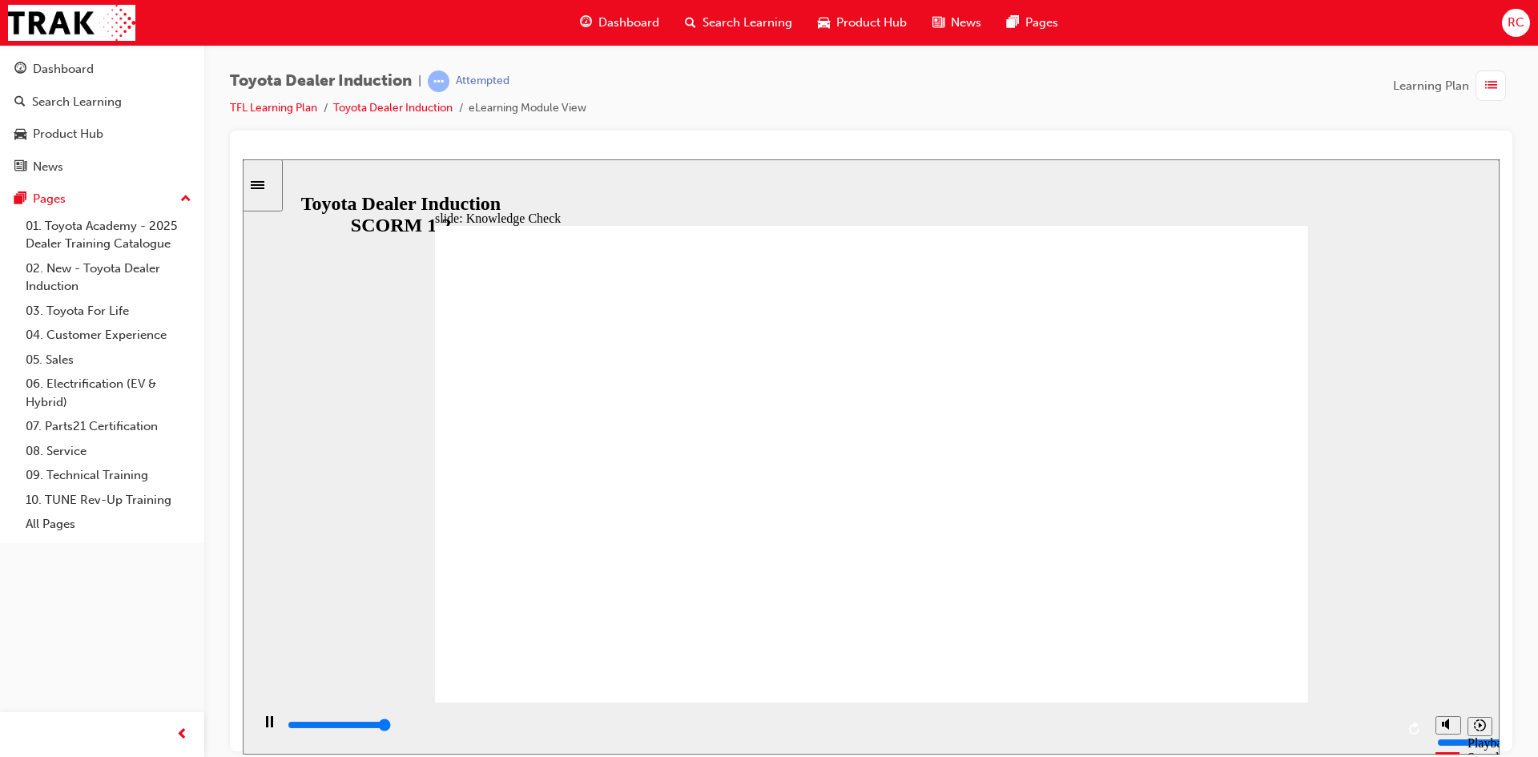
type input "5000"
radio input "true"
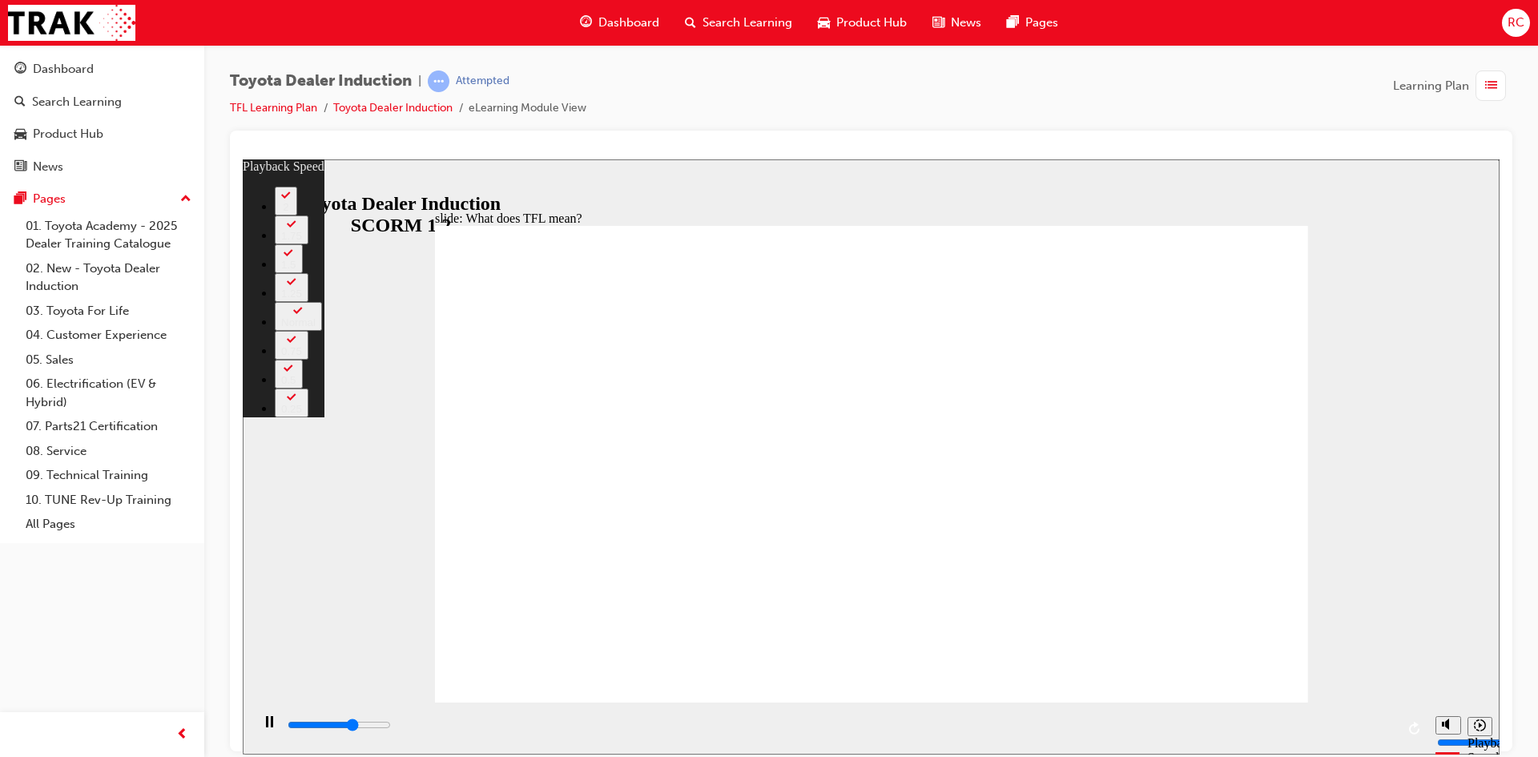
type input "7100"
type input "0"
type input "7500"
type input "1"
type input "7700"
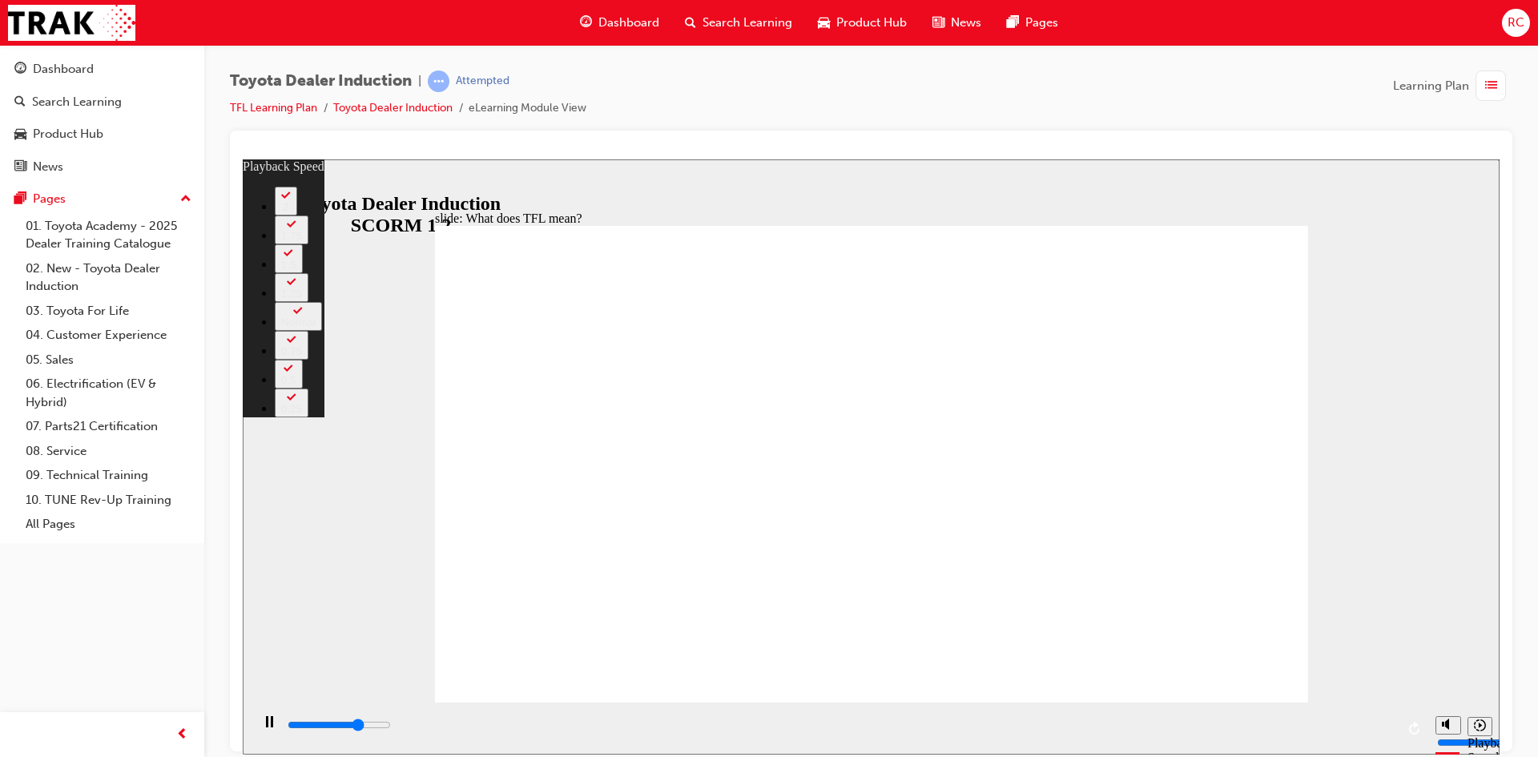
type input "1"
type input "7900"
type input "1"
type input "8200"
type input "1"
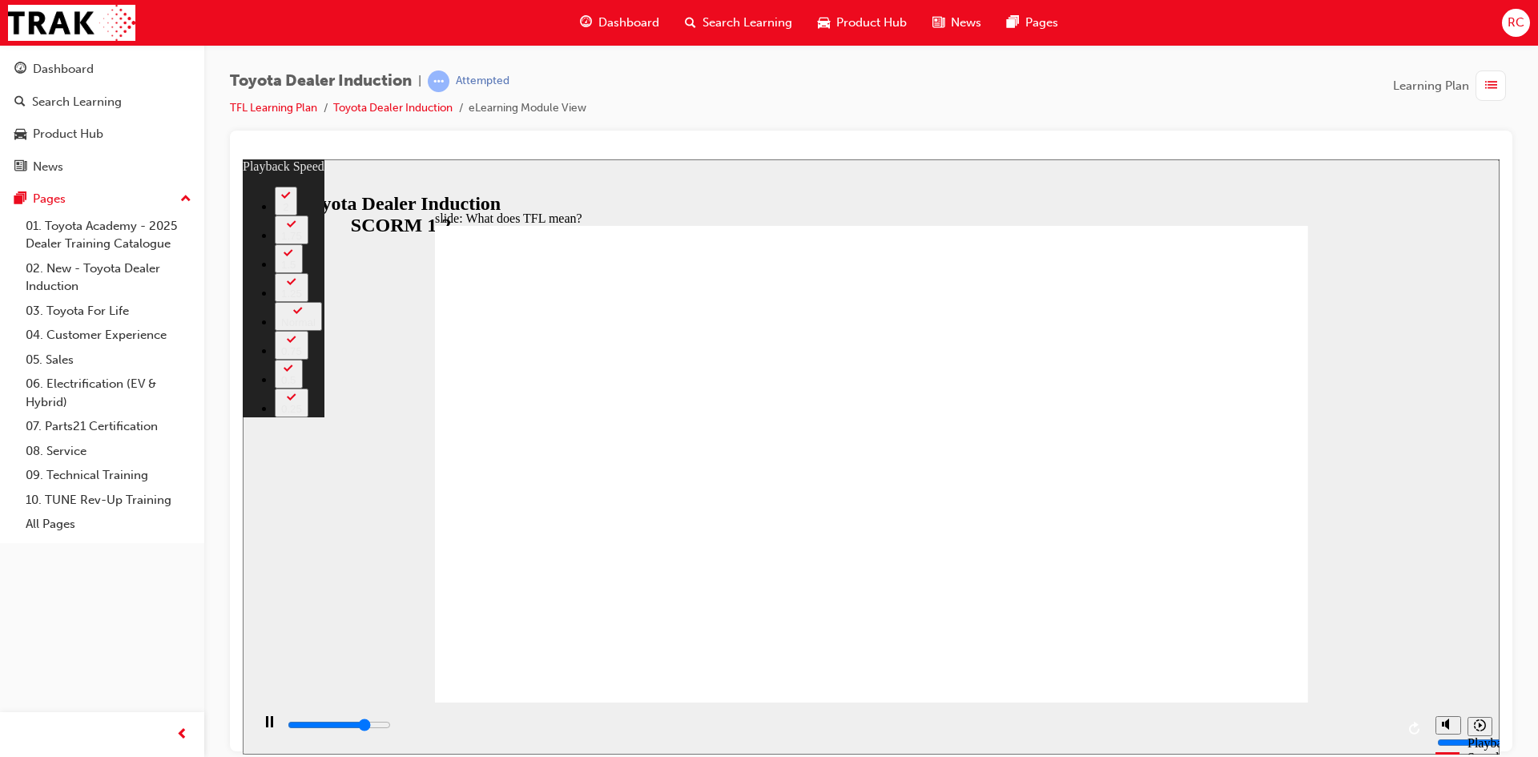
type input "8500"
type input "2"
type input "8700"
type input "2"
type input "9000"
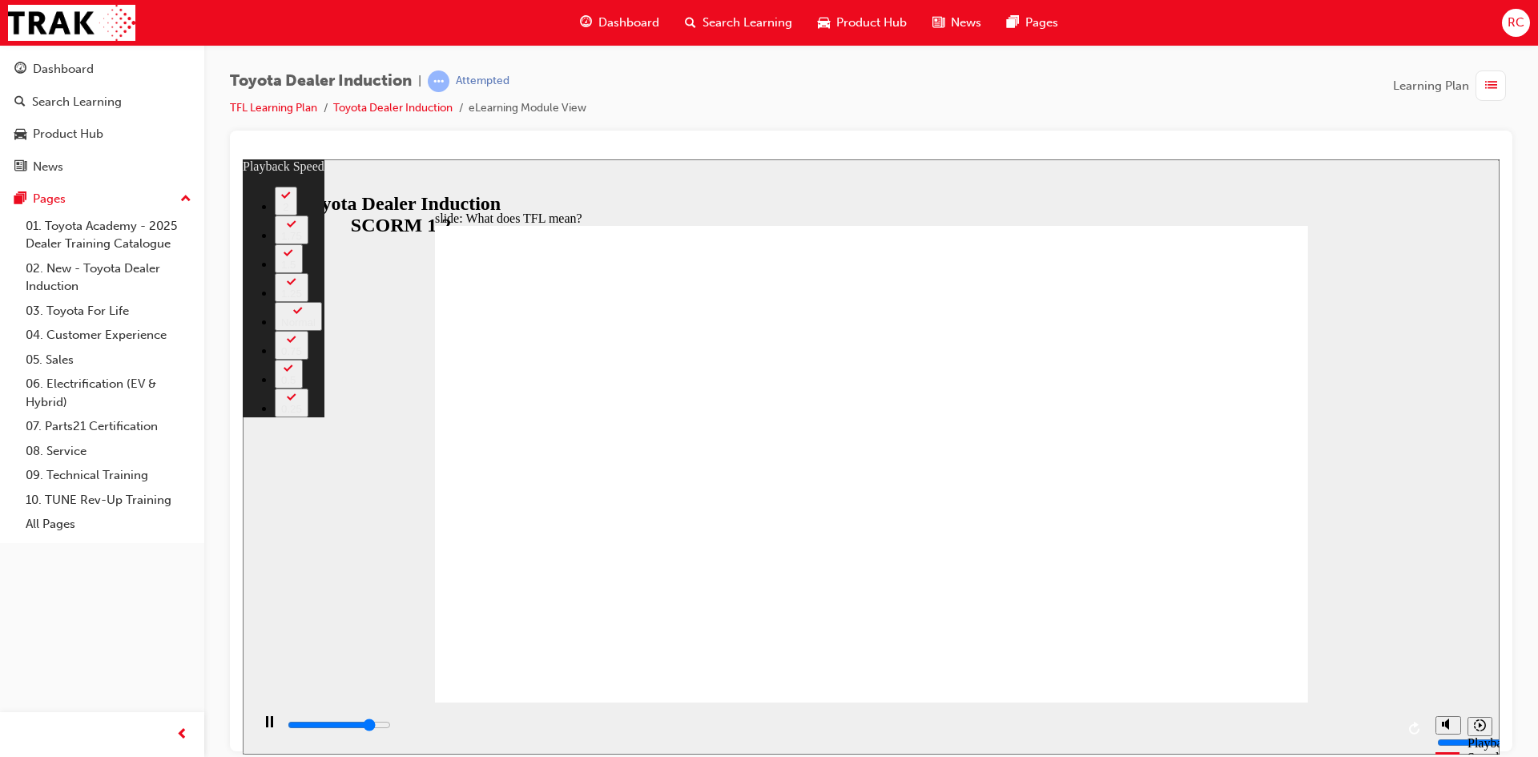
type input "2"
type input "9100"
type input "2"
type input "9300"
type input "2"
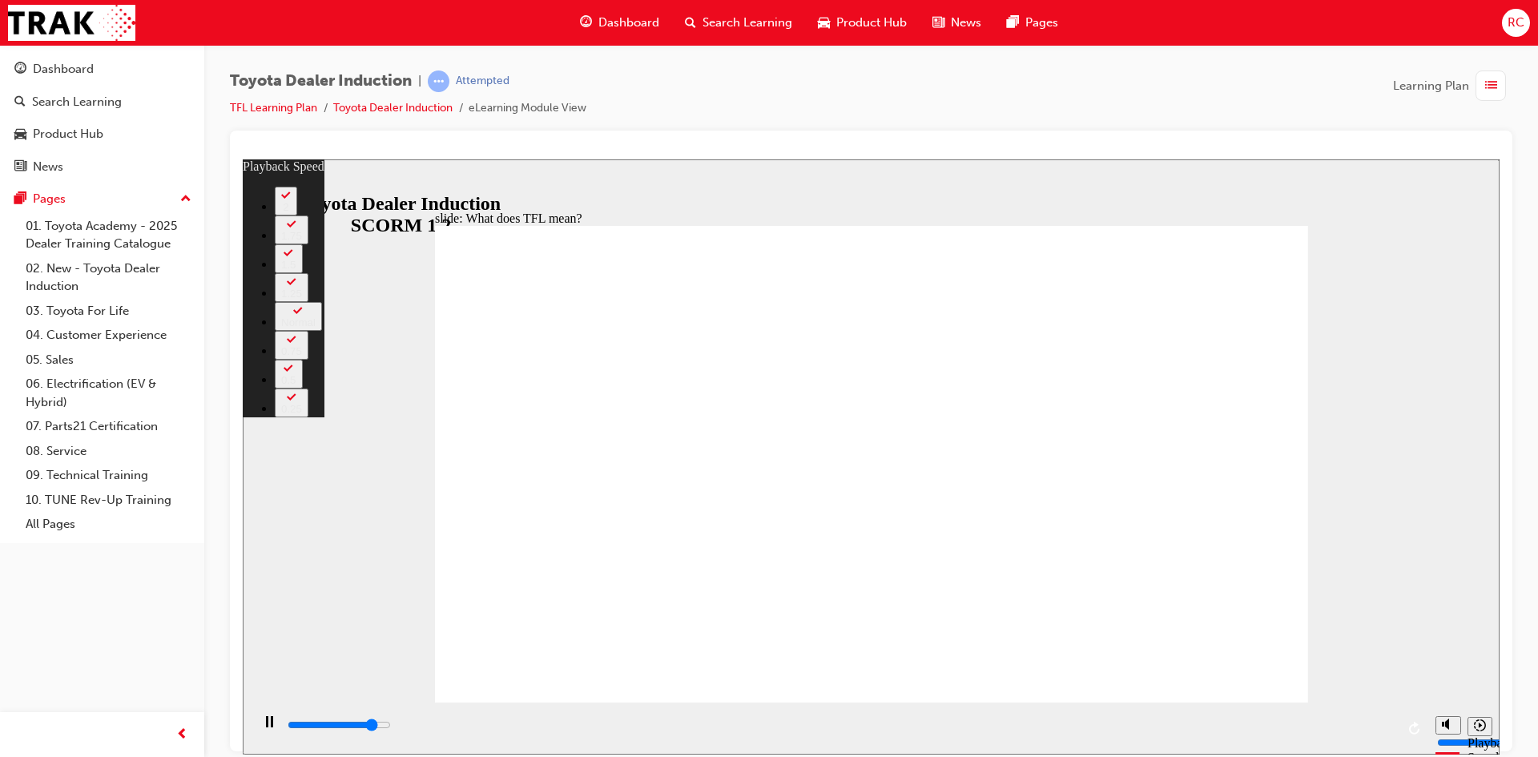
type input "9300"
type input "2"
type input "9600"
type input "3"
type input "9800"
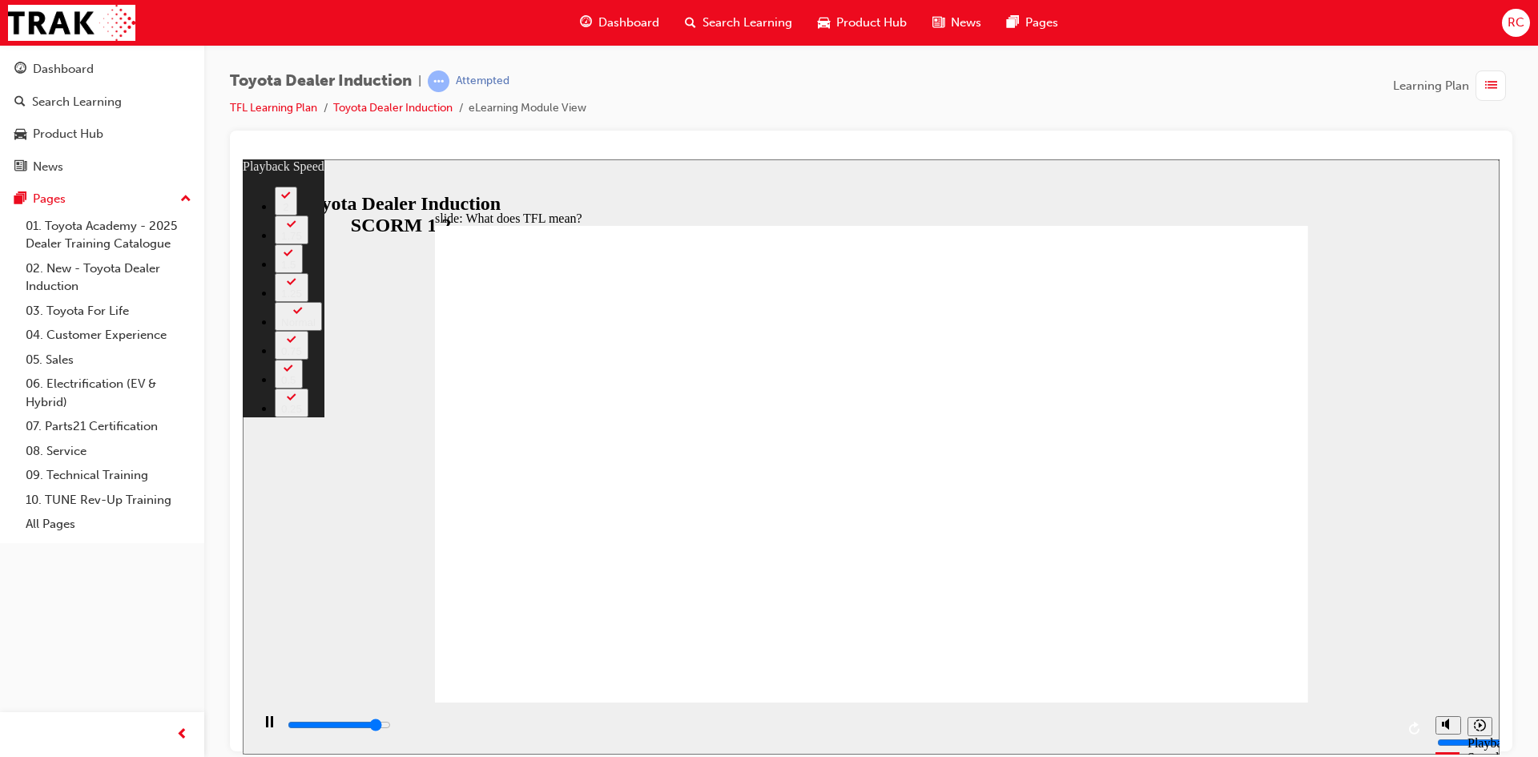
type input "3"
type input "10100"
type input "3"
type input "10300"
type input "4"
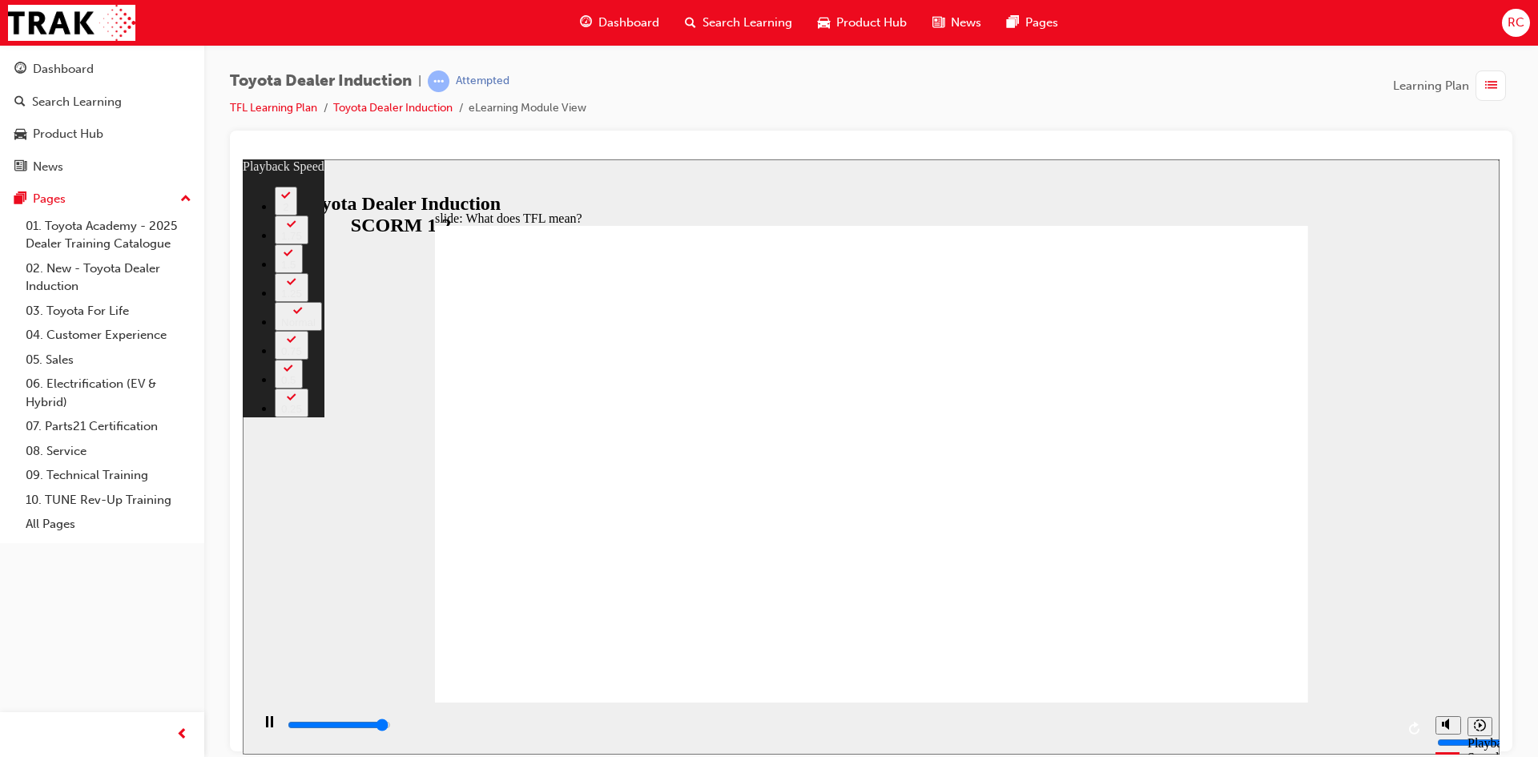
type input "10600"
type input "4"
type input "10800"
type input "4"
type input "10800"
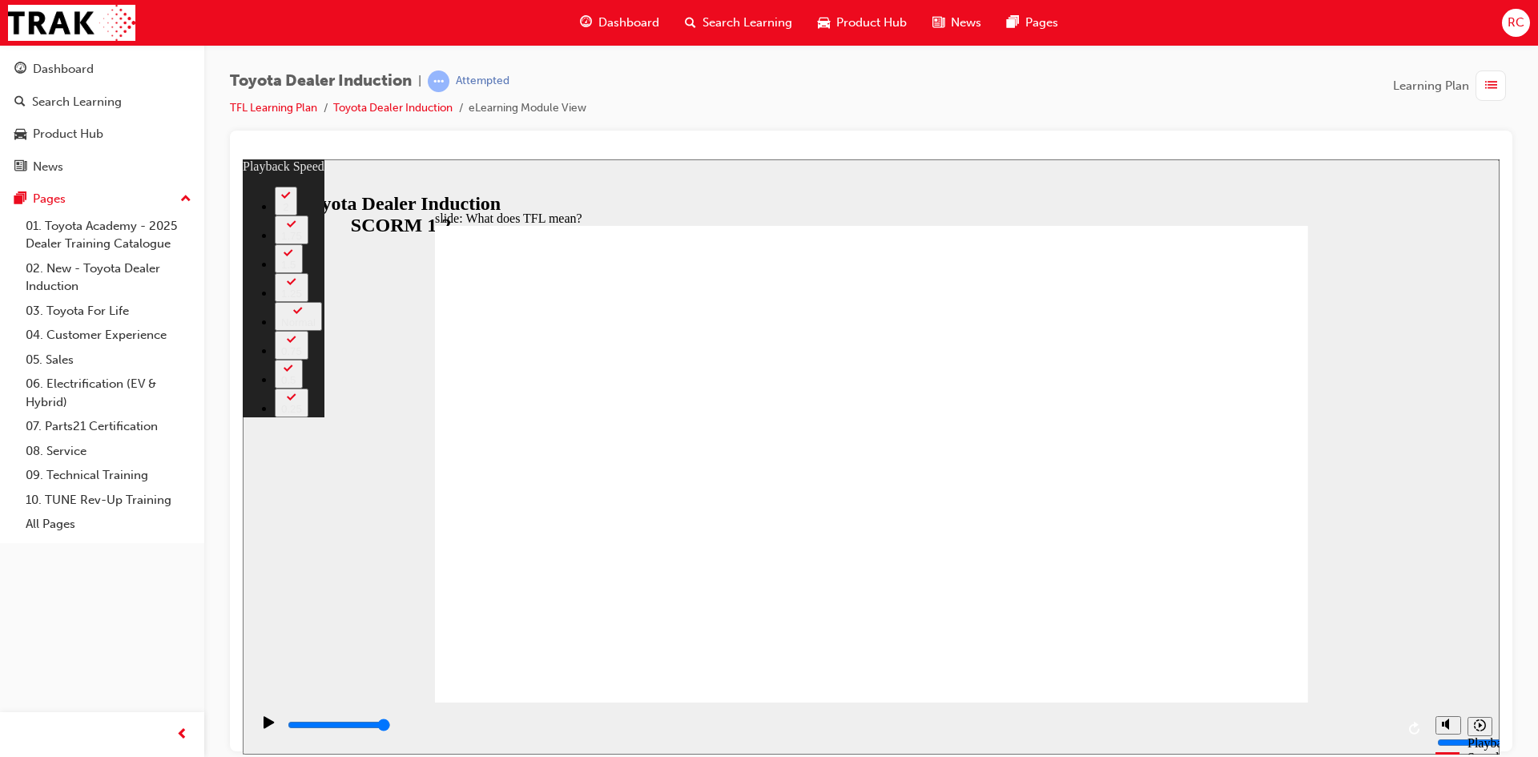
type input "139"
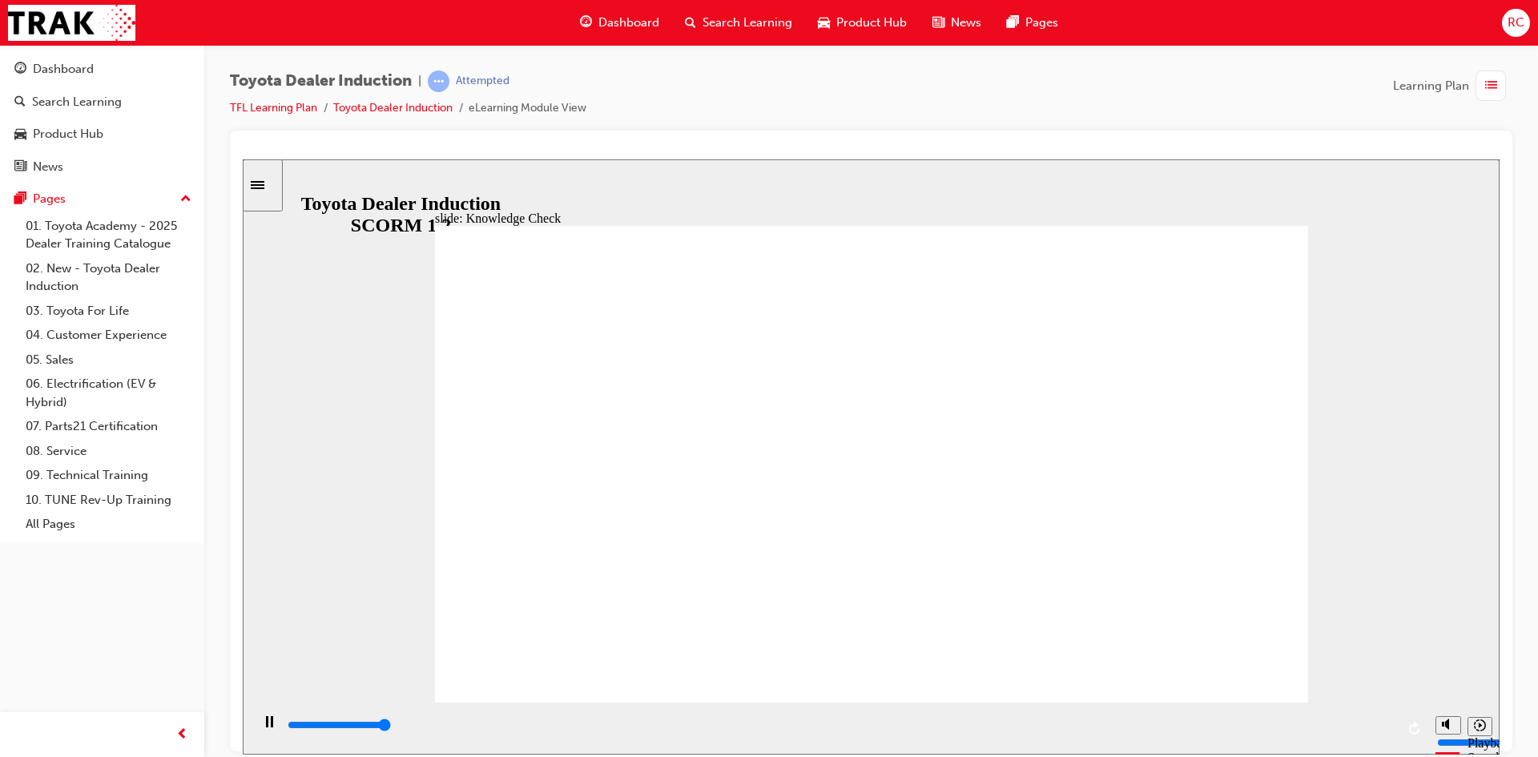
type input "5000"
radio input "true"
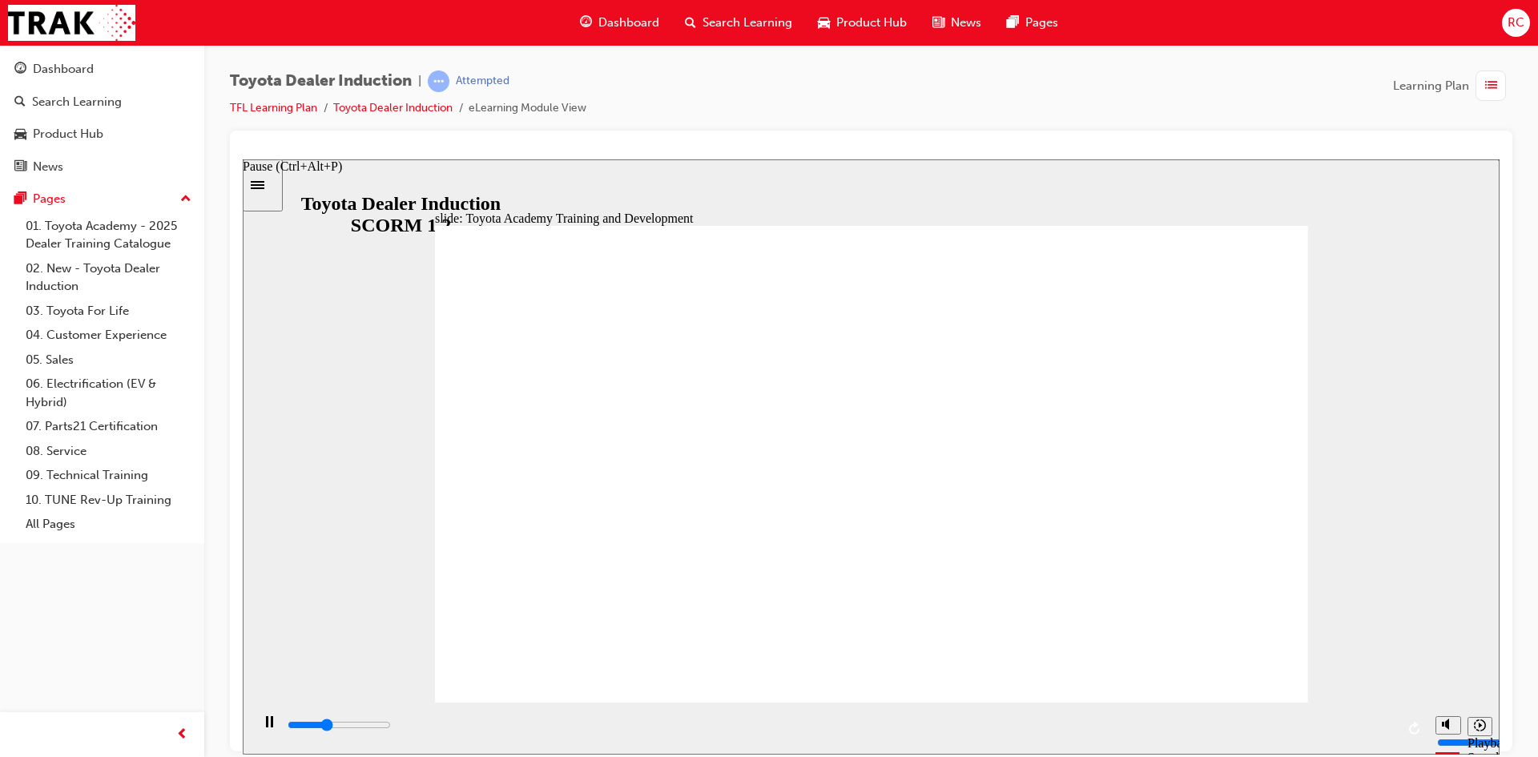
click at [266, 726] on rect "Pause (Ctrl+Alt+P)" at bounding box center [267, 720] width 2 height 11
type input "1200"
click at [185, 733] on span "prev-icon" at bounding box center [182, 735] width 12 height 20
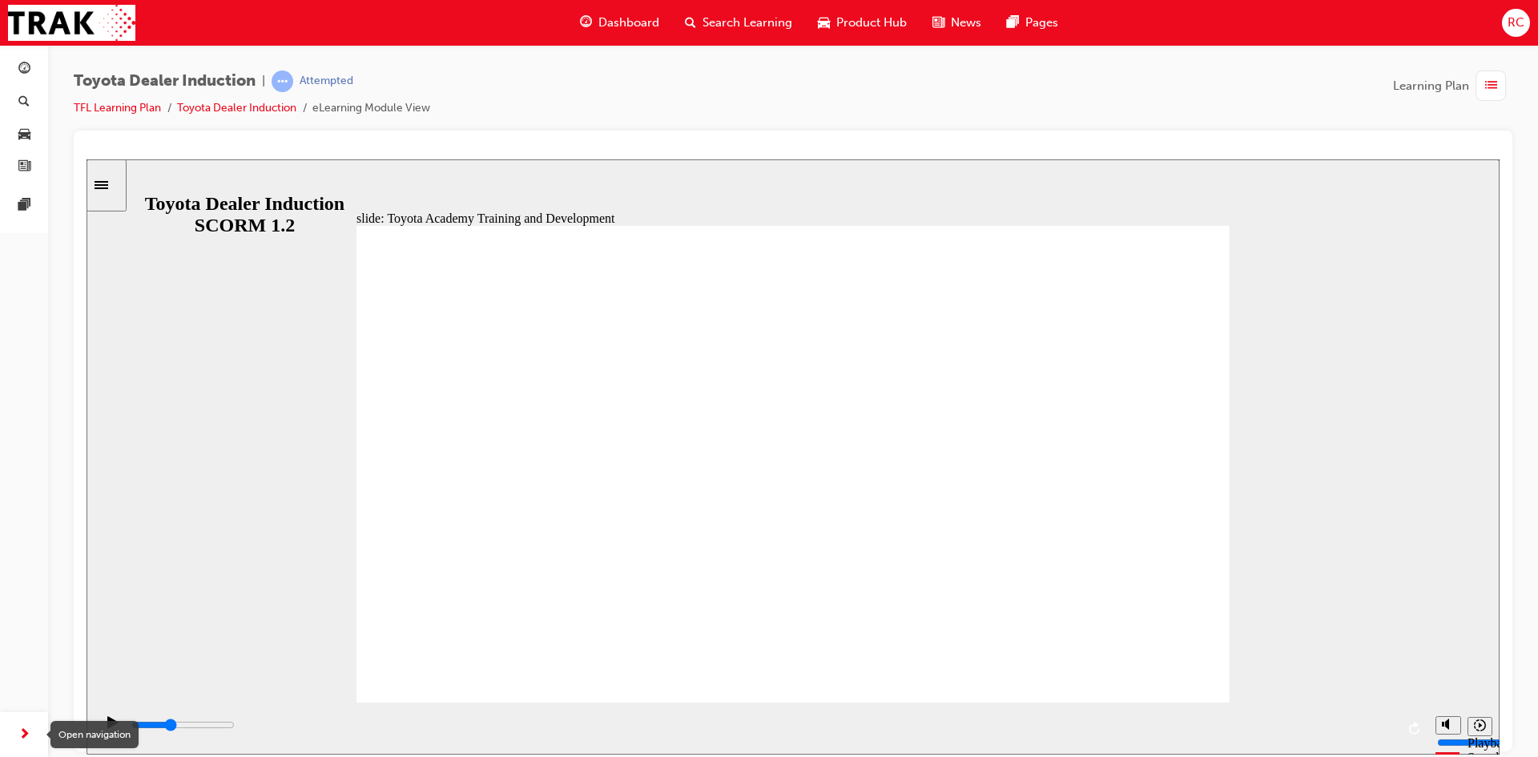
click at [22, 733] on span "next-icon" at bounding box center [24, 735] width 12 height 20
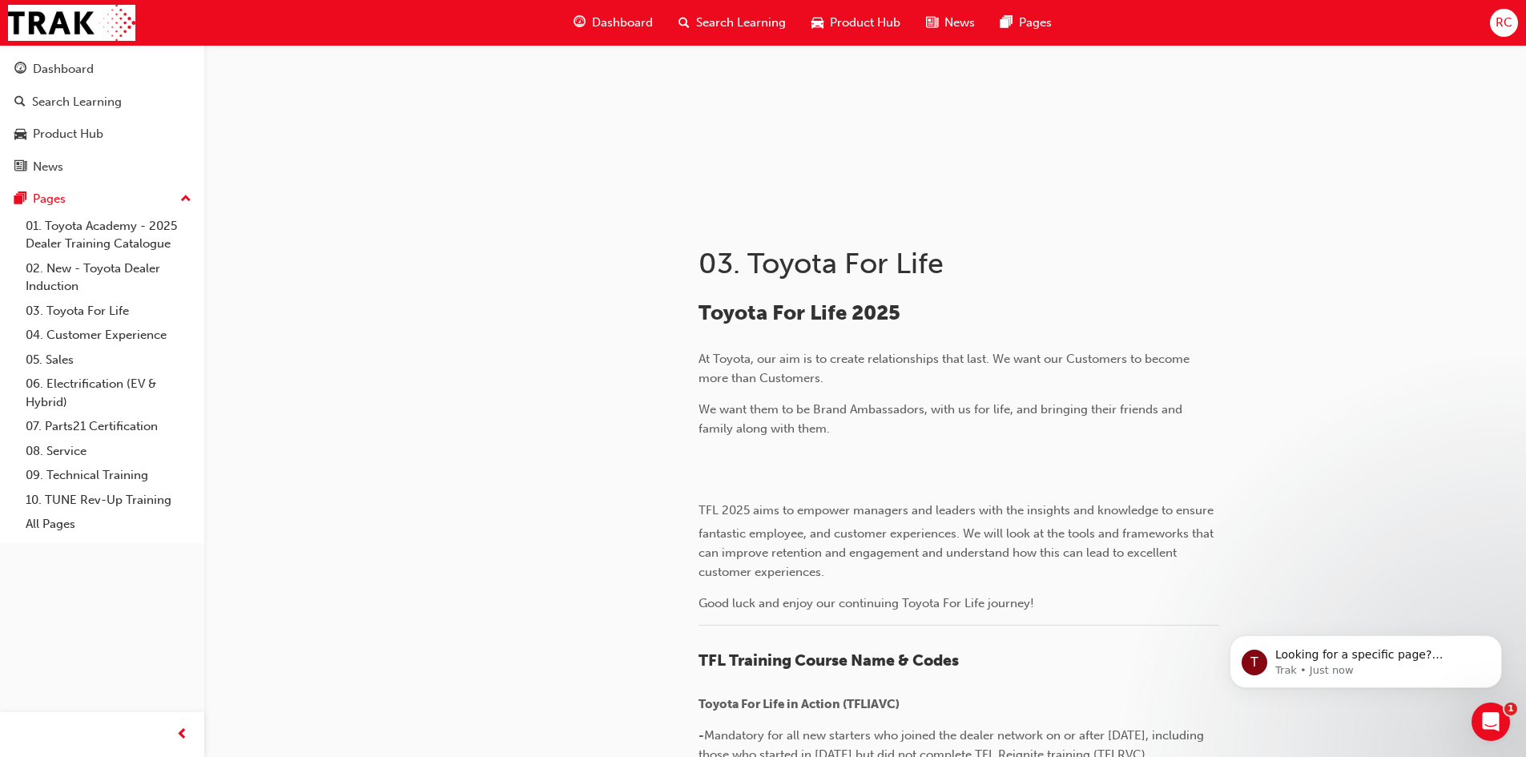
scroll to position [149, 0]
drag, startPoint x: 1461, startPoint y: 228, endPoint x: 1426, endPoint y: 114, distance: 119.8
click at [1432, 125] on div "03. Toyota For Life Toyota For Life 2025 At Toyota, our aim is to create relati…" at bounding box center [763, 700] width 1526 height 1698
